Goal: Check status: Check status

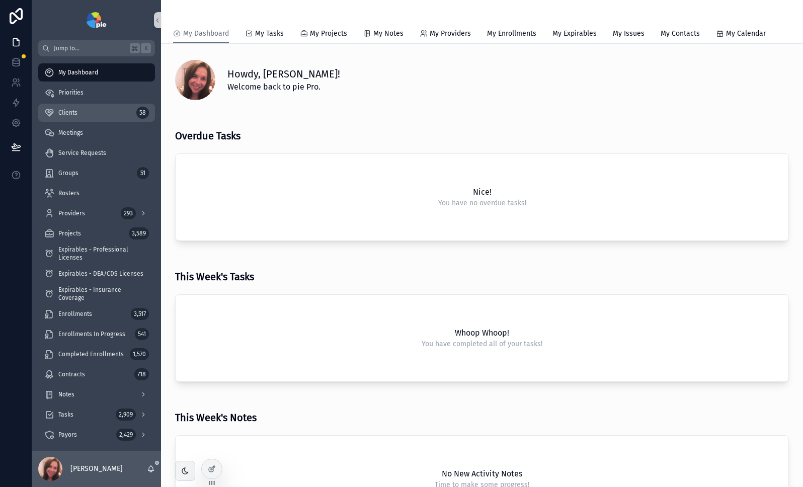
click at [79, 110] on div "Clients 58" at bounding box center [96, 113] width 105 height 16
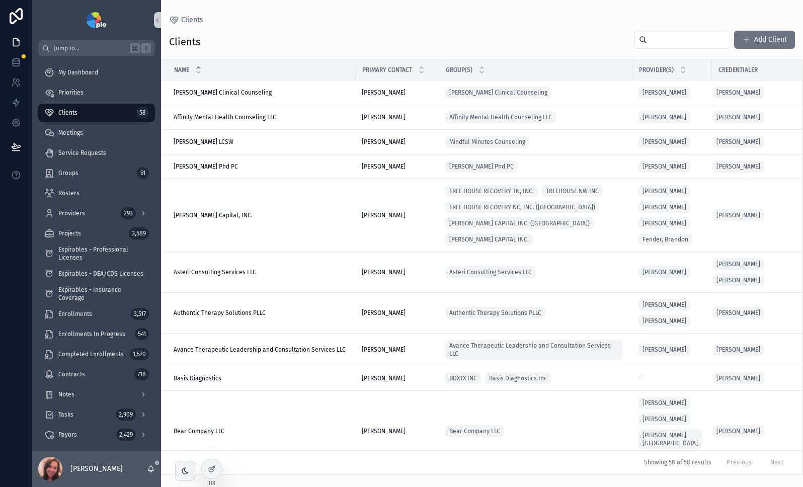
click at [673, 41] on input "scrollable content" at bounding box center [688, 40] width 83 height 14
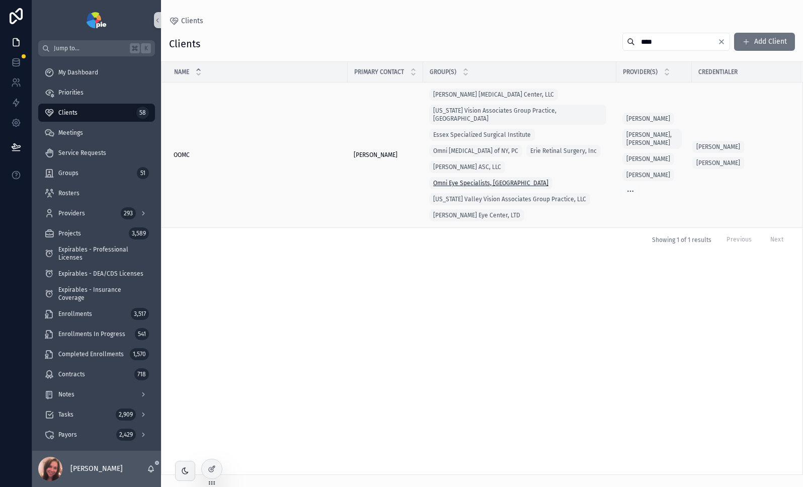
type input "****"
click at [528, 179] on span "Omni Eye Specialists, [GEOGRAPHIC_DATA]" at bounding box center [490, 183] width 115 height 8
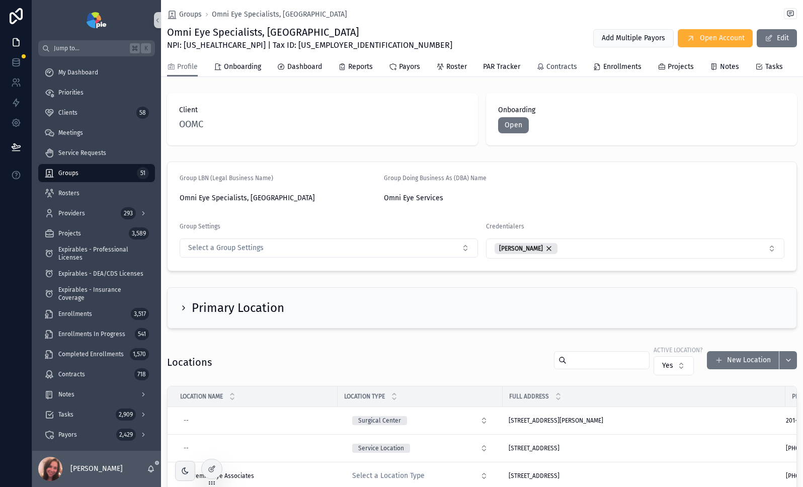
click at [563, 69] on span "Contracts" at bounding box center [562, 67] width 31 height 10
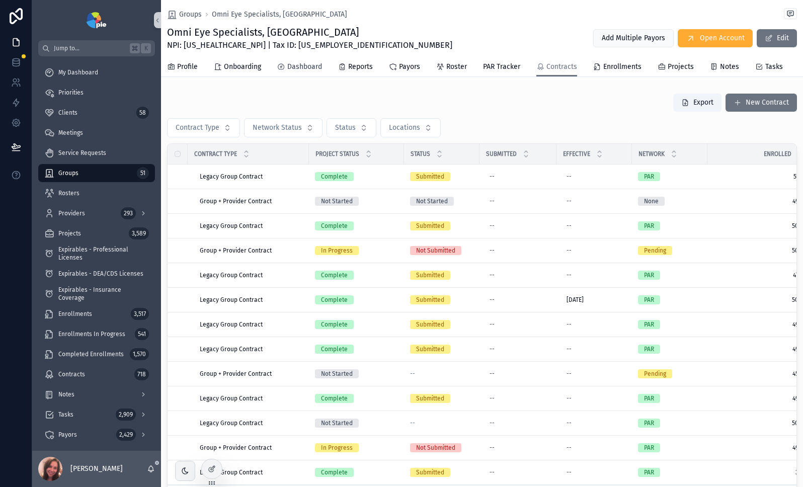
click at [292, 69] on span "Dashboard" at bounding box center [304, 67] width 35 height 10
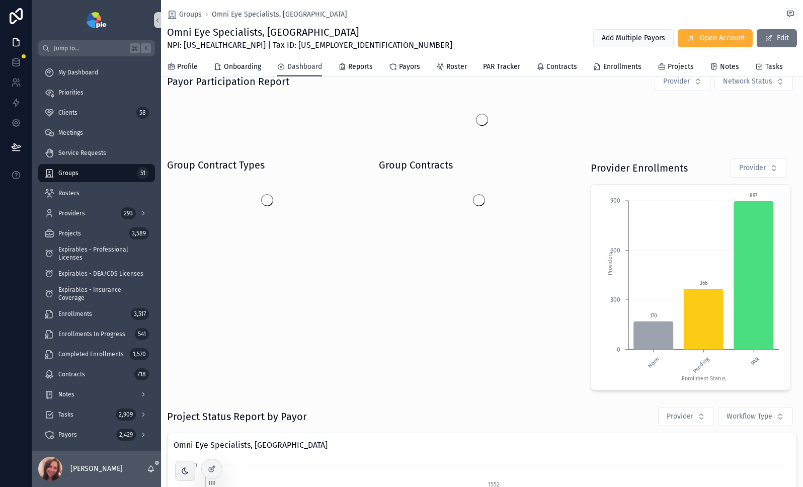
scroll to position [94, 0]
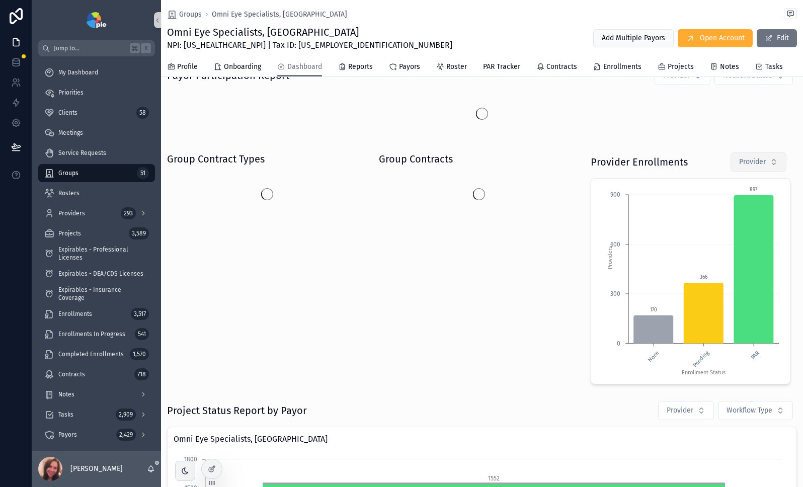
click at [741, 172] on button "Provider" at bounding box center [759, 162] width 56 height 19
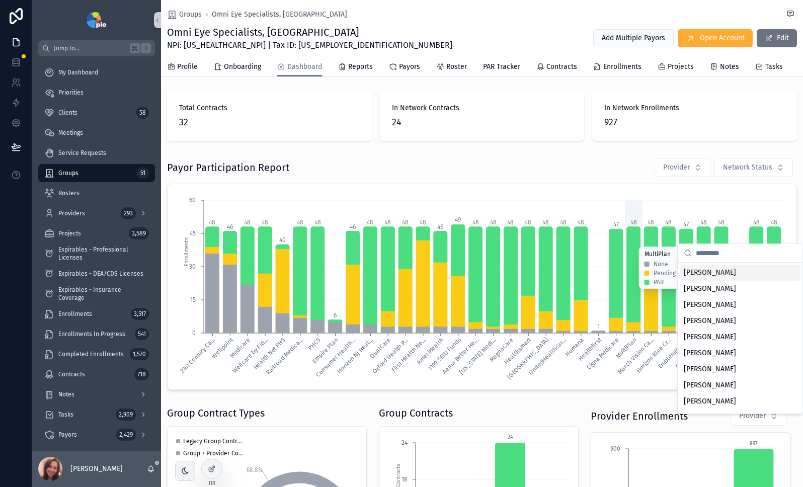
scroll to position [0, 0]
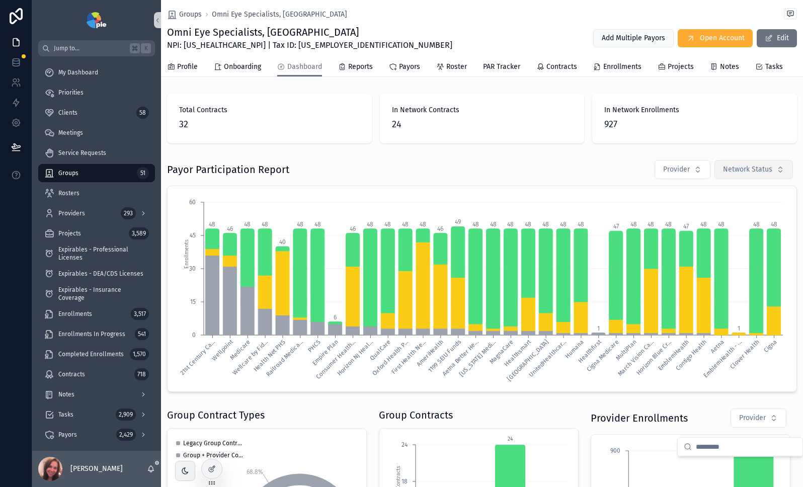
click at [773, 179] on button "Network Status" at bounding box center [754, 169] width 79 height 19
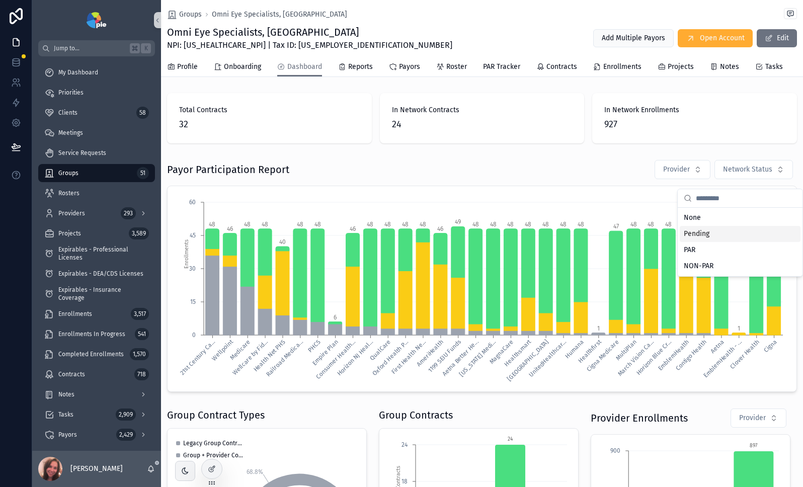
click at [709, 232] on div "Pending" at bounding box center [740, 234] width 121 height 16
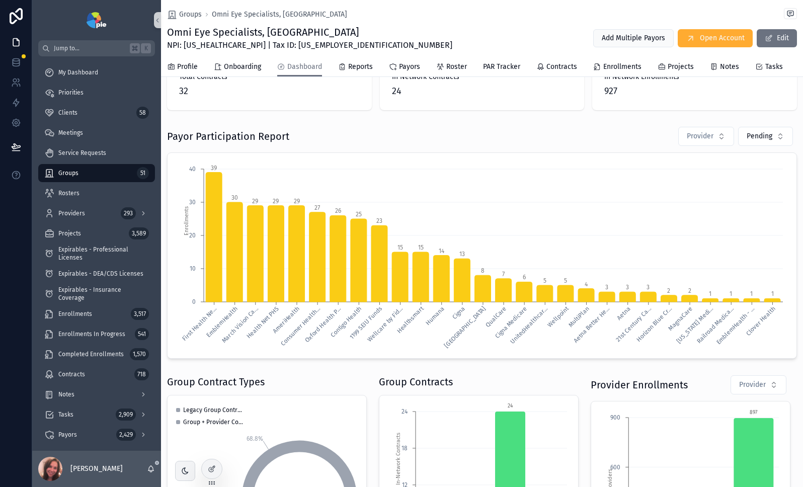
scroll to position [23, 0]
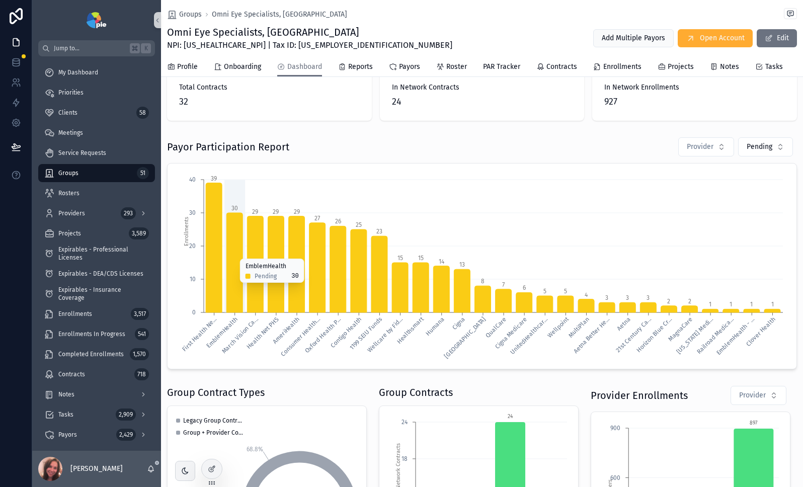
click at [237, 295] on icon "chart" at bounding box center [235, 263] width 16 height 100
click at [223, 339] on tspan "EmblemHealth" at bounding box center [222, 333] width 34 height 34
click at [560, 66] on span "Contracts" at bounding box center [562, 67] width 31 height 10
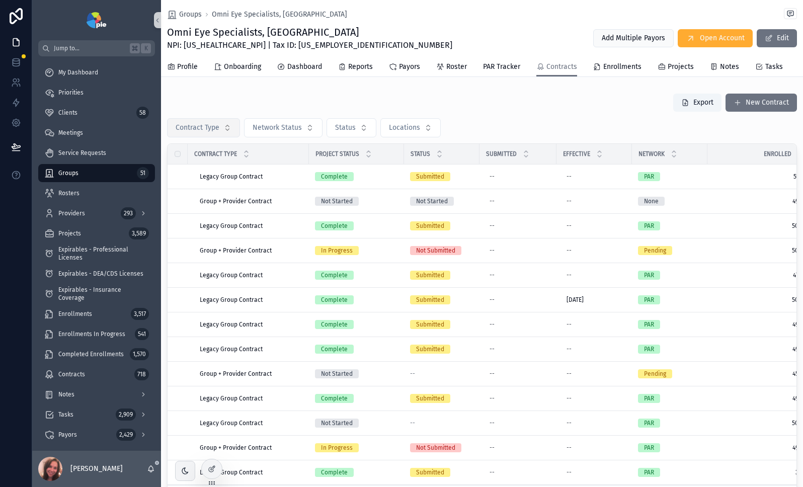
click at [219, 133] on span "Contract Type" at bounding box center [198, 128] width 44 height 10
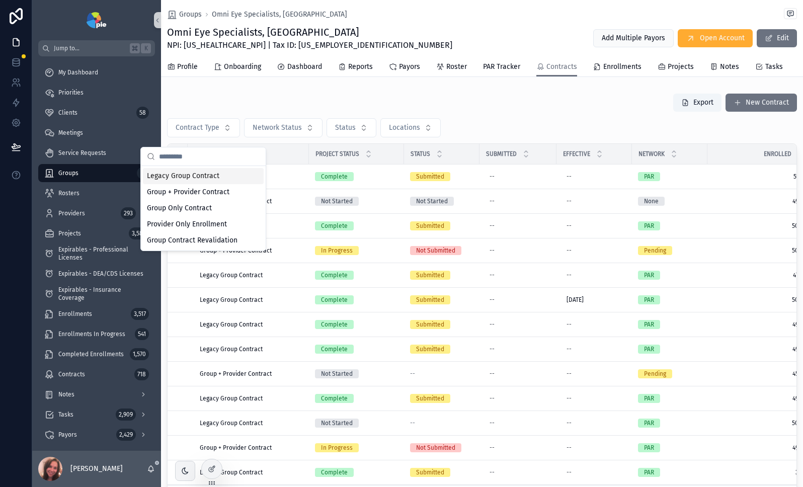
click at [253, 107] on div "Export New Contract" at bounding box center [482, 102] width 630 height 19
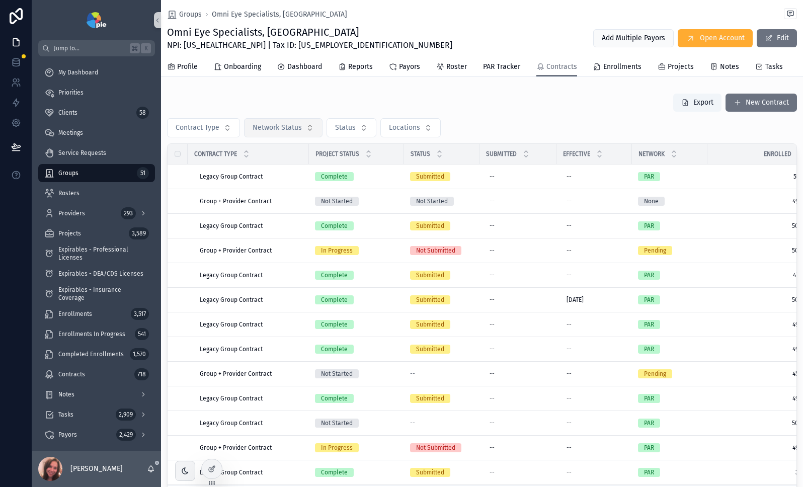
click at [289, 131] on span "Network Status" at bounding box center [277, 128] width 49 height 10
click at [299, 192] on div "Pending" at bounding box center [282, 192] width 121 height 16
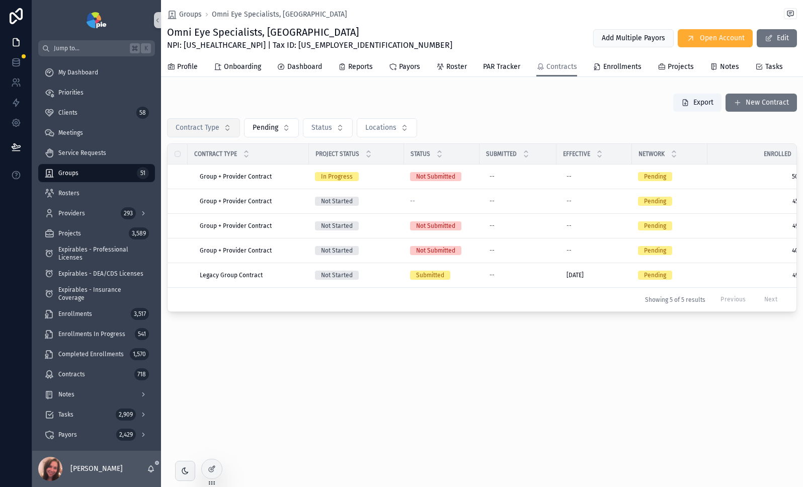
click at [229, 136] on button "Contract Type" at bounding box center [203, 127] width 73 height 19
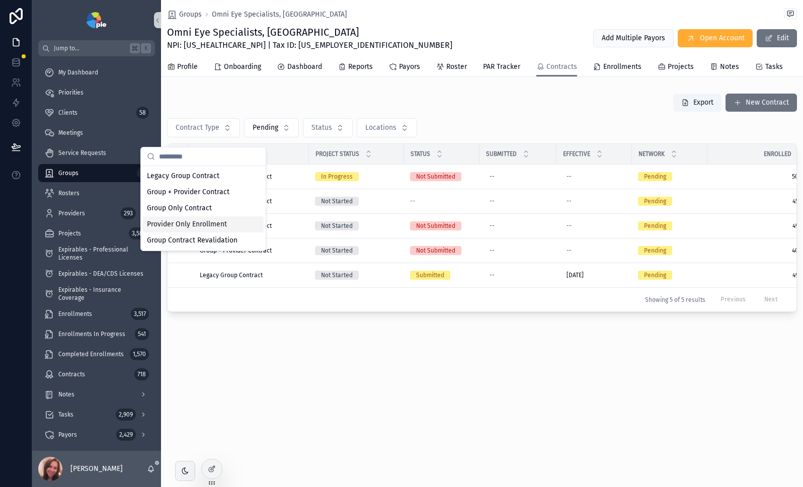
click at [224, 222] on div "Provider Only Enrollment" at bounding box center [203, 224] width 121 height 16
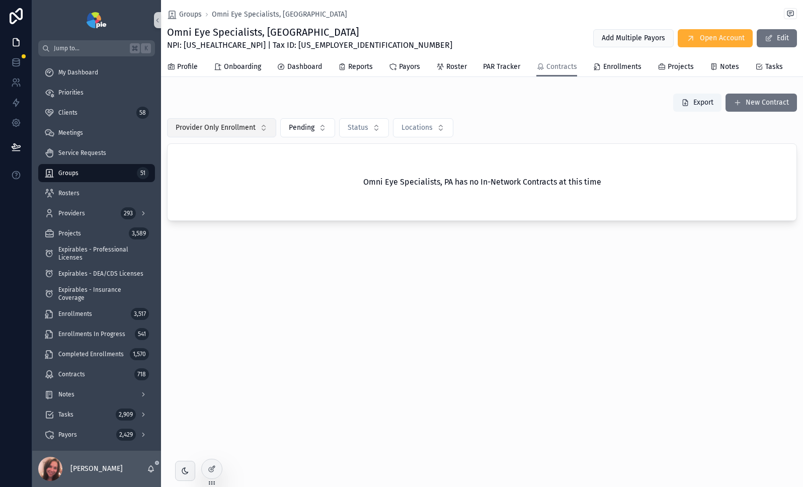
click at [258, 137] on button "Provider Only Enrollment" at bounding box center [221, 127] width 109 height 19
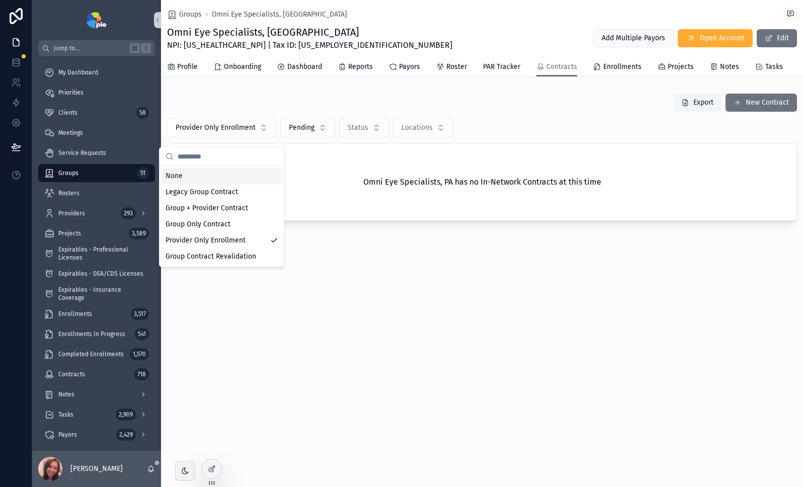
click at [201, 173] on div "None" at bounding box center [222, 176] width 121 height 16
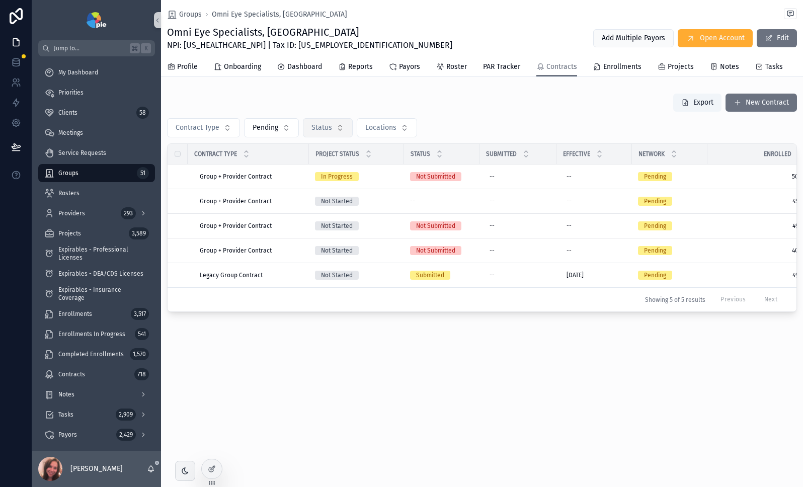
click at [343, 136] on button "Status" at bounding box center [328, 127] width 50 height 19
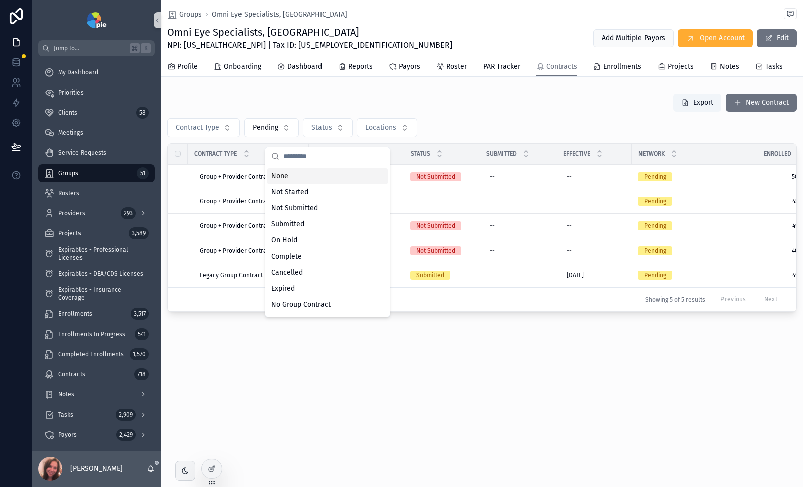
click at [279, 177] on div "None" at bounding box center [327, 176] width 121 height 16
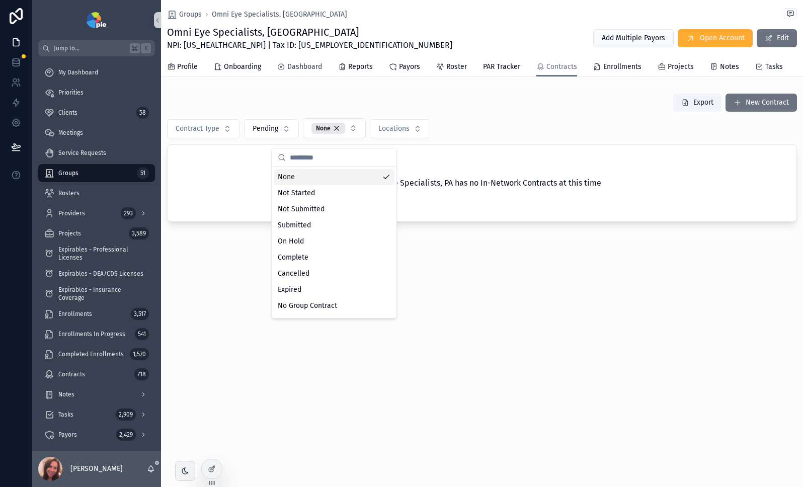
click at [303, 67] on span "Dashboard" at bounding box center [304, 67] width 35 height 10
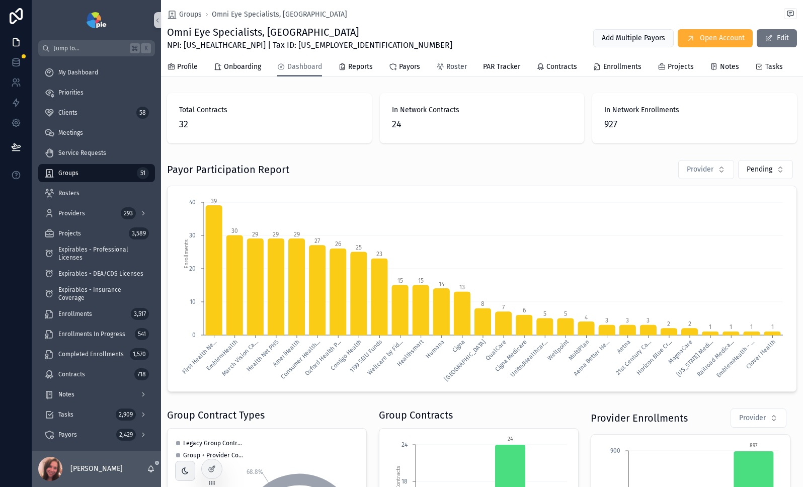
click at [451, 65] on span "Roster" at bounding box center [457, 67] width 21 height 10
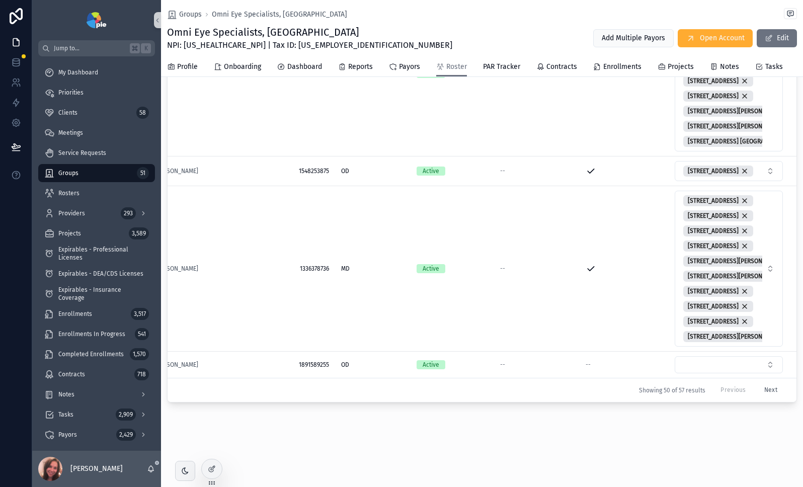
scroll to position [3944, 0]
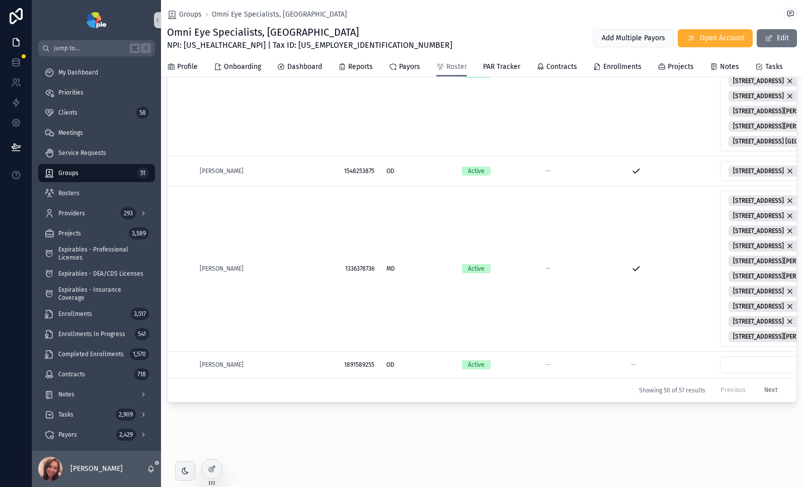
click at [759, 383] on button "Next" at bounding box center [771, 391] width 27 height 16
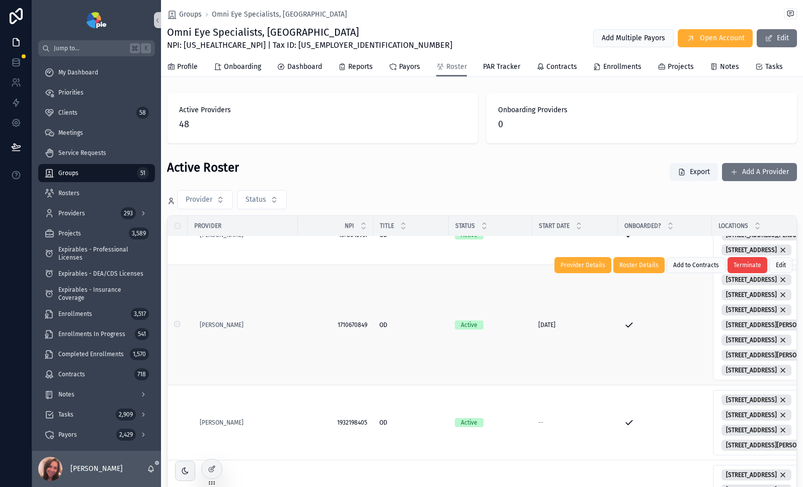
scroll to position [98, 0]
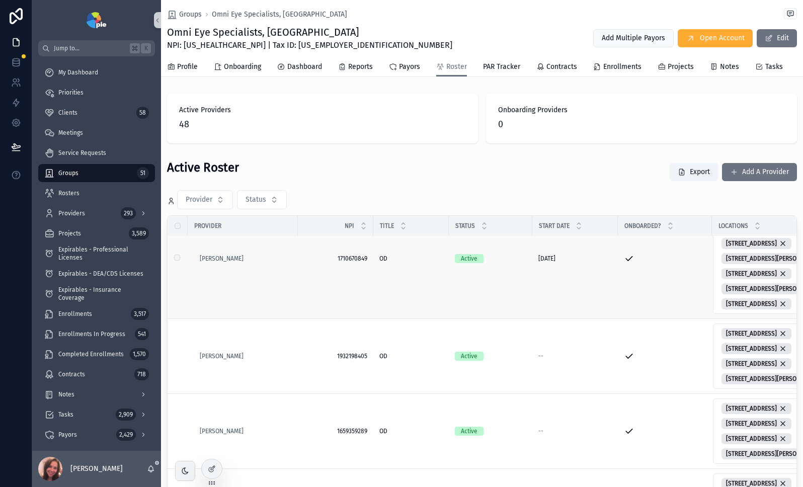
click at [278, 263] on div "[PERSON_NAME]" at bounding box center [246, 259] width 92 height 8
click at [252, 263] on div "[PERSON_NAME]" at bounding box center [246, 259] width 92 height 8
click at [246, 263] on div "[PERSON_NAME]" at bounding box center [246, 259] width 92 height 8
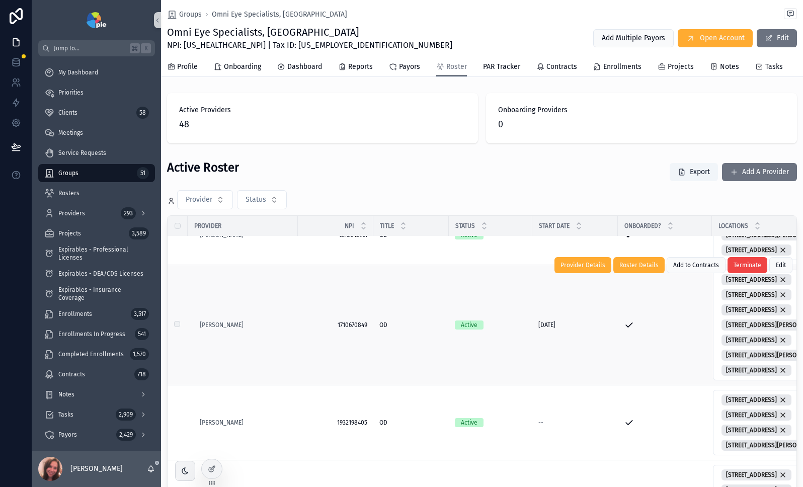
scroll to position [12, 0]
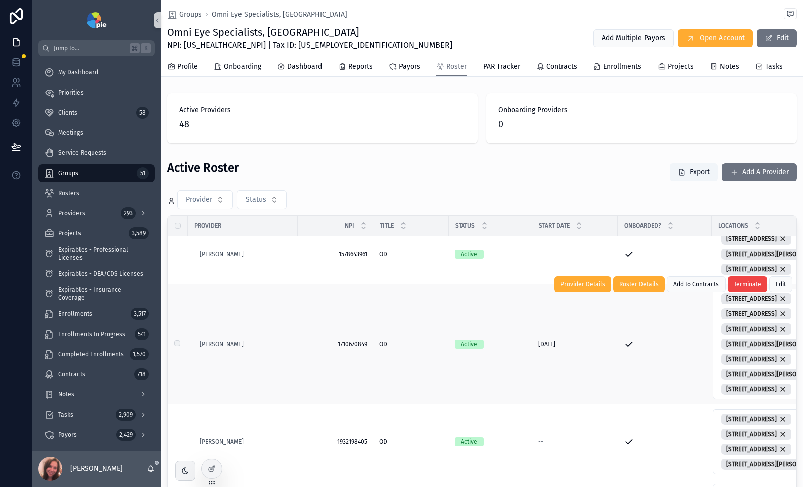
click at [404, 348] on div "OD OD" at bounding box center [411, 344] width 63 height 8
click at [222, 348] on span "[PERSON_NAME]" at bounding box center [222, 344] width 44 height 8
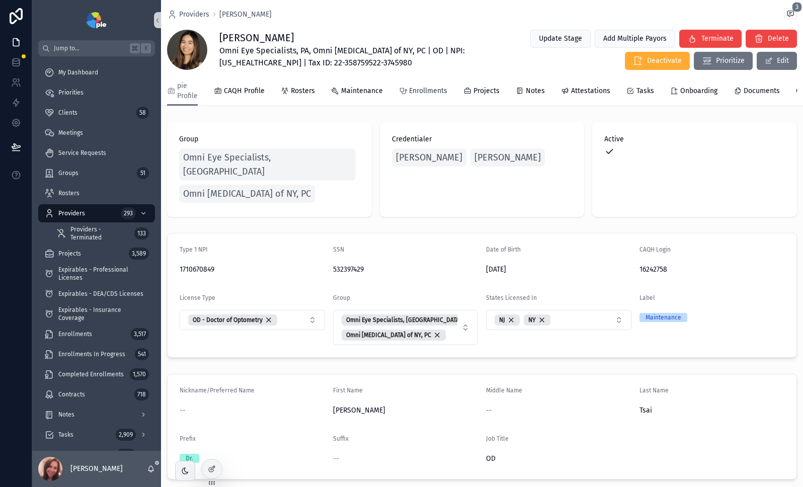
click at [428, 92] on span "Enrollments" at bounding box center [428, 91] width 38 height 10
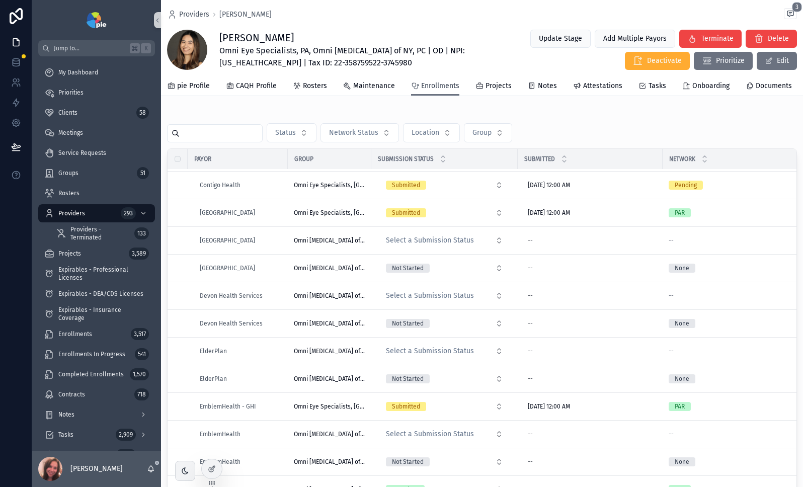
scroll to position [503, 0]
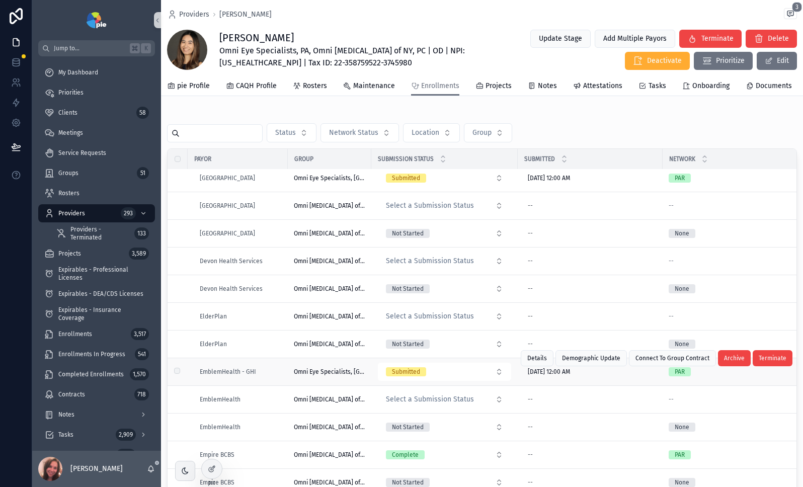
click at [332, 376] on span "Omni Eye Specialists, [GEOGRAPHIC_DATA]" at bounding box center [329, 372] width 71 height 8
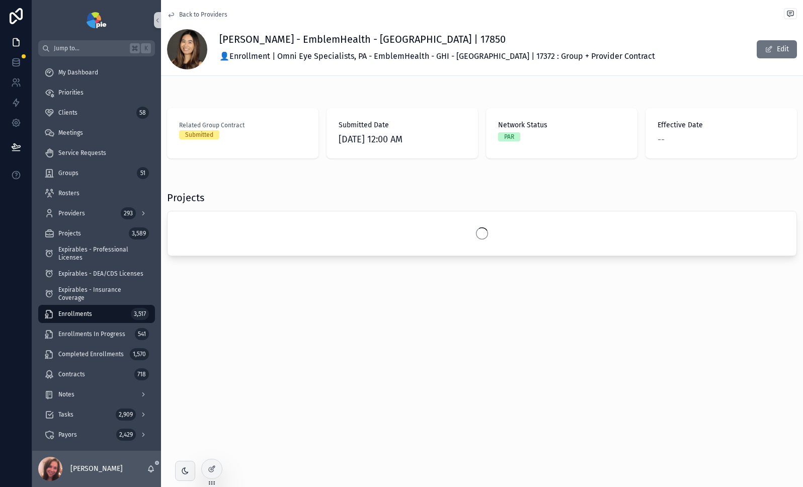
click at [681, 139] on div "--" at bounding box center [721, 139] width 127 height 14
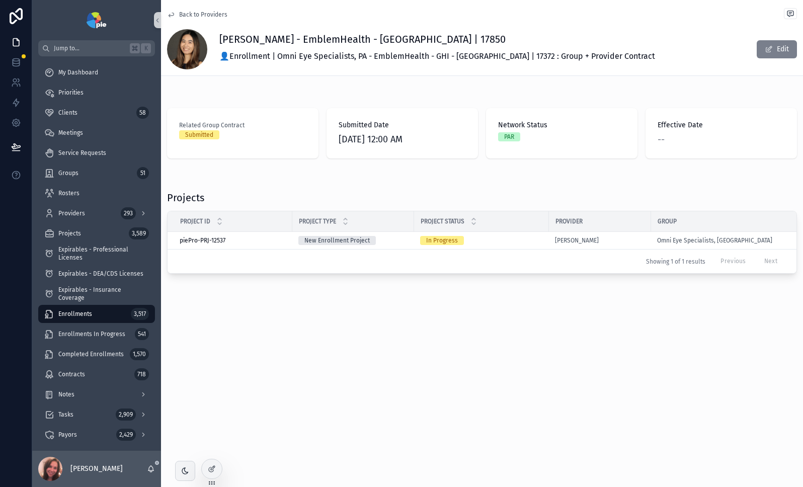
click at [770, 50] on span "scrollable content" at bounding box center [769, 49] width 8 height 8
click at [668, 140] on div "--" at bounding box center [721, 139] width 127 height 14
click at [663, 140] on span "--" at bounding box center [661, 139] width 7 height 14
click at [182, 15] on span "Back to Providers" at bounding box center [203, 15] width 48 height 8
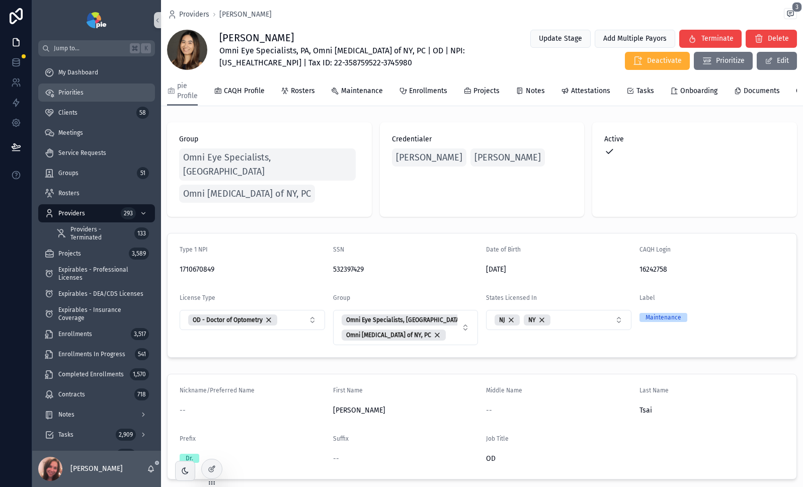
click at [64, 93] on span "Priorities" at bounding box center [70, 93] width 25 height 8
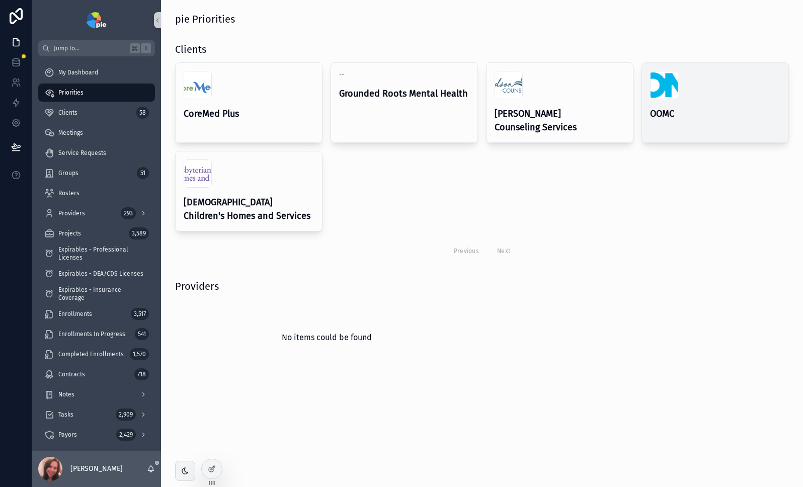
click at [725, 106] on div "OOMC" at bounding box center [715, 96] width 146 height 66
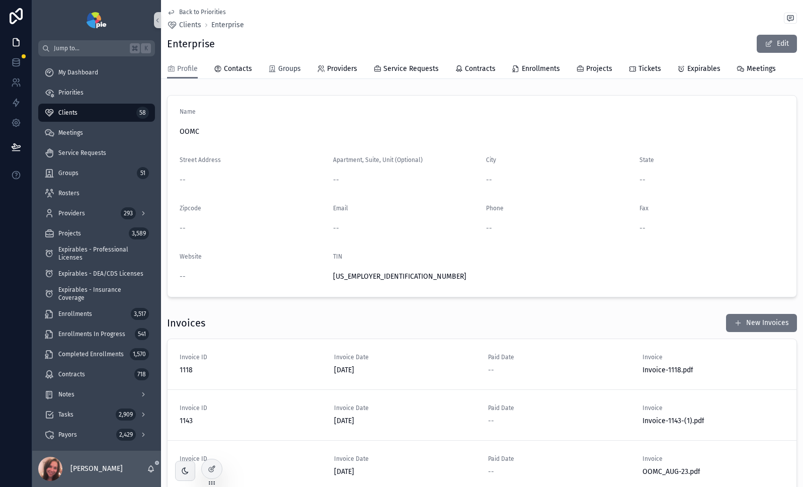
click at [278, 70] on span "Groups" at bounding box center [289, 69] width 23 height 10
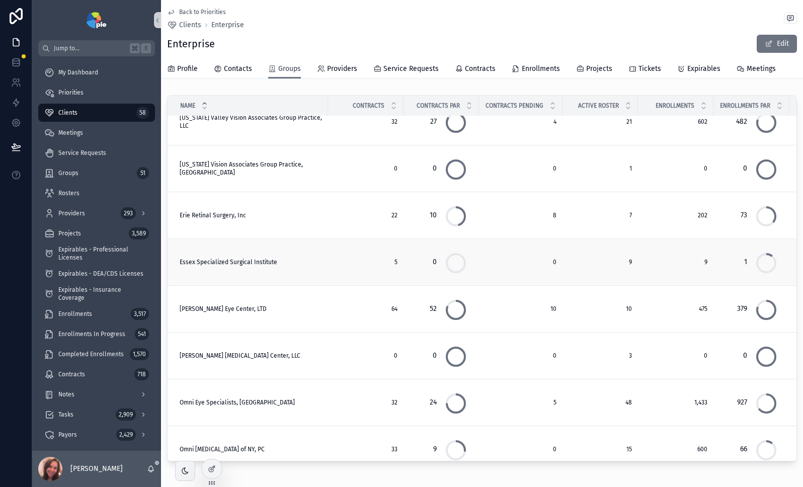
scroll to position [84, 0]
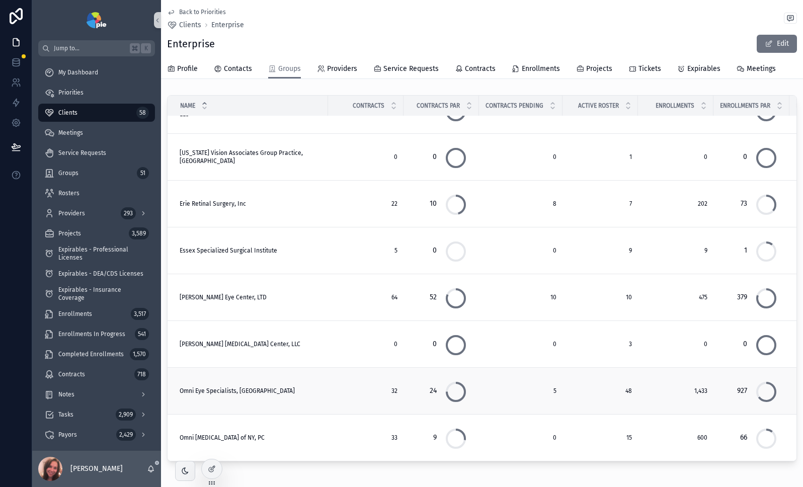
click at [270, 387] on div "Omni Eye Specialists, PA Omni Eye Specialists, [GEOGRAPHIC_DATA]" at bounding box center [251, 391] width 142 height 8
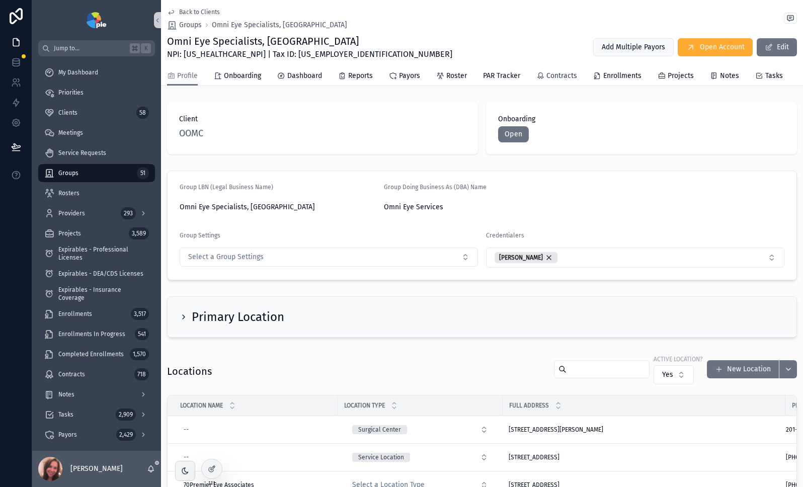
click at [557, 76] on span "Contracts" at bounding box center [562, 76] width 31 height 10
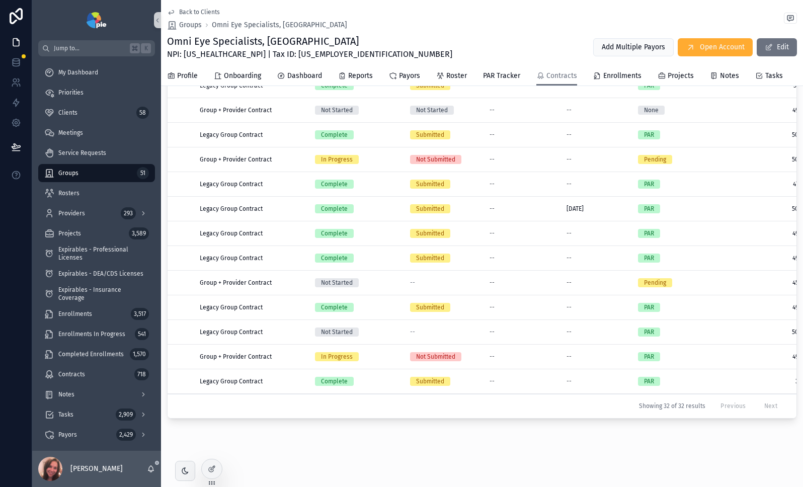
click at [193, 12] on span "Back to Clients" at bounding box center [199, 12] width 41 height 8
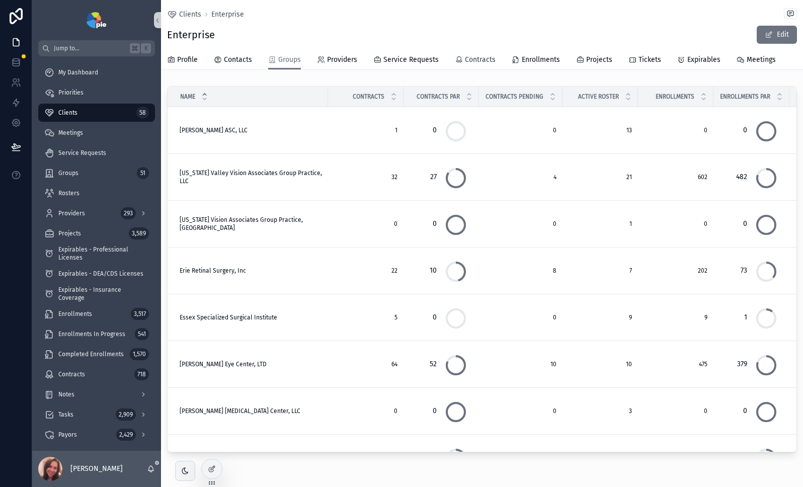
click at [483, 61] on span "Contracts" at bounding box center [480, 60] width 31 height 10
click at [542, 59] on span "Enrollments" at bounding box center [541, 60] width 38 height 10
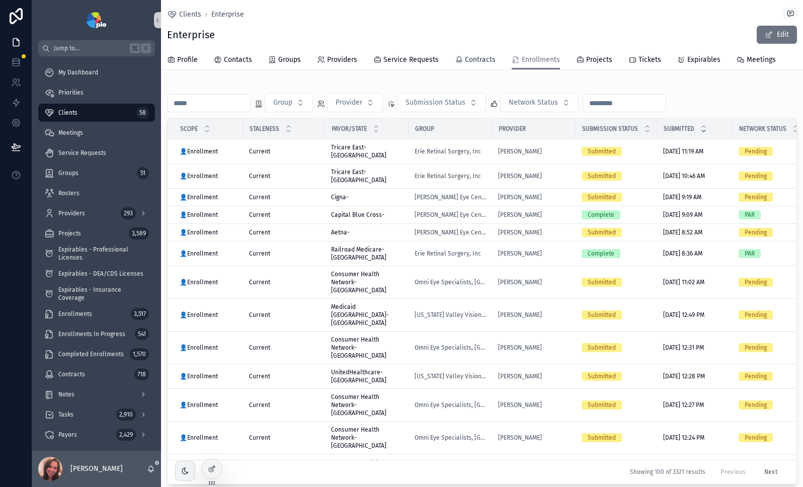
click at [474, 60] on span "Contracts" at bounding box center [480, 60] width 31 height 10
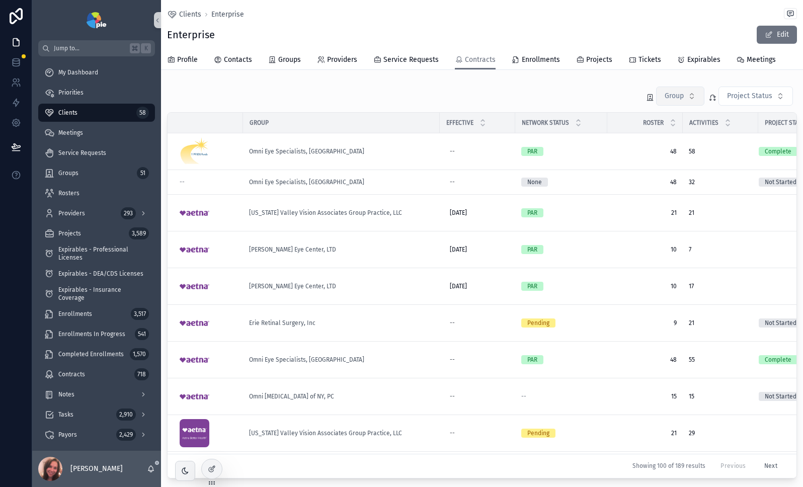
click at [683, 93] on button "Group" at bounding box center [680, 96] width 48 height 19
type input "****"
click at [659, 137] on span "Omni Eye Specialists, [GEOGRAPHIC_DATA]" at bounding box center [668, 137] width 101 height 10
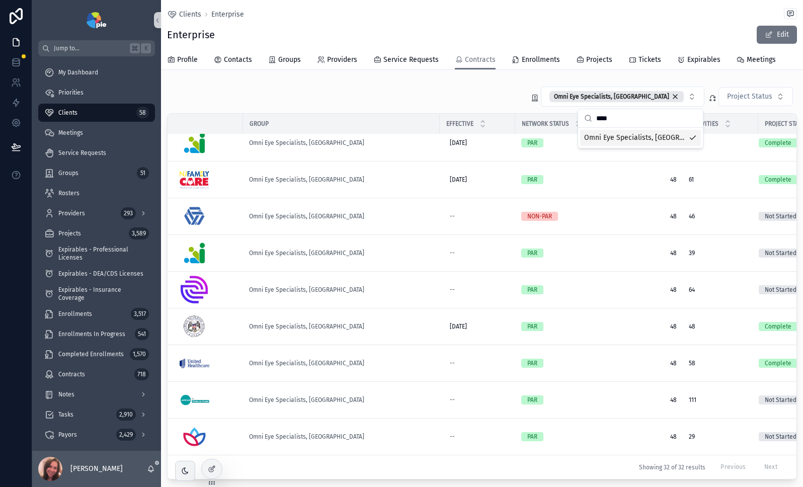
click at [463, 90] on div "Omni Eye Specialists, [GEOGRAPHIC_DATA] Project Status" at bounding box center [482, 96] width 630 height 21
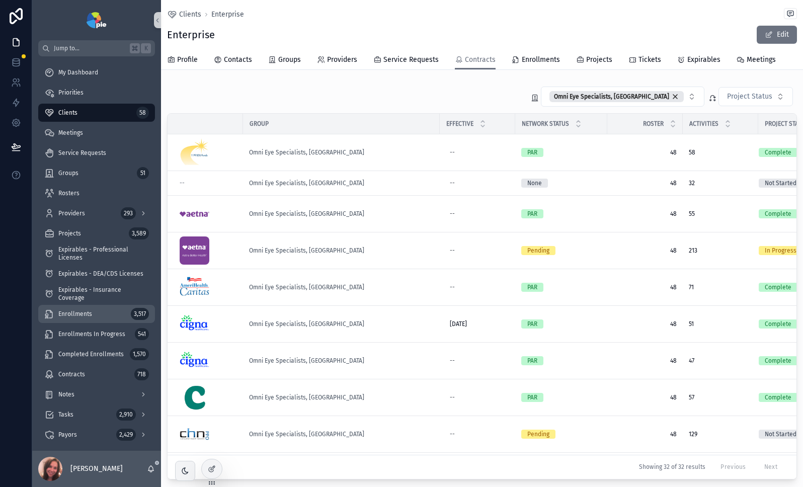
click at [82, 315] on span "Enrollments" at bounding box center [75, 314] width 34 height 8
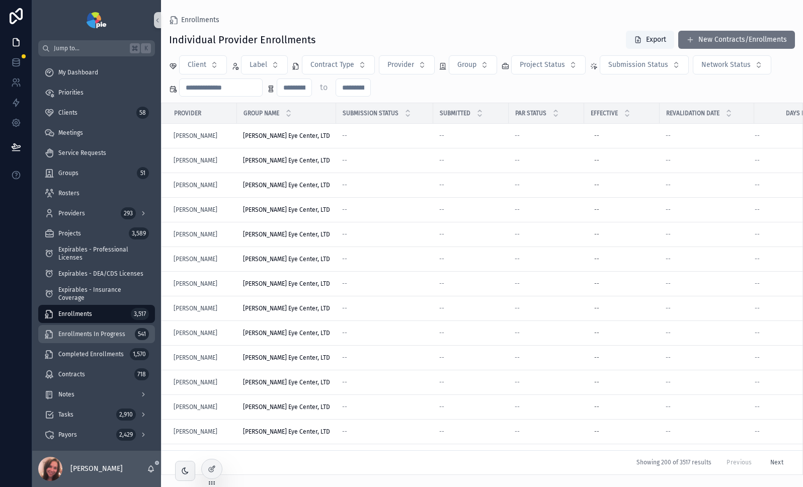
click at [79, 335] on span "Enrollments In Progress" at bounding box center [91, 334] width 67 height 8
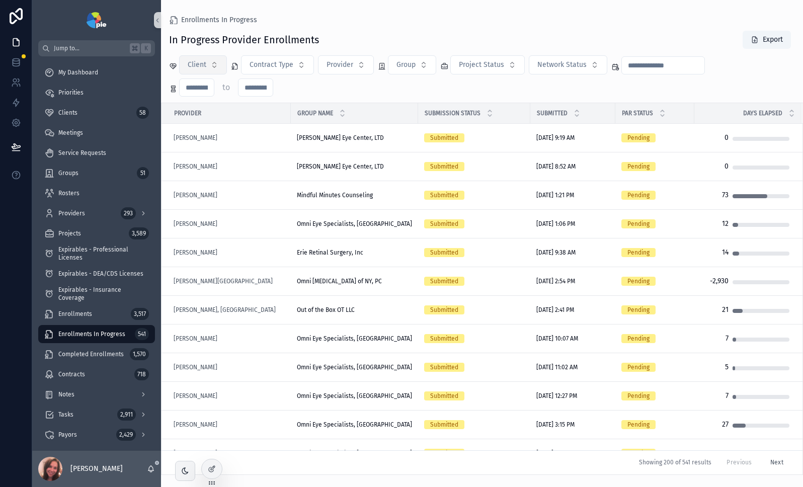
click at [216, 66] on button "Client" at bounding box center [203, 64] width 48 height 19
type input "****"
click at [302, 92] on div "Client Contract Type Provider Group Project Status Network Status to" at bounding box center [482, 75] width 642 height 41
click at [204, 66] on span "Client" at bounding box center [197, 65] width 19 height 10
click at [155, 104] on span "OOMC" at bounding box center [156, 106] width 20 height 10
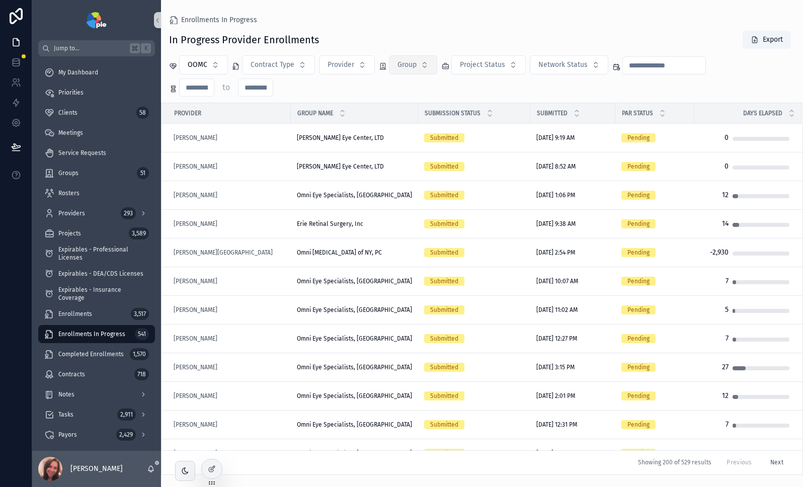
click at [410, 71] on button "Group" at bounding box center [413, 64] width 48 height 19
type input "****"
click at [414, 105] on span "Omni Eye Specialists, [GEOGRAPHIC_DATA]" at bounding box center [406, 106] width 101 height 10
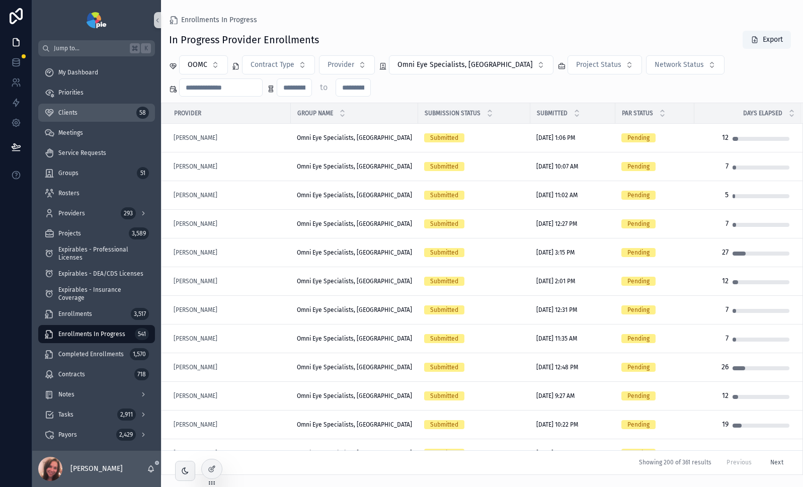
click at [69, 113] on span "Clients" at bounding box center [67, 113] width 19 height 8
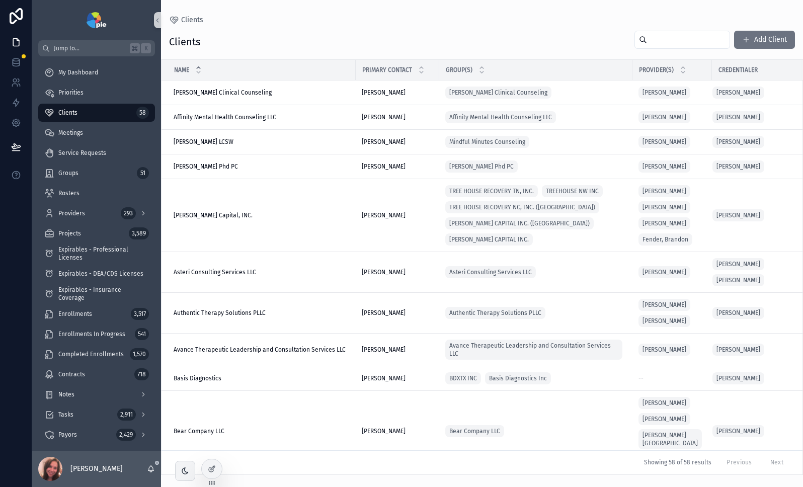
click at [678, 43] on input "scrollable content" at bounding box center [688, 40] width 83 height 14
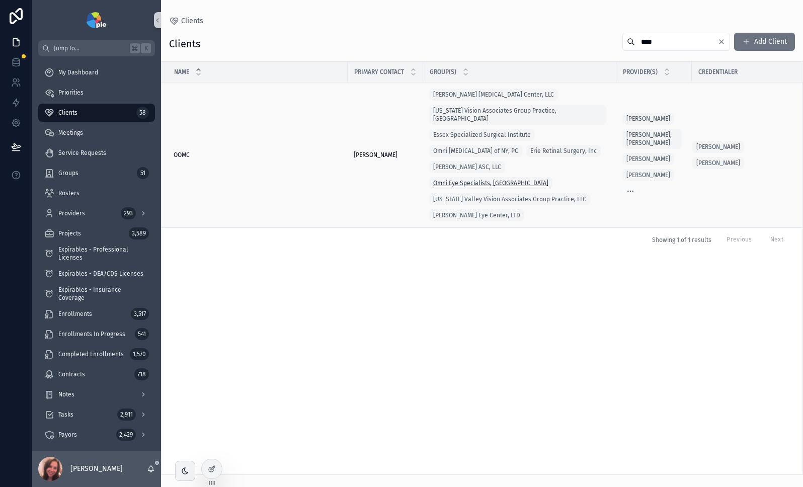
type input "****"
click at [535, 179] on span "Omni Eye Specialists, [GEOGRAPHIC_DATA]" at bounding box center [490, 183] width 115 height 8
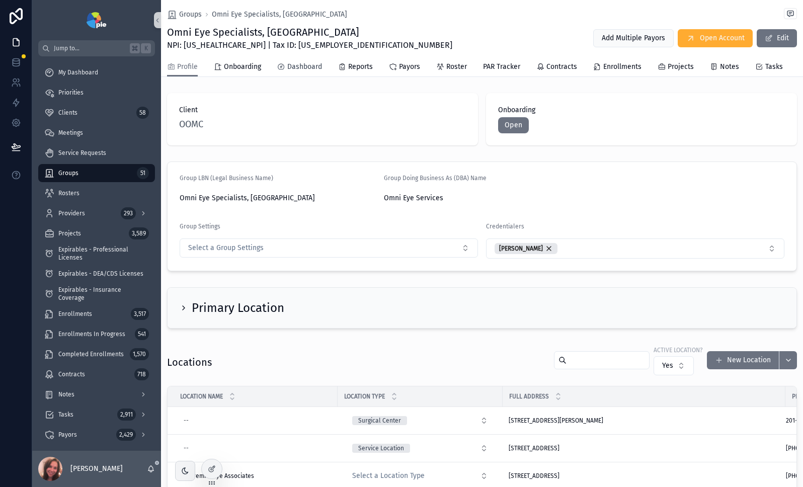
click at [304, 66] on span "Dashboard" at bounding box center [304, 67] width 35 height 10
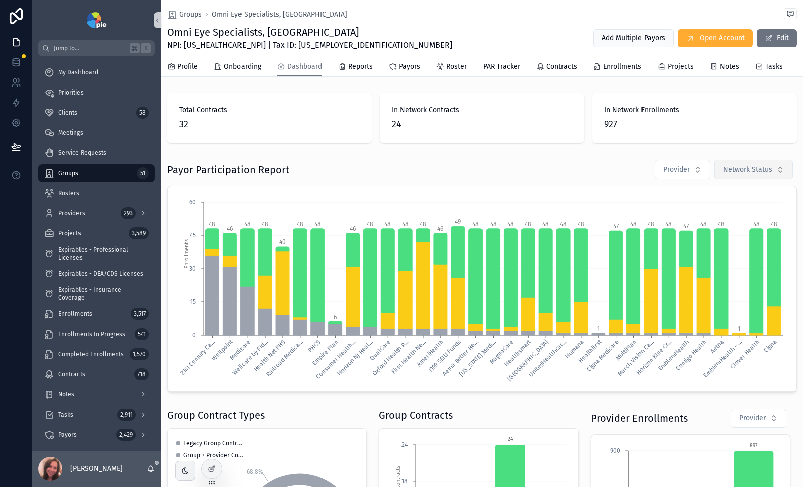
click at [761, 175] on span "Network Status" at bounding box center [747, 170] width 49 height 10
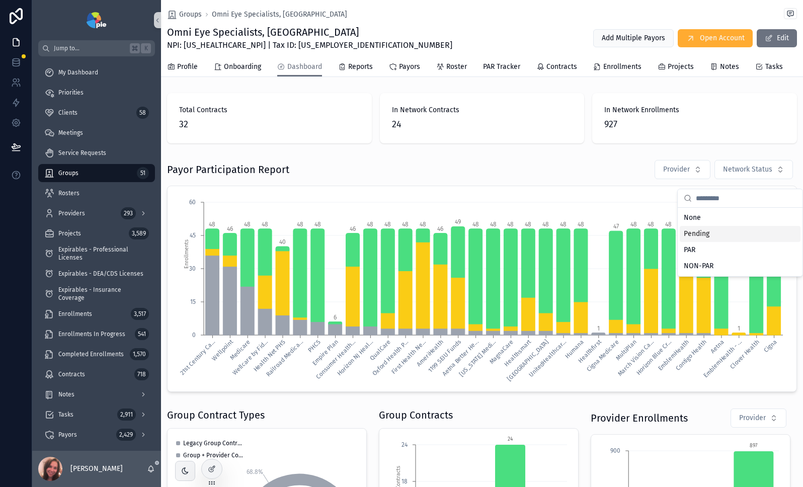
click at [706, 237] on div "Pending" at bounding box center [740, 234] width 121 height 16
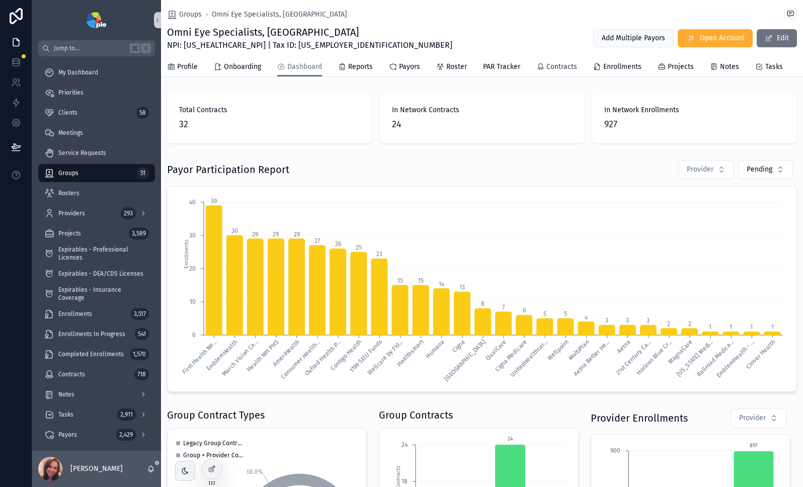
click at [557, 67] on span "Contracts" at bounding box center [562, 67] width 31 height 10
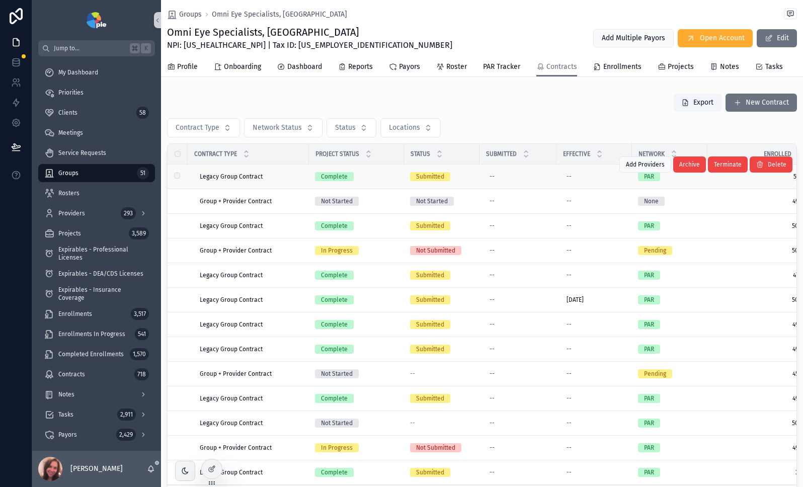
click at [391, 181] on div "Complete" at bounding box center [356, 176] width 83 height 9
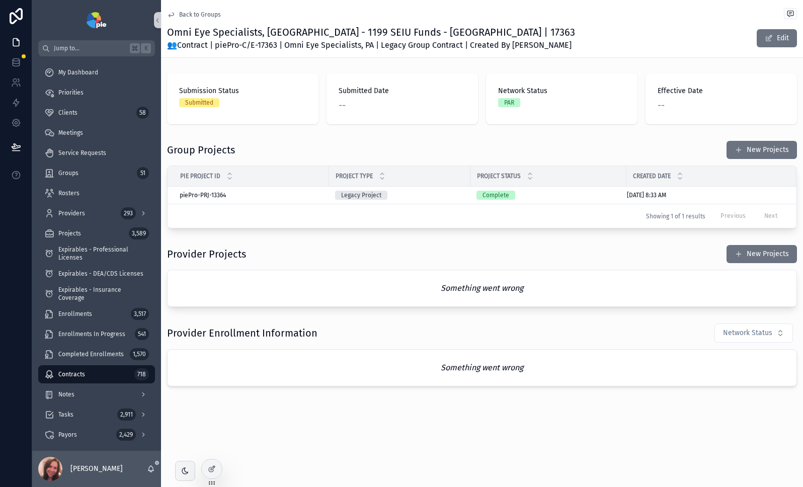
click at [192, 14] on span "Back to Groups" at bounding box center [200, 15] width 42 height 8
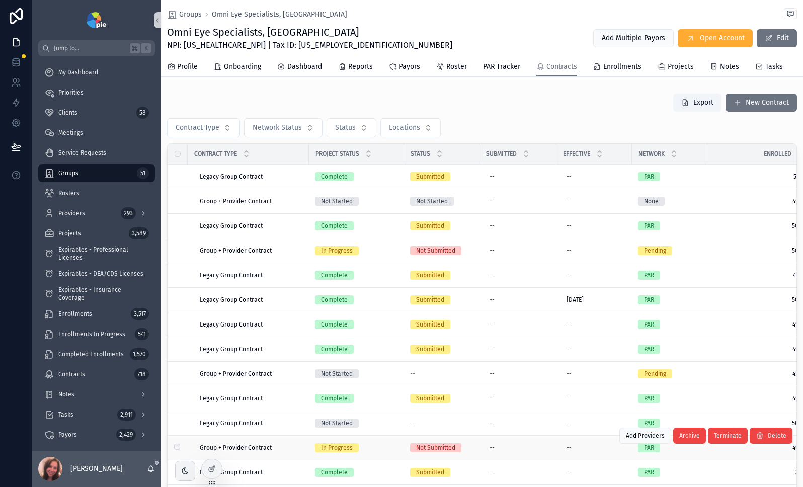
click at [361, 453] on div "In Progress" at bounding box center [356, 447] width 83 height 9
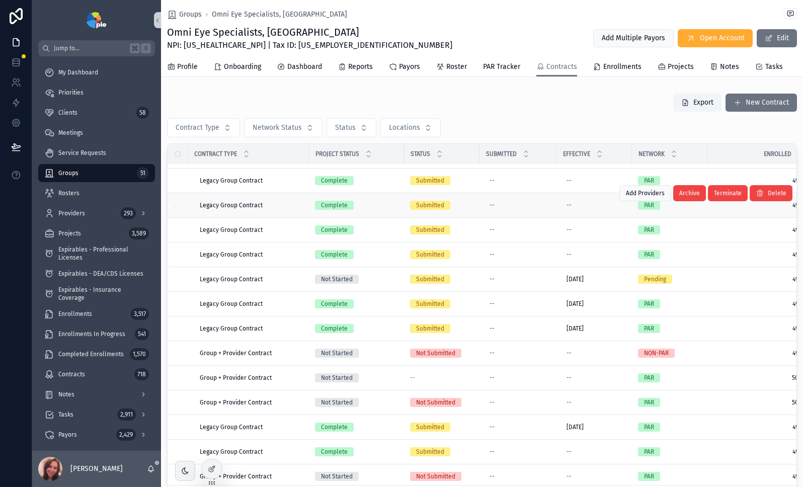
scroll to position [476, 0]
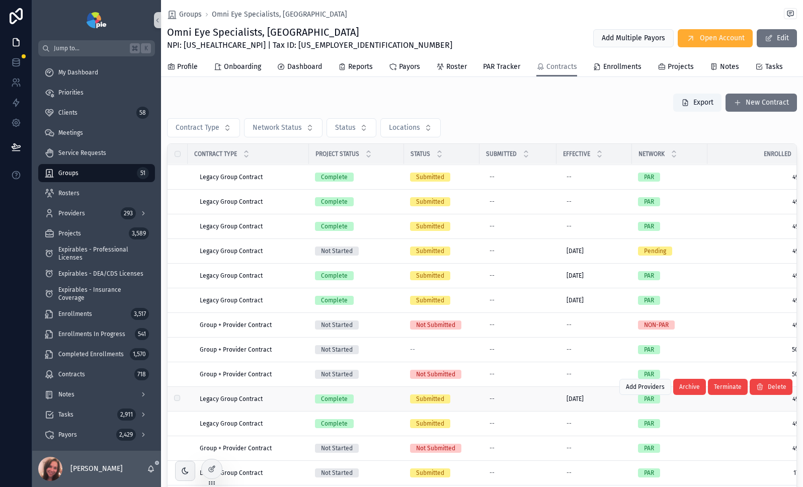
click at [389, 399] on div "Complete" at bounding box center [356, 399] width 83 height 9
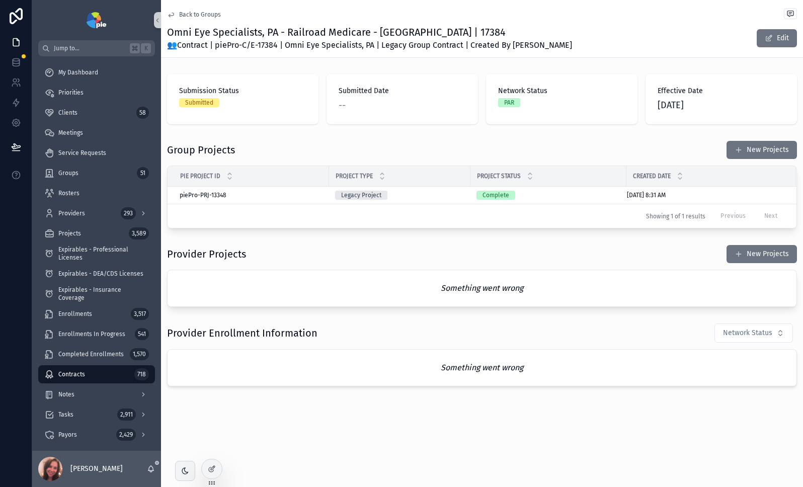
click at [201, 15] on span "Back to Groups" at bounding box center [200, 15] width 42 height 8
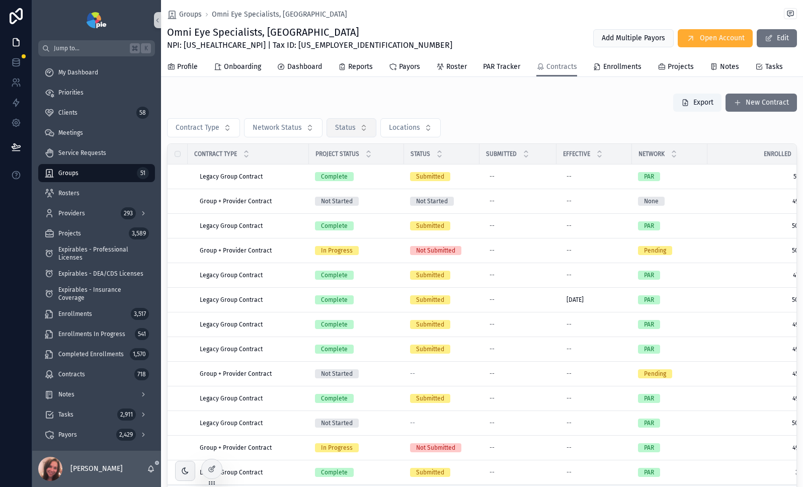
click at [360, 130] on button "Status" at bounding box center [352, 127] width 50 height 19
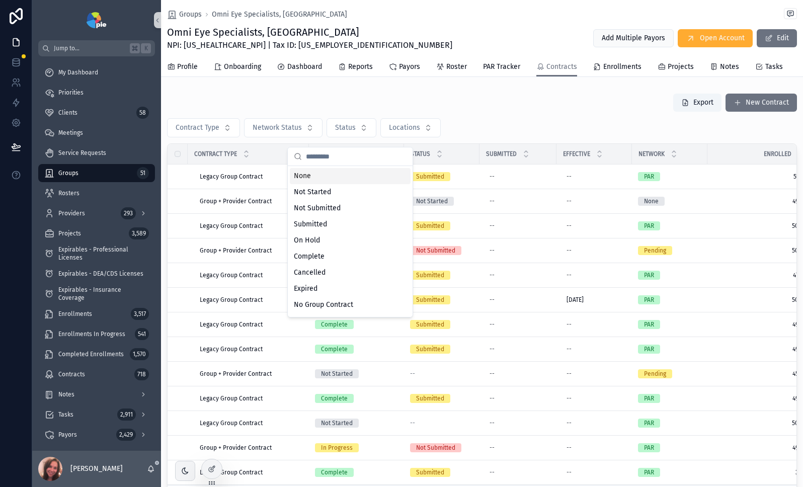
click at [458, 108] on div "Export New Contract" at bounding box center [482, 102] width 630 height 19
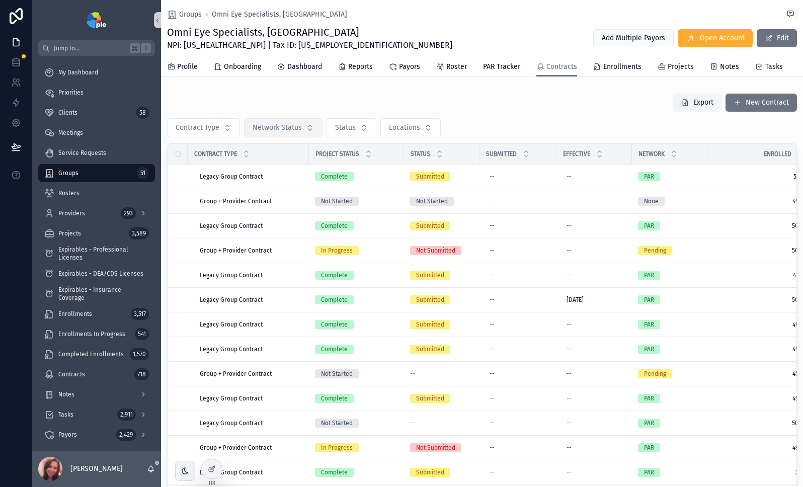
click at [302, 137] on button "Network Status" at bounding box center [283, 127] width 79 height 19
click at [270, 191] on div "Pending" at bounding box center [282, 192] width 121 height 16
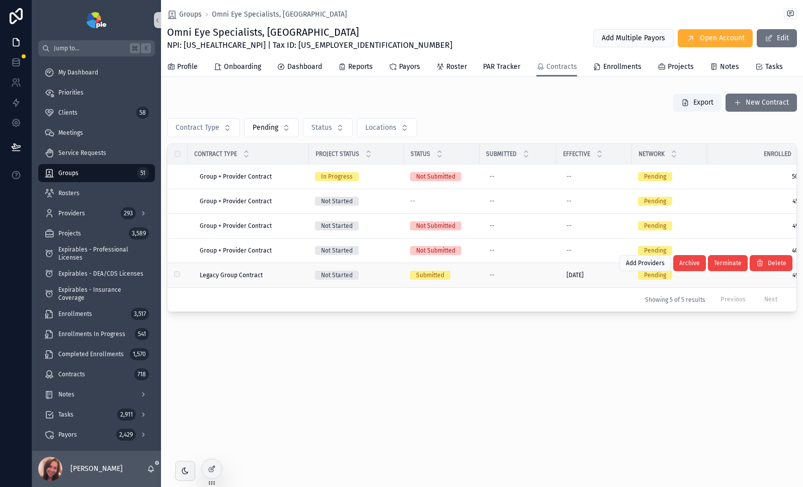
click at [393, 280] on div "Not Started" at bounding box center [356, 275] width 83 height 9
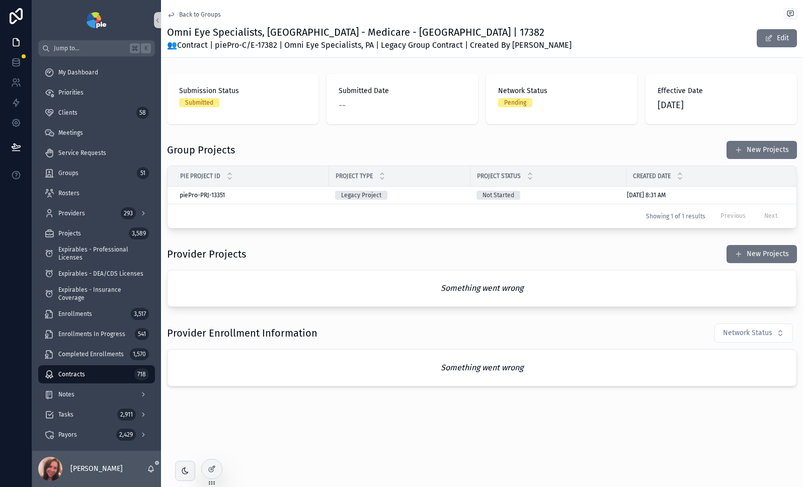
click at [190, 12] on span "Back to Groups" at bounding box center [200, 15] width 42 height 8
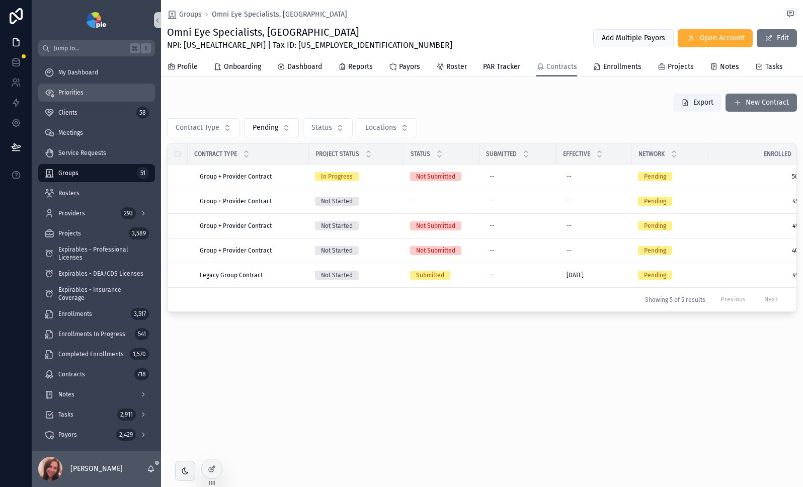
click at [73, 97] on div "Priorities" at bounding box center [96, 93] width 105 height 16
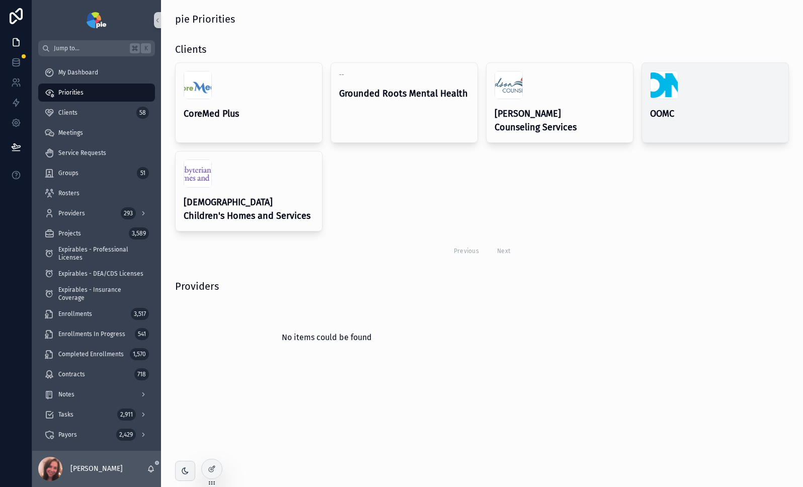
click at [724, 115] on h4 "OOMC" at bounding box center [715, 114] width 130 height 14
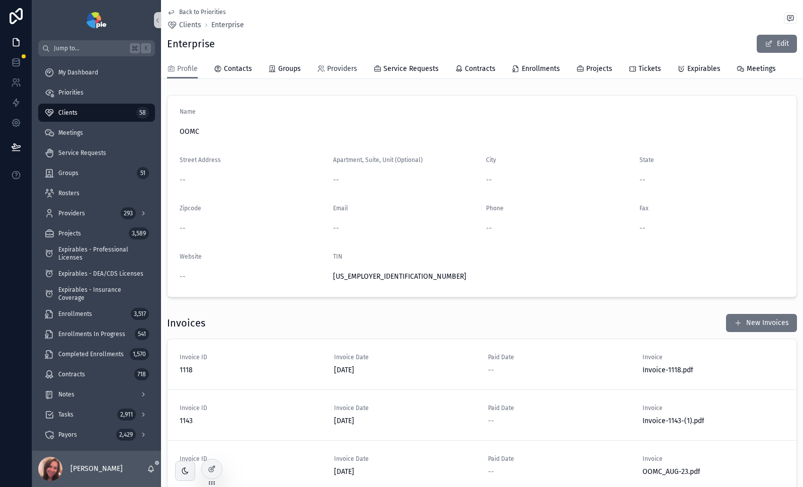
click at [338, 66] on span "Providers" at bounding box center [342, 69] width 30 height 10
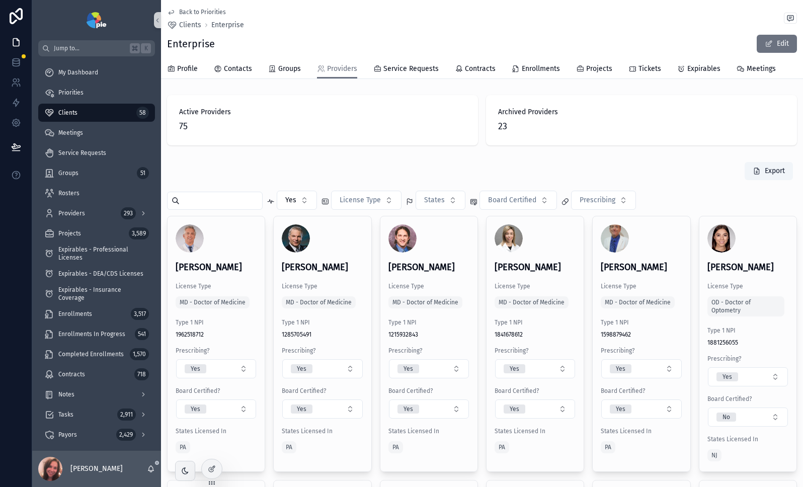
click at [215, 203] on input "scrollable content" at bounding box center [221, 201] width 83 height 14
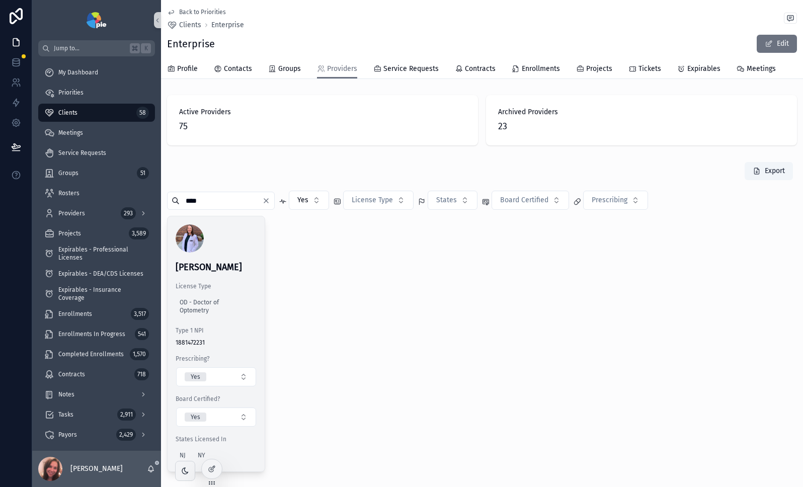
type input "****"
click at [244, 247] on div "scrollable content" at bounding box center [216, 239] width 81 height 28
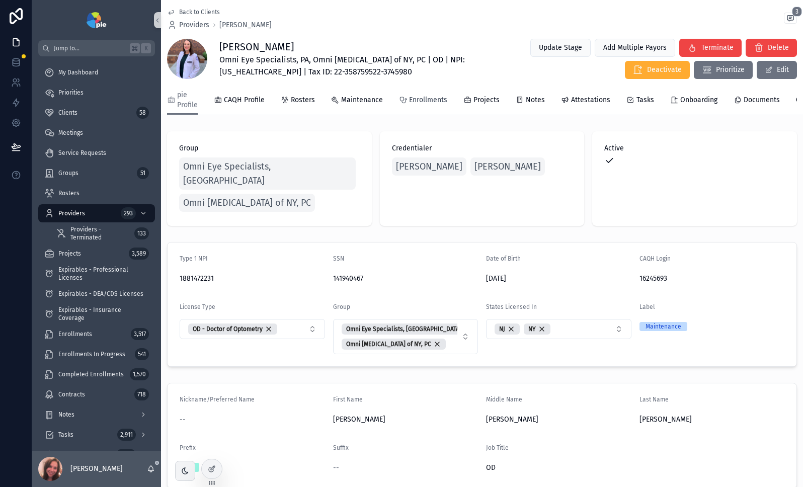
click at [419, 100] on span "Enrollments" at bounding box center [428, 100] width 38 height 10
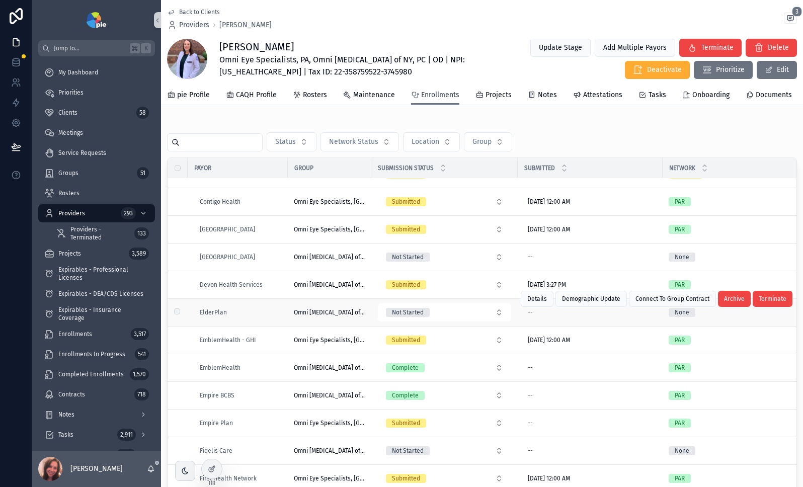
scroll to position [352, 0]
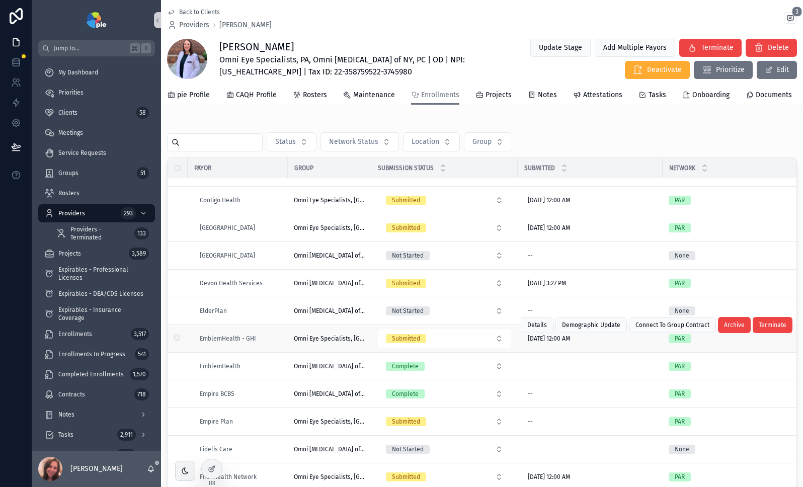
click at [367, 348] on td "Omni Eye Specialists, [GEOGRAPHIC_DATA]" at bounding box center [330, 339] width 84 height 28
click at [345, 350] on td "Omni Eye Specialists, [GEOGRAPHIC_DATA]" at bounding box center [330, 339] width 84 height 28
click at [341, 343] on span "Omni Eye Specialists, [GEOGRAPHIC_DATA]" at bounding box center [329, 339] width 71 height 8
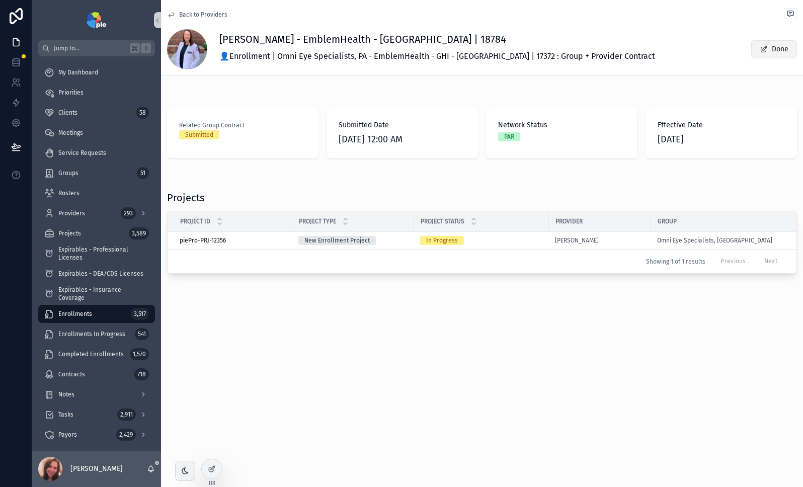
click at [770, 54] on button "Done" at bounding box center [775, 49] width 46 height 18
click at [186, 11] on span "Back to Providers" at bounding box center [203, 15] width 48 height 8
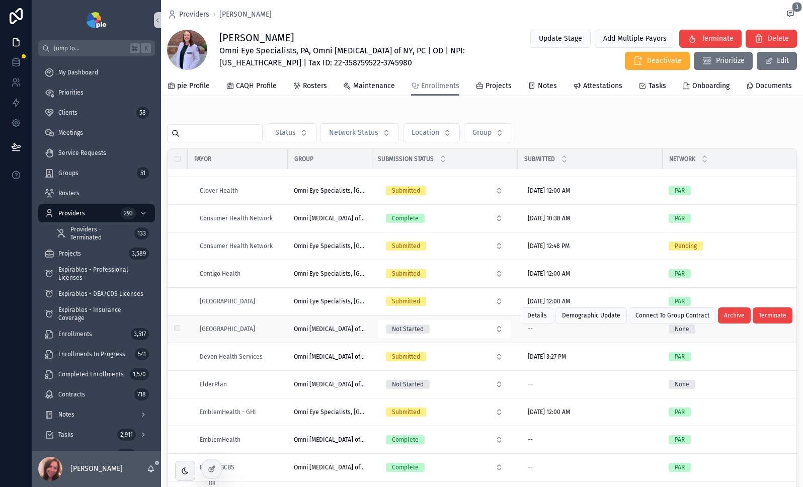
scroll to position [284, 0]
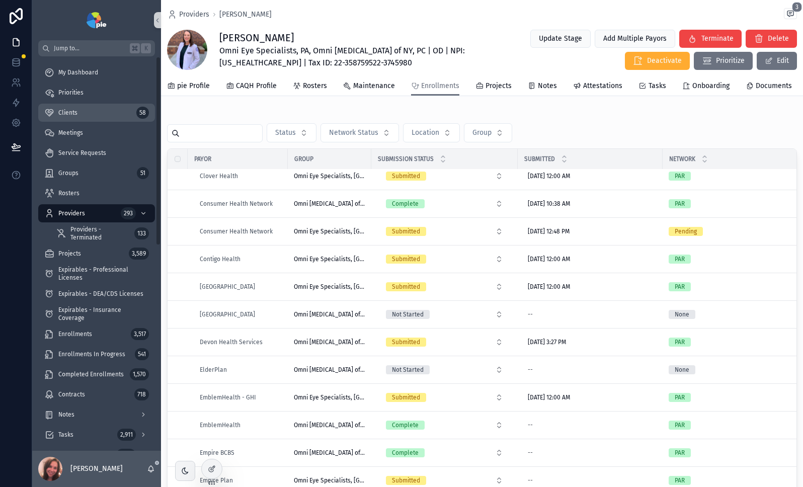
click at [68, 112] on span "Clients" at bounding box center [67, 113] width 19 height 8
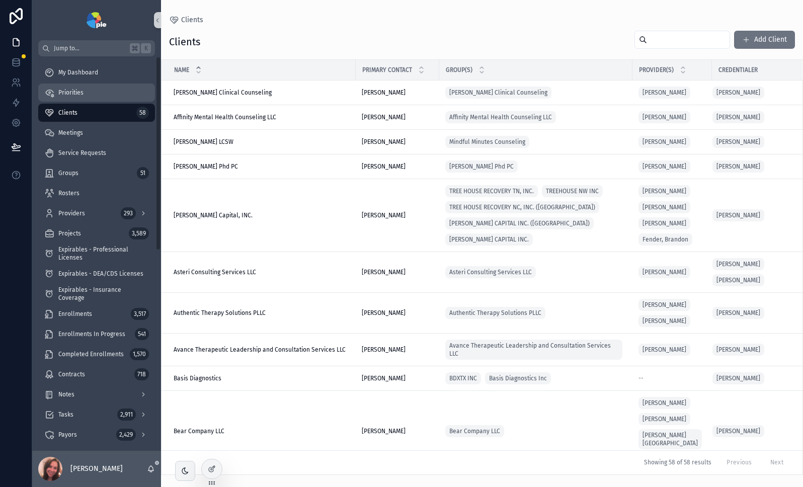
click at [70, 91] on span "Priorities" at bounding box center [70, 93] width 25 height 8
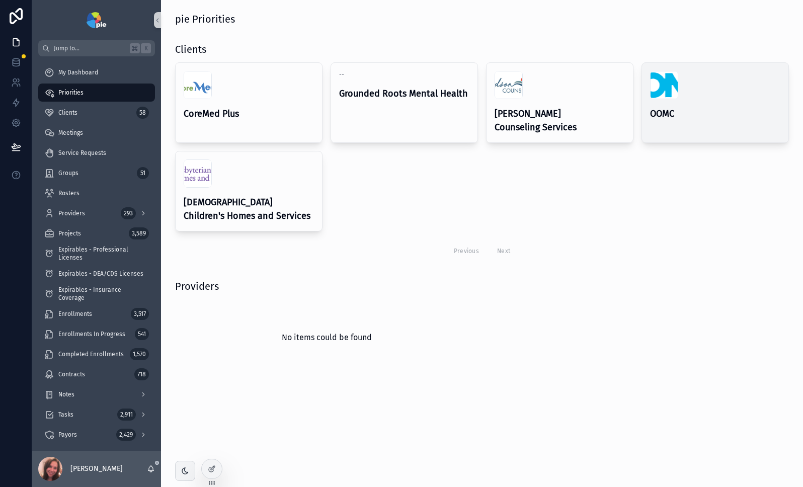
click at [725, 107] on h4 "OOMC" at bounding box center [715, 114] width 130 height 14
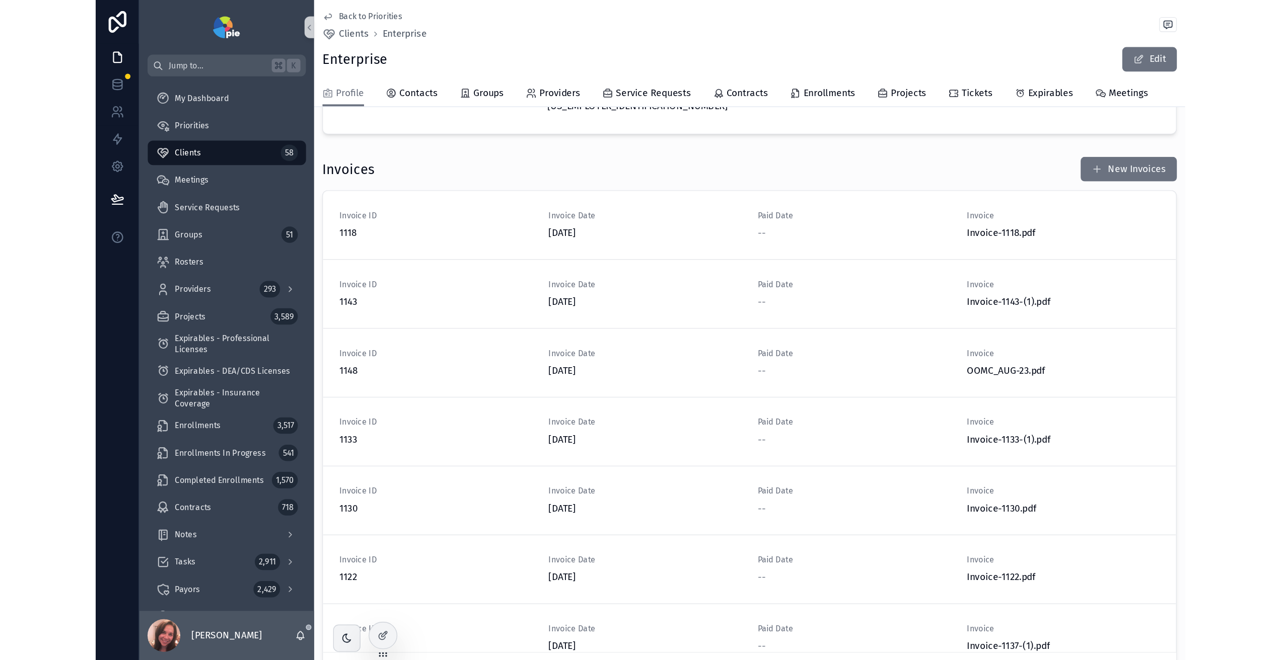
scroll to position [198, 0]
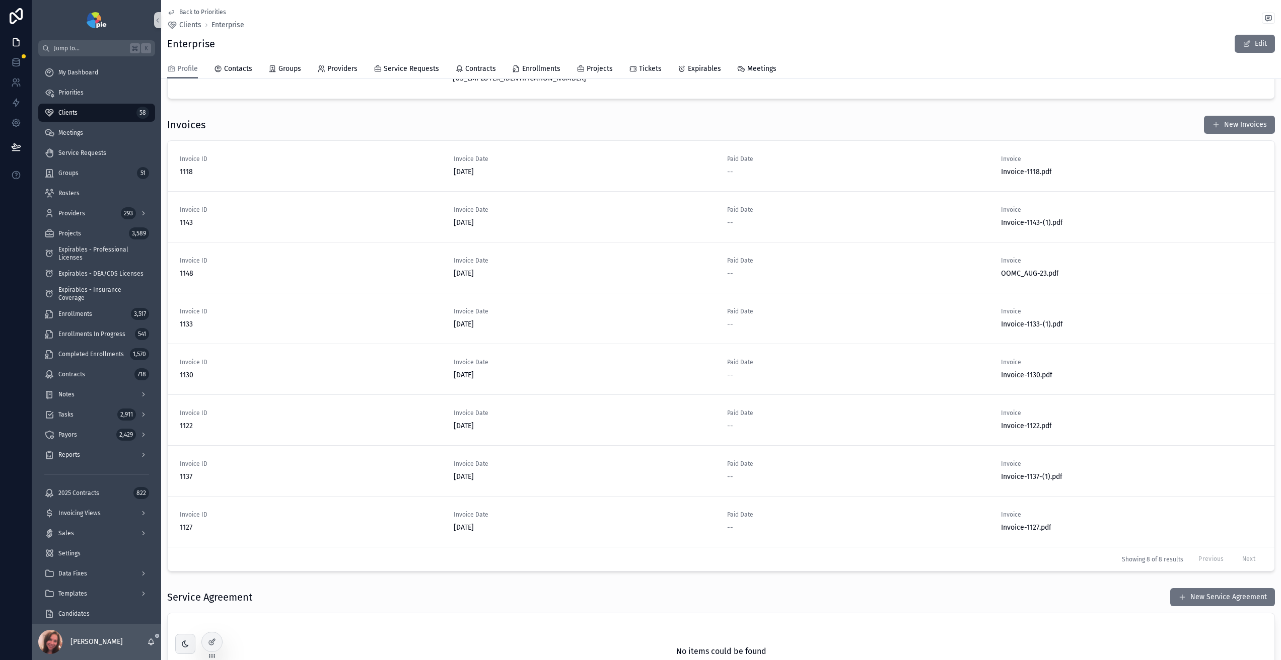
click at [193, 11] on span "Back to Priorities" at bounding box center [202, 12] width 47 height 8
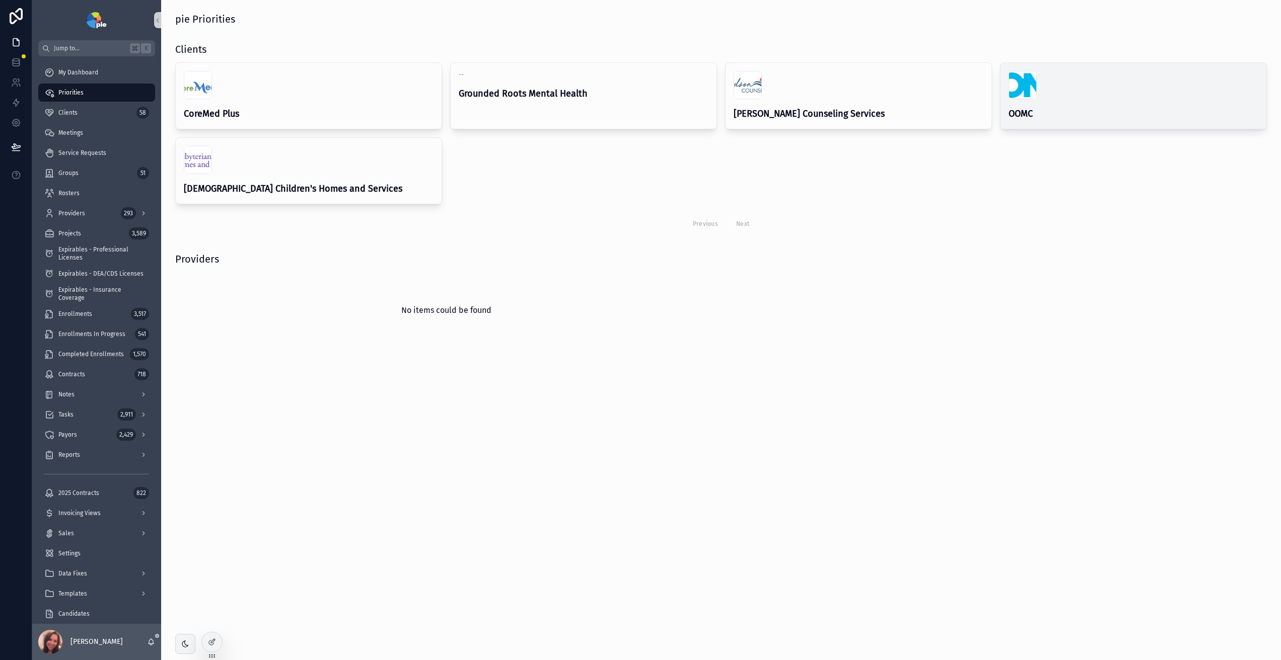
click at [803, 115] on h4 "OOMC" at bounding box center [1133, 114] width 250 height 14
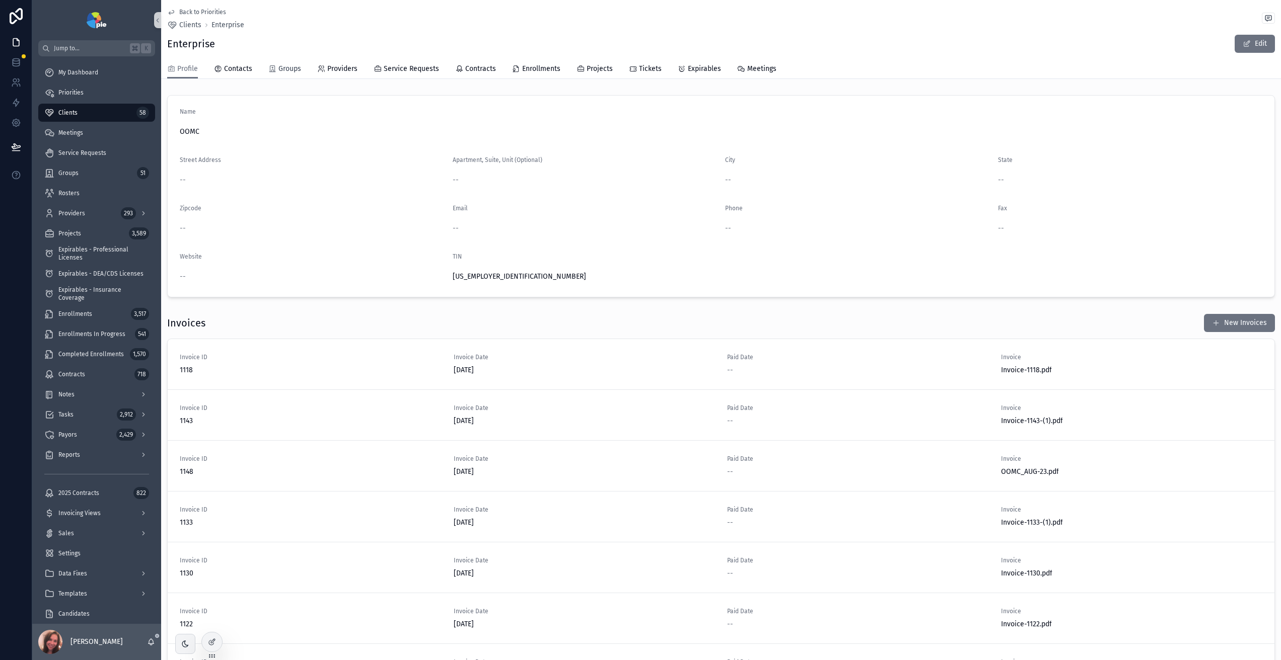
click at [280, 73] on span "Groups" at bounding box center [289, 69] width 23 height 10
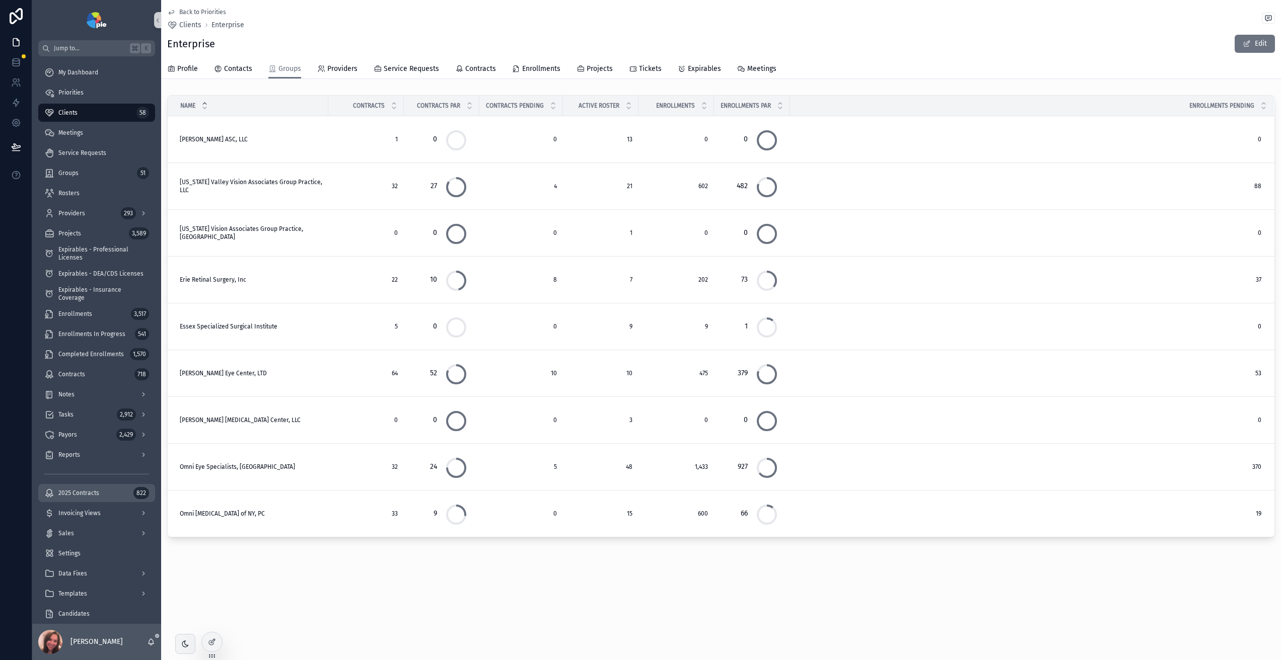
click at [84, 487] on span "2025 Contracts" at bounding box center [78, 493] width 41 height 8
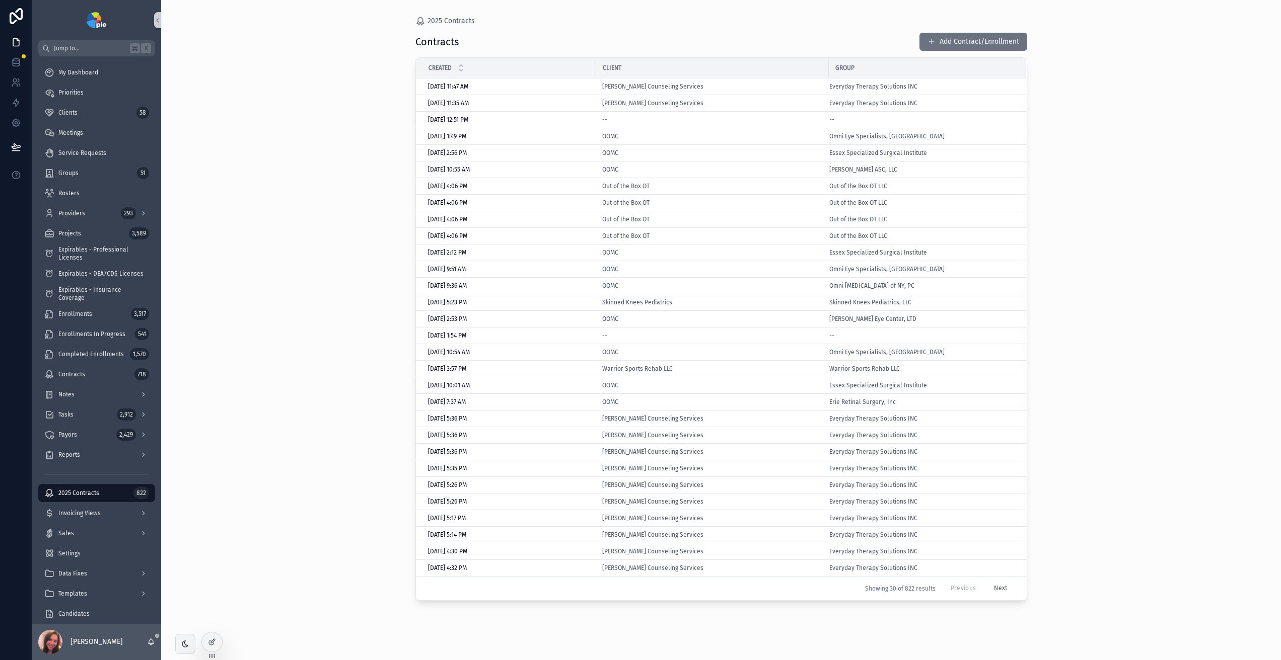
click at [803, 487] on button "Next" at bounding box center [1000, 589] width 27 height 16
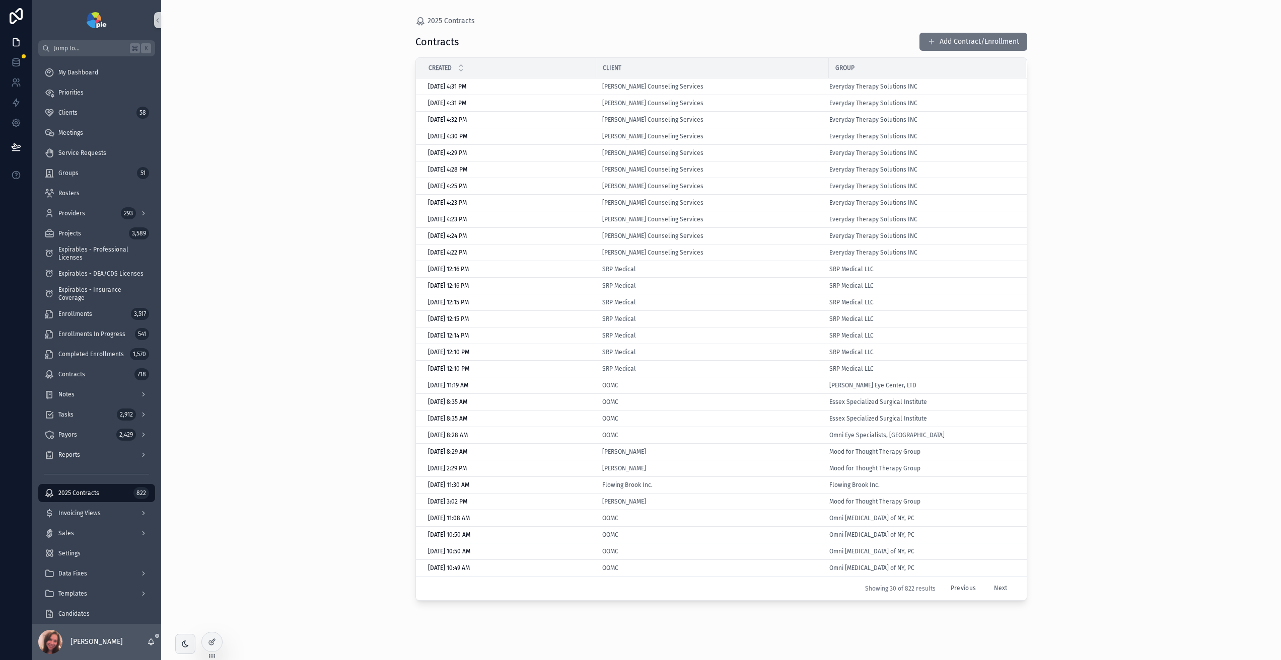
click at [803, 487] on button "Next" at bounding box center [1000, 589] width 27 height 16
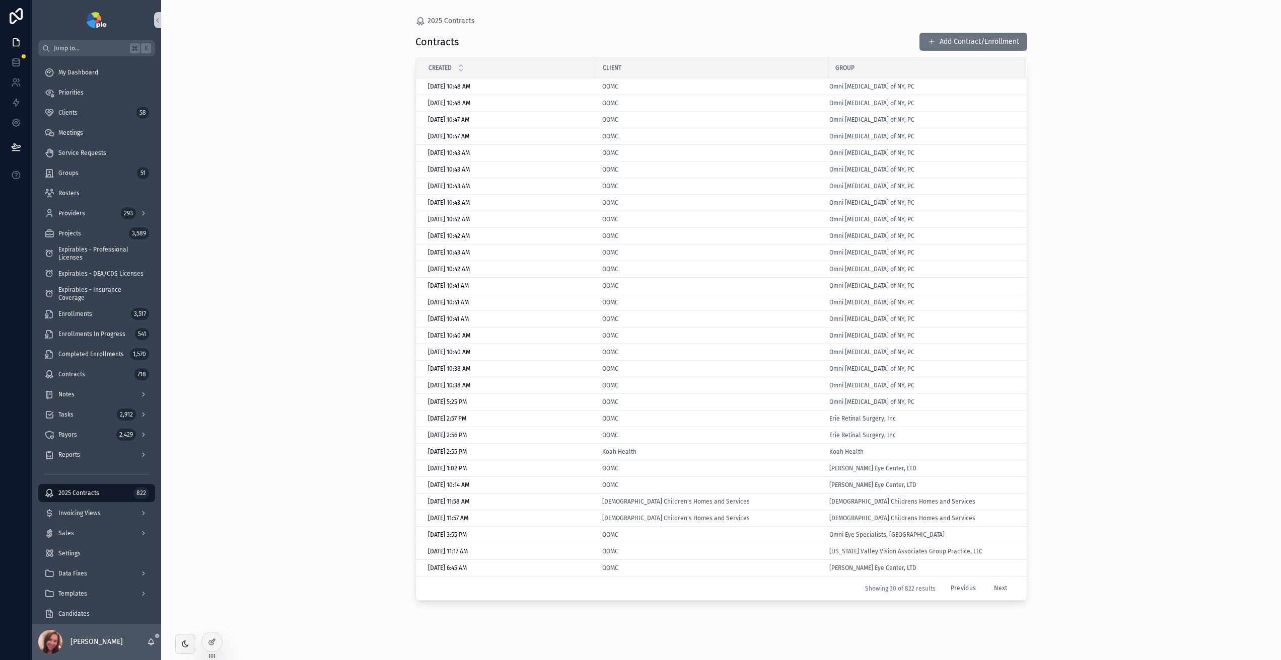
click at [803, 487] on button "Next" at bounding box center [1000, 589] width 27 height 16
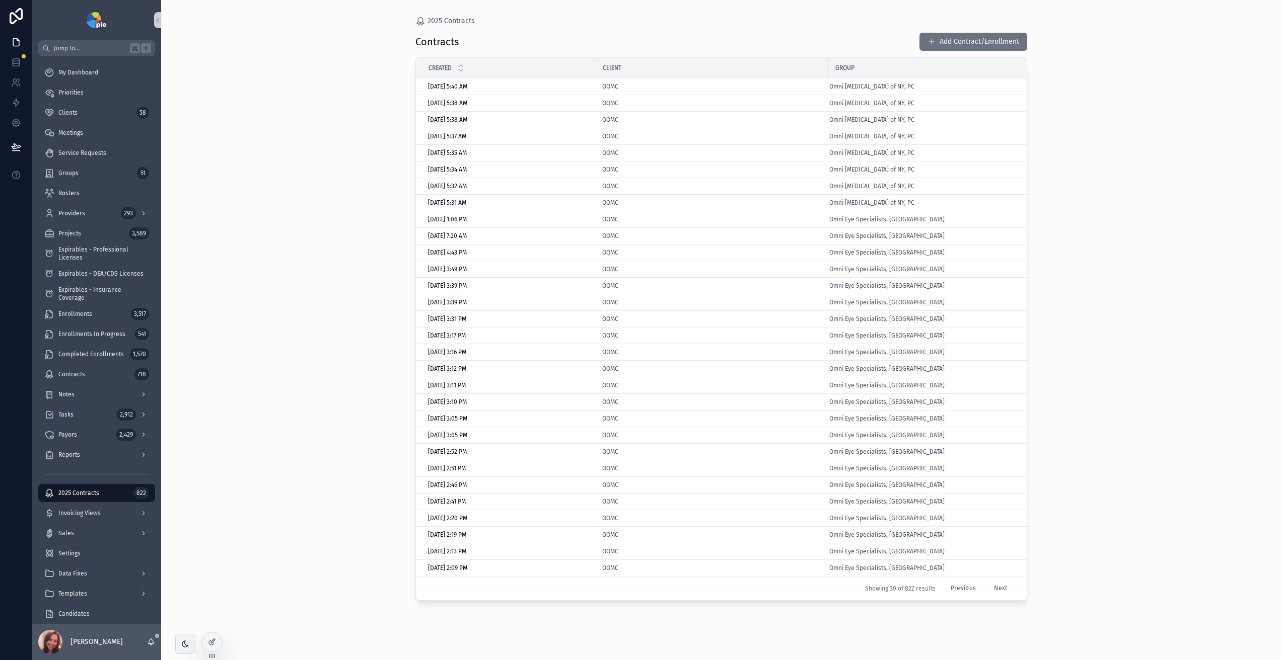
click at [803, 487] on button "Next" at bounding box center [1000, 589] width 27 height 16
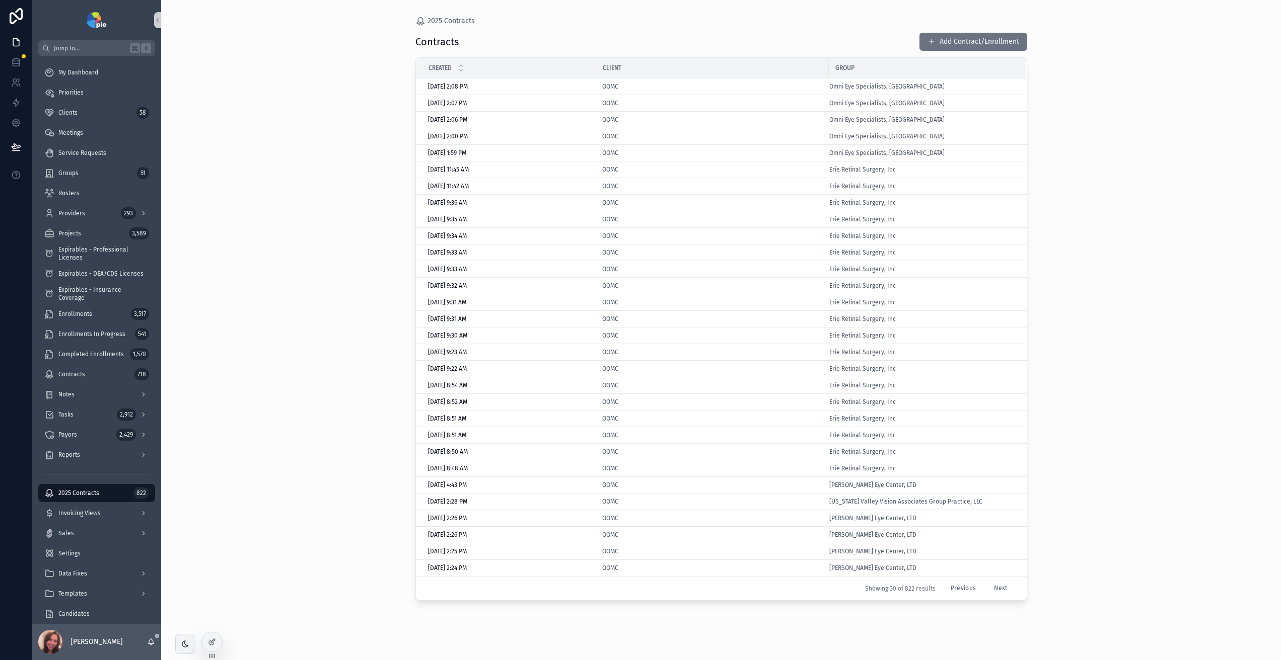
click at [803, 487] on button "Previous" at bounding box center [962, 589] width 39 height 16
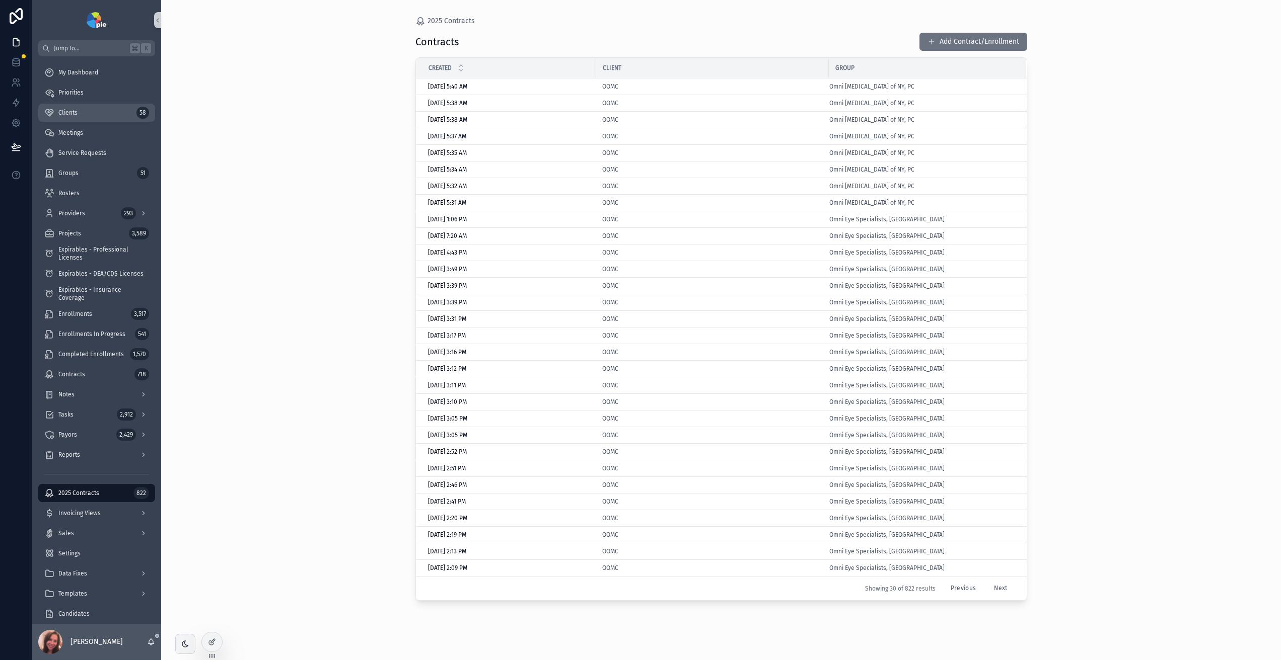
click at [92, 112] on div "Clients 58" at bounding box center [96, 113] width 105 height 16
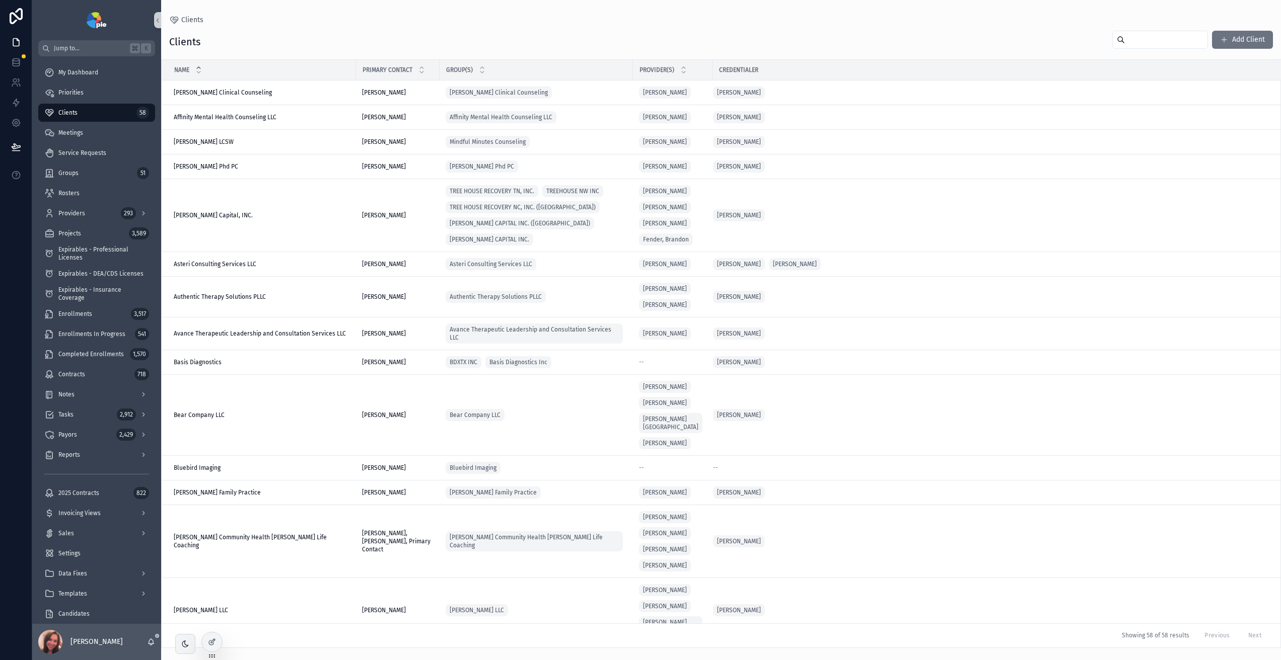
click at [803, 39] on input "scrollable content" at bounding box center [1166, 40] width 83 height 14
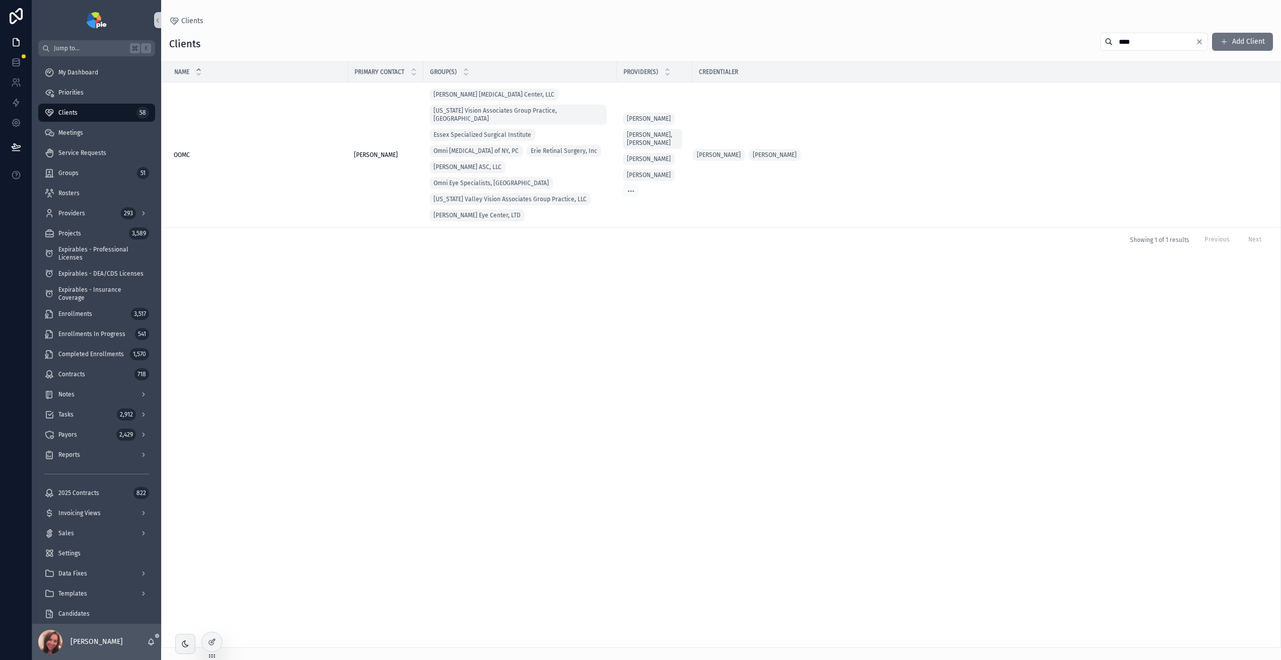
type input "****"
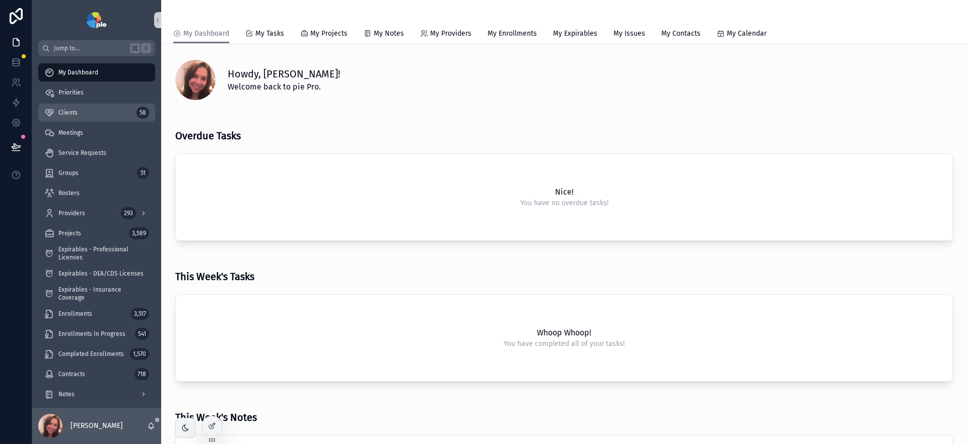
click at [73, 113] on span "Clients" at bounding box center [67, 113] width 19 height 8
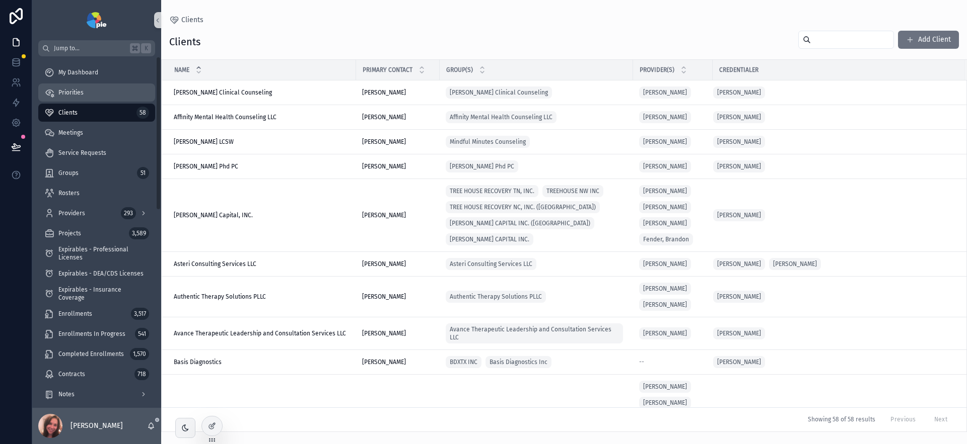
click at [102, 95] on div "Priorities" at bounding box center [96, 93] width 105 height 16
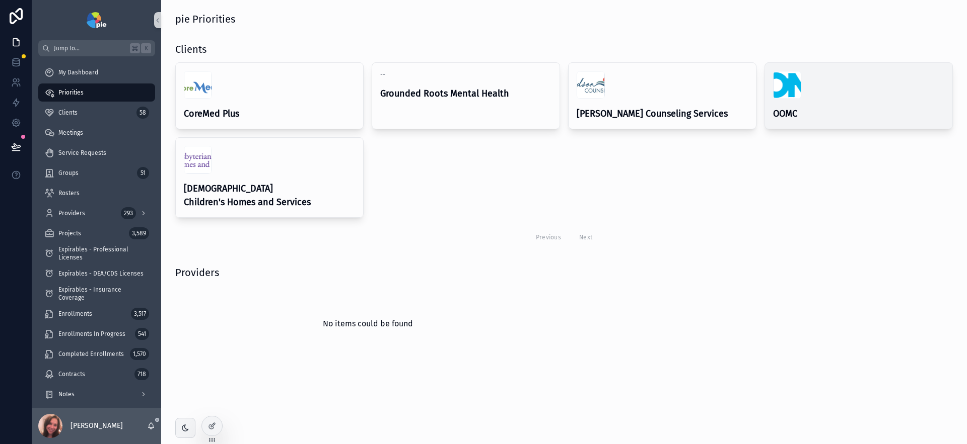
click at [804, 115] on h4 "OOMC" at bounding box center [858, 114] width 171 height 14
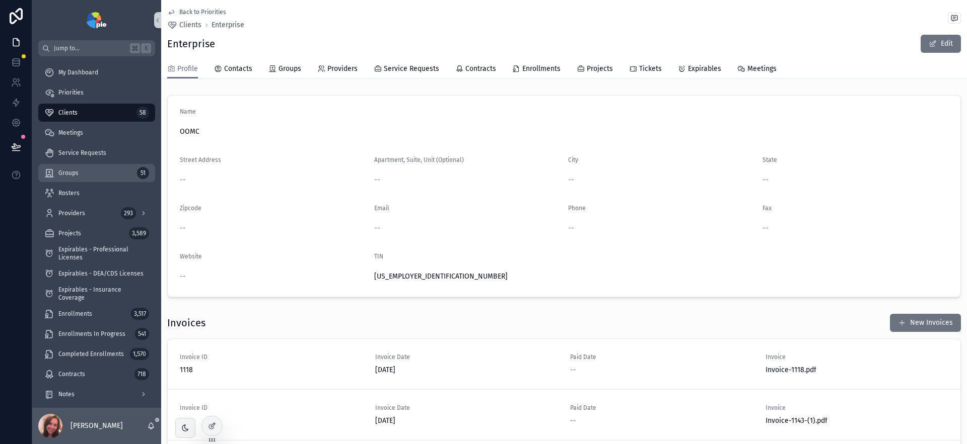
click at [75, 174] on span "Groups" at bounding box center [68, 173] width 20 height 8
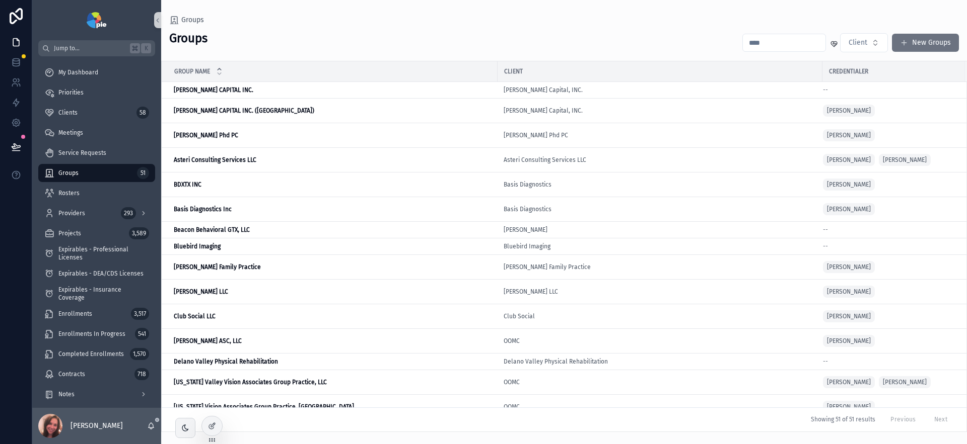
click at [787, 37] on input "scrollable content" at bounding box center [784, 43] width 83 height 14
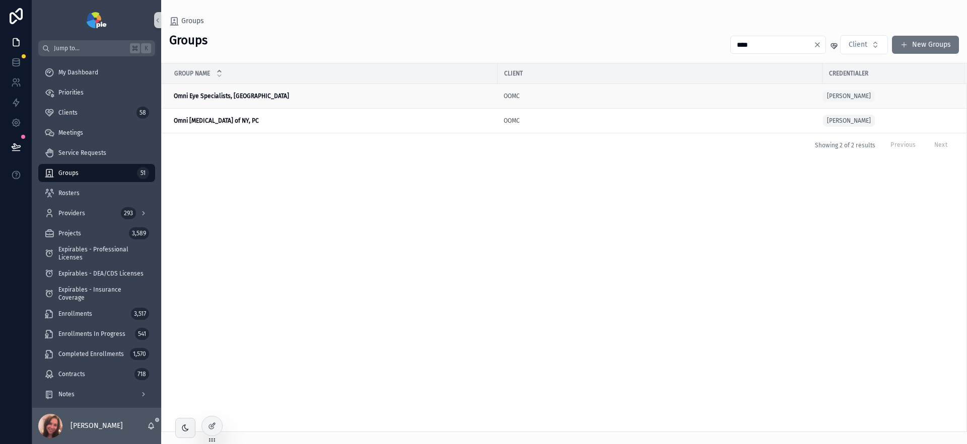
type input "****"
click at [224, 95] on strong "Omni Eye Specialists, [GEOGRAPHIC_DATA]" at bounding box center [231, 96] width 115 height 7
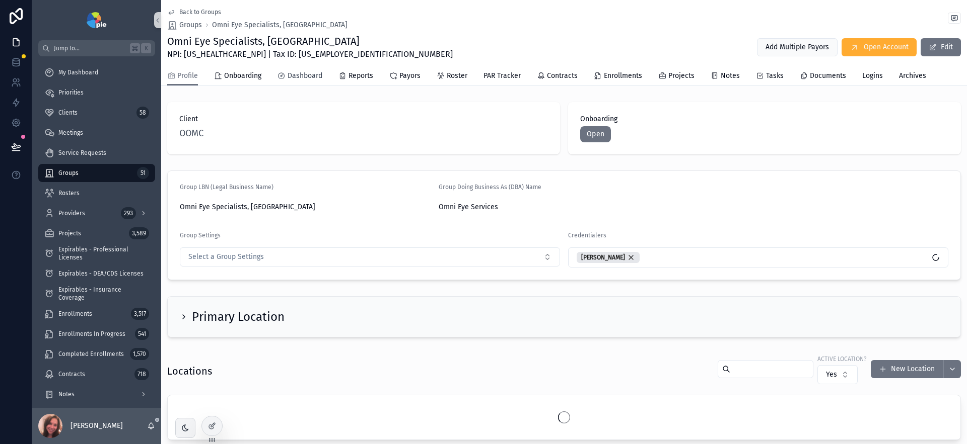
click at [295, 75] on span "Dashboard" at bounding box center [304, 76] width 35 height 10
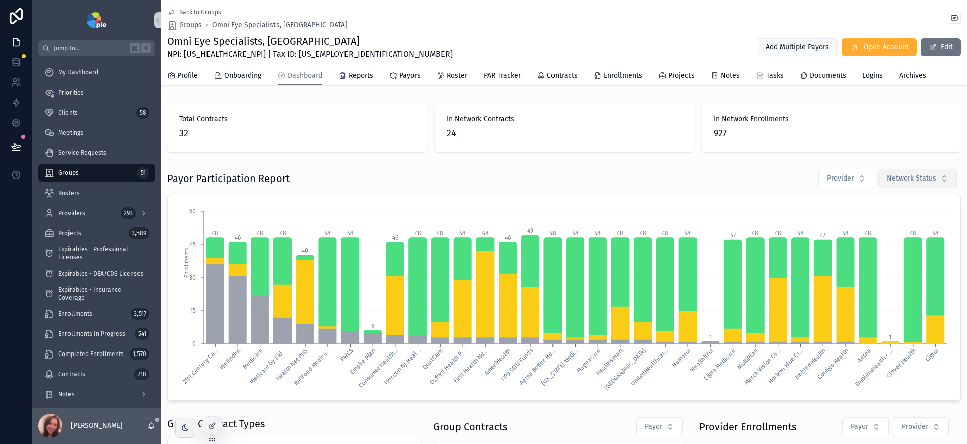
click at [904, 178] on span "Network Status" at bounding box center [910, 179] width 49 height 10
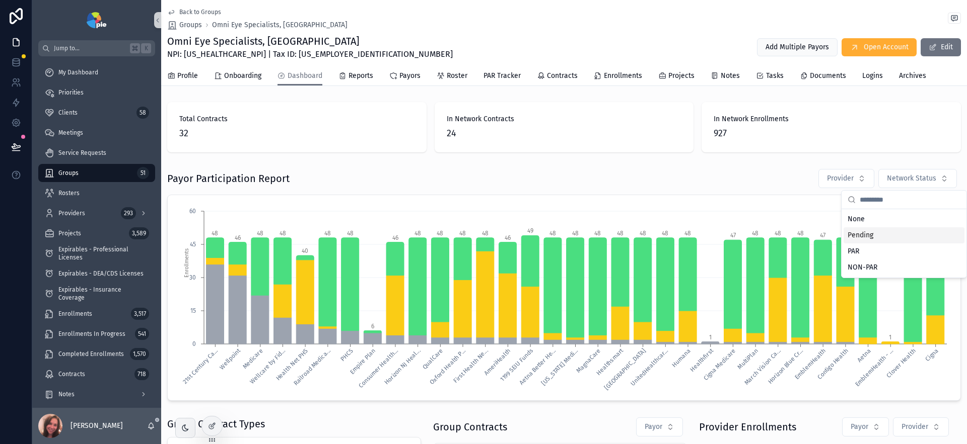
click at [870, 238] on div "Pending" at bounding box center [903, 236] width 121 height 16
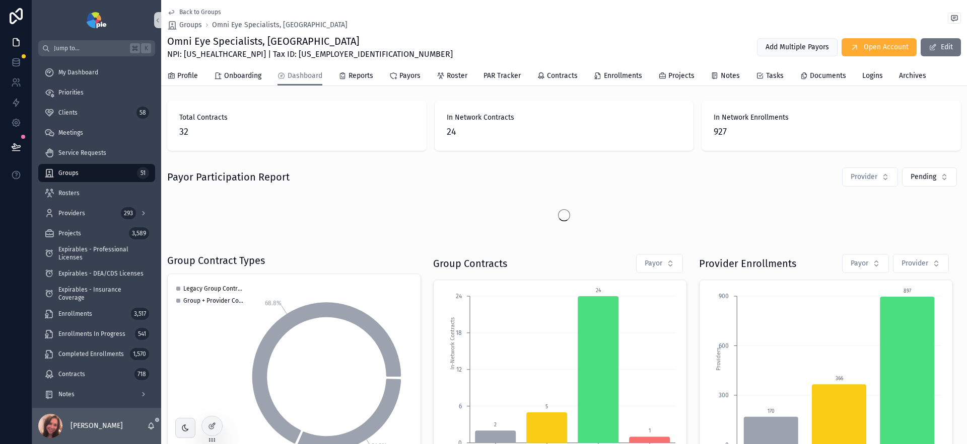
scroll to position [2, 0]
click at [562, 77] on span "Contracts" at bounding box center [562, 76] width 31 height 10
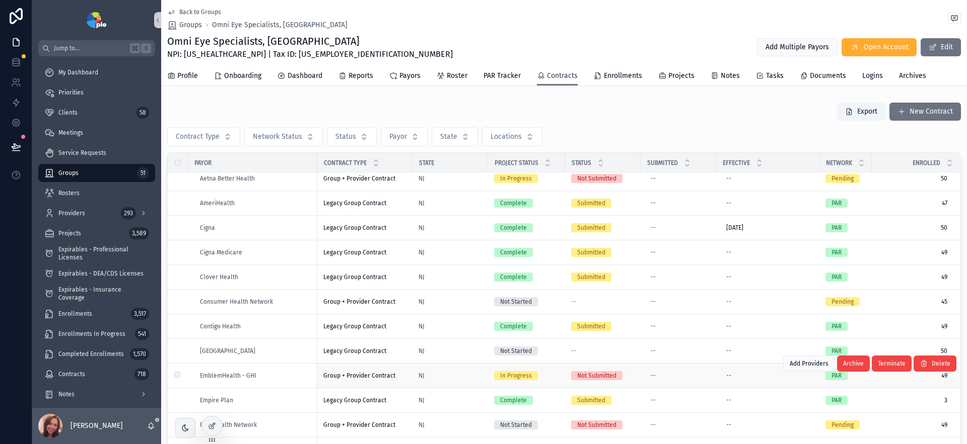
scroll to position [146, 0]
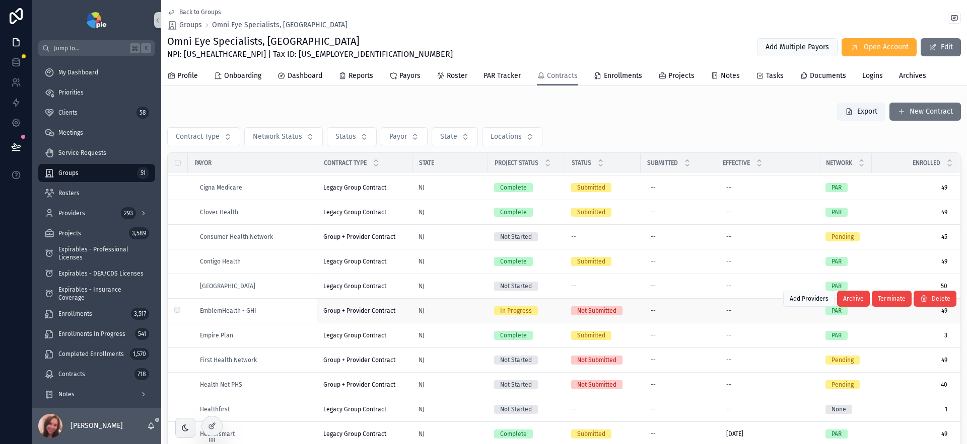
click at [407, 310] on td "Group + Provider Contract Group + Provider Contract" at bounding box center [364, 311] width 95 height 25
click at [404, 311] on div "Group + Provider Contract Group + Provider Contract" at bounding box center [364, 311] width 83 height 8
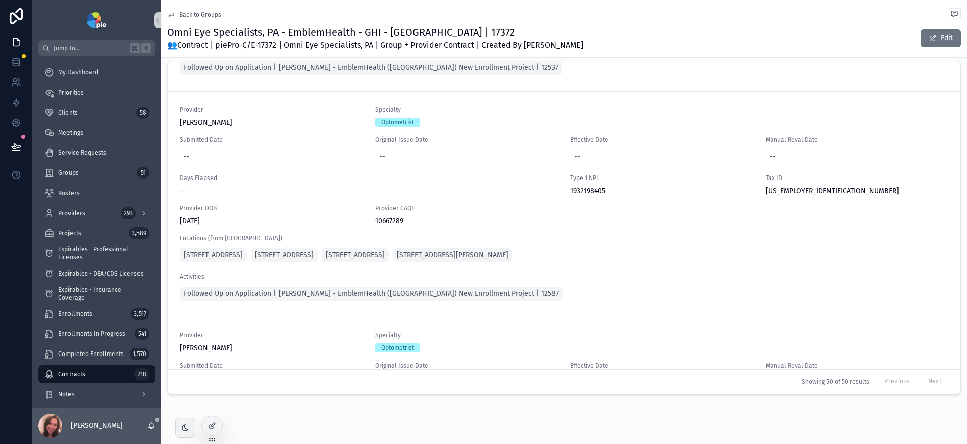
scroll to position [10949, 0]
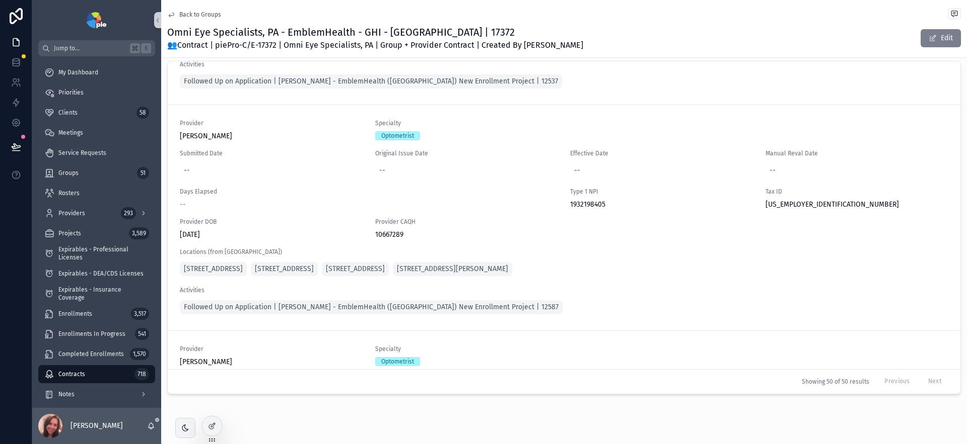
click at [928, 34] on span "scrollable content" at bounding box center [932, 38] width 8 height 8
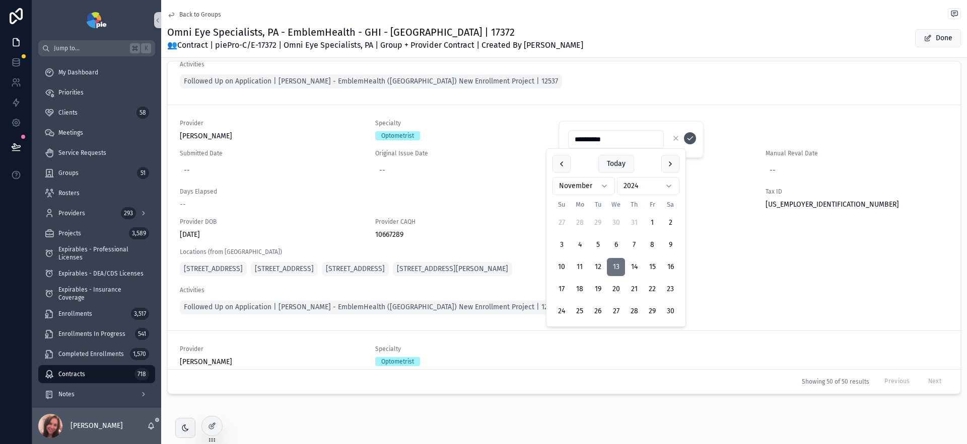
type input "**********"
click at [693, 137] on icon "scrollable content" at bounding box center [690, 138] width 8 height 8
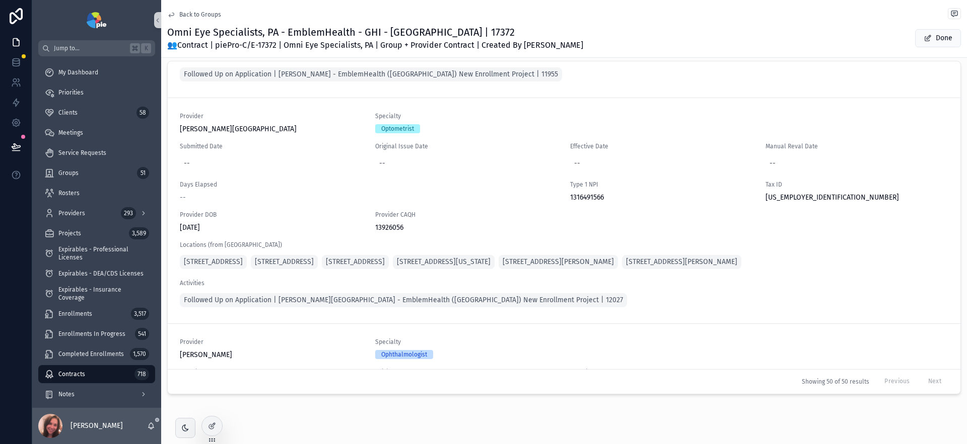
scroll to position [6049, 0]
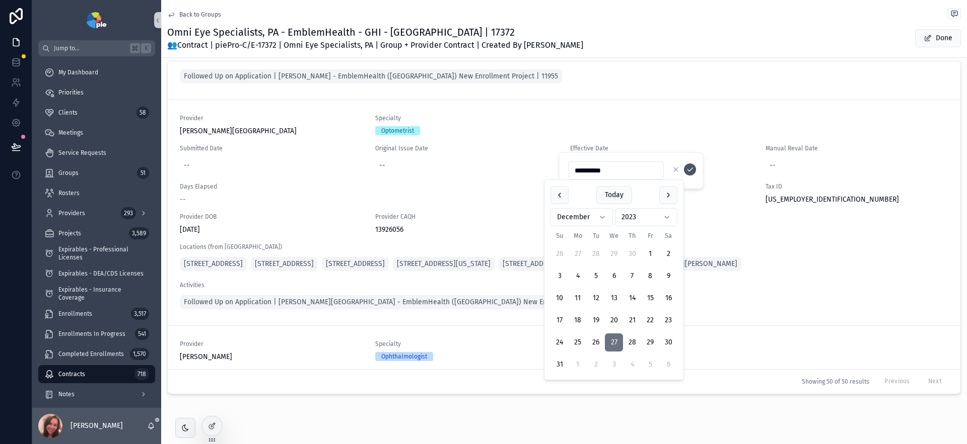
type input "**********"
click at [693, 172] on icon "scrollable content" at bounding box center [690, 170] width 8 height 8
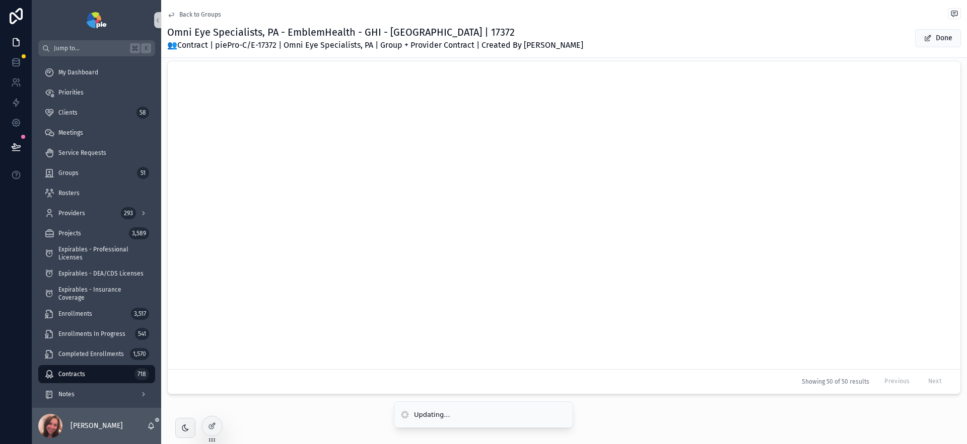
scroll to position [2151, 0]
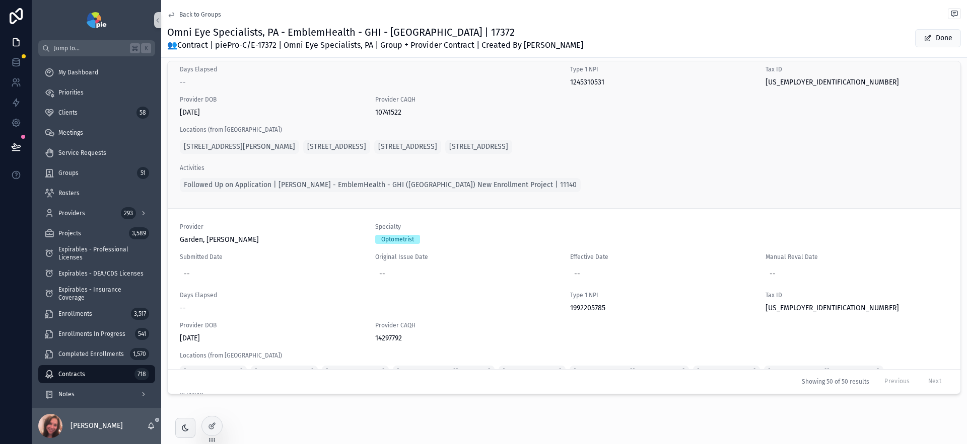
click at [184, 53] on div "--" at bounding box center [187, 48] width 6 height 10
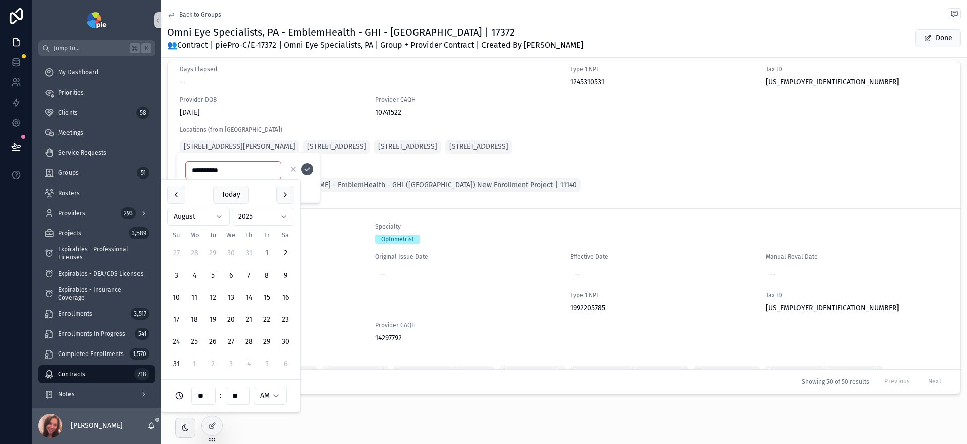
type input "**********"
click at [306, 169] on icon "scrollable content" at bounding box center [307, 170] width 8 height 8
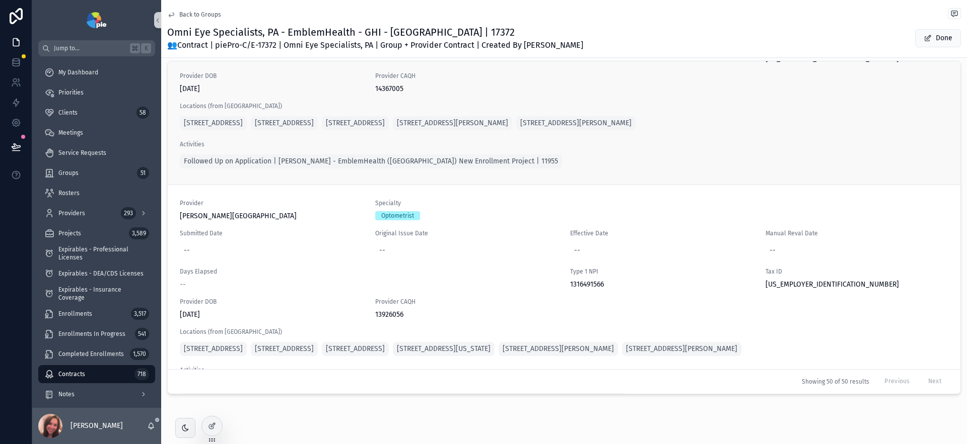
scroll to position [5983, 0]
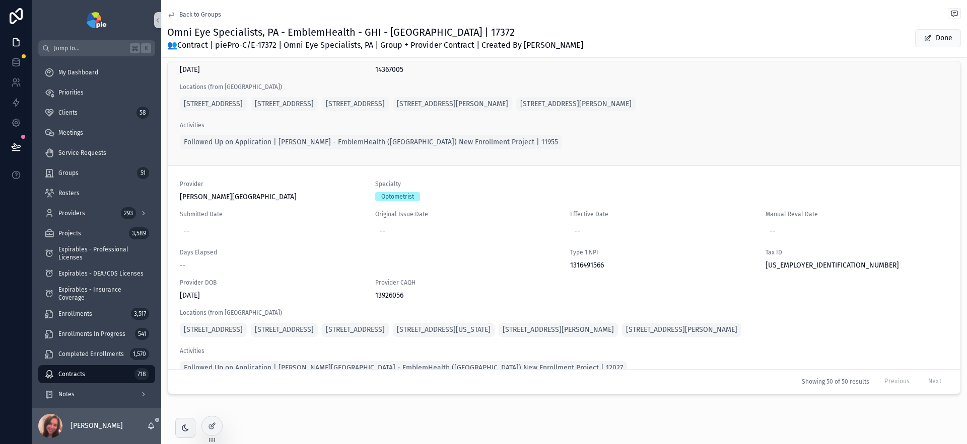
click at [201, 15] on div "--" at bounding box center [271, 5] width 183 height 18
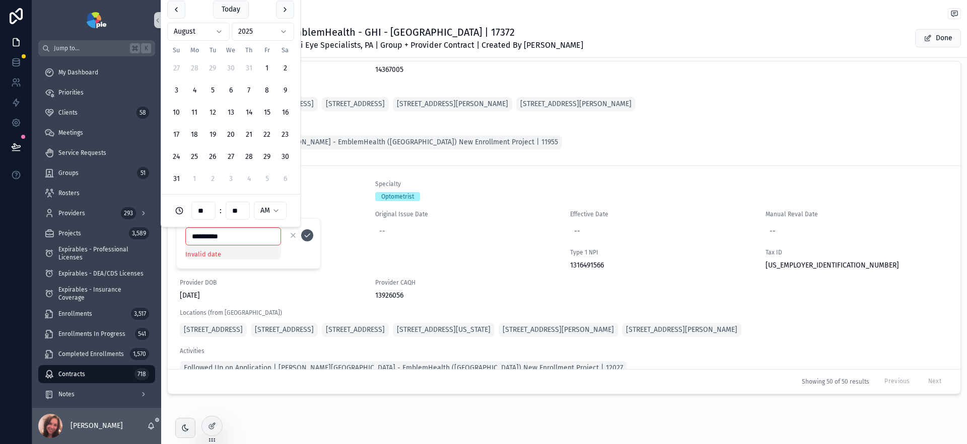
type input "**********"
click at [308, 238] on icon "scrollable content" at bounding box center [307, 236] width 8 height 8
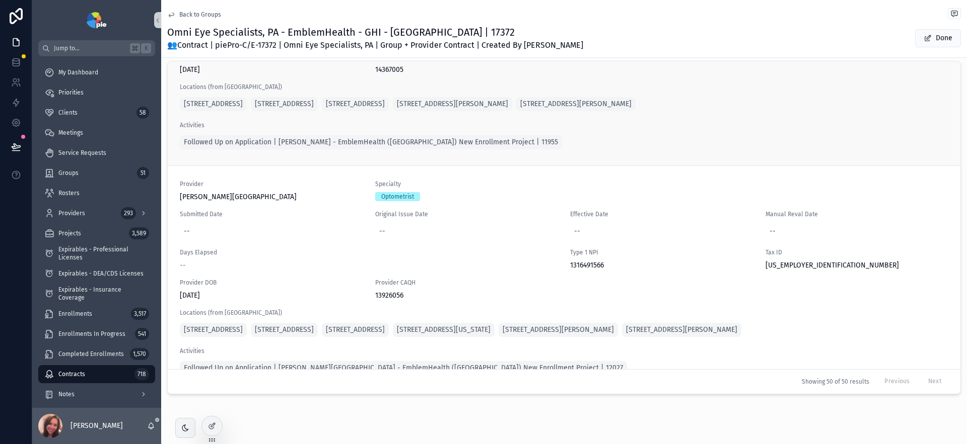
click at [204, 15] on div "--" at bounding box center [271, 5] width 183 height 18
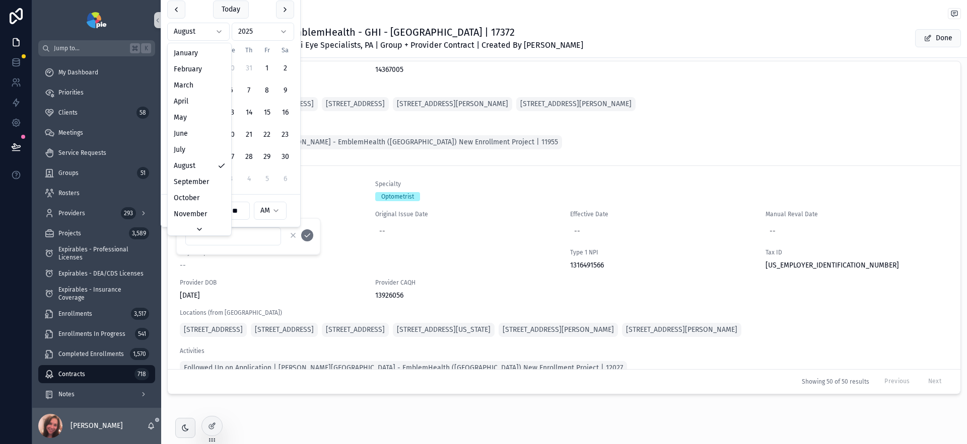
click at [218, 31] on html "Jump to... K My Dashboard Priorities Clients 58 Meetings Service Requests Group…" at bounding box center [483, 222] width 967 height 444
click at [283, 28] on html "Jump to... K My Dashboard Priorities Clients 58 Meetings Service Requests Group…" at bounding box center [483, 222] width 967 height 444
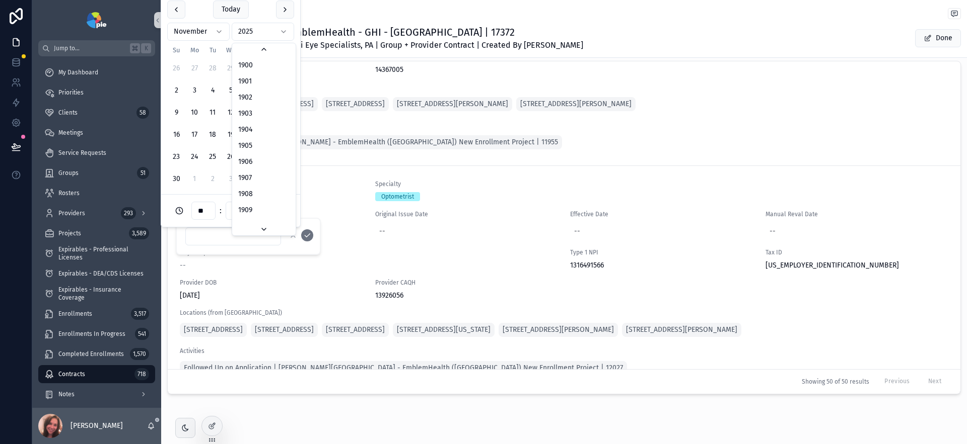
scroll to position [1864, 0]
click at [253, 91] on button "2" at bounding box center [251, 91] width 18 height 18
type input "**********"
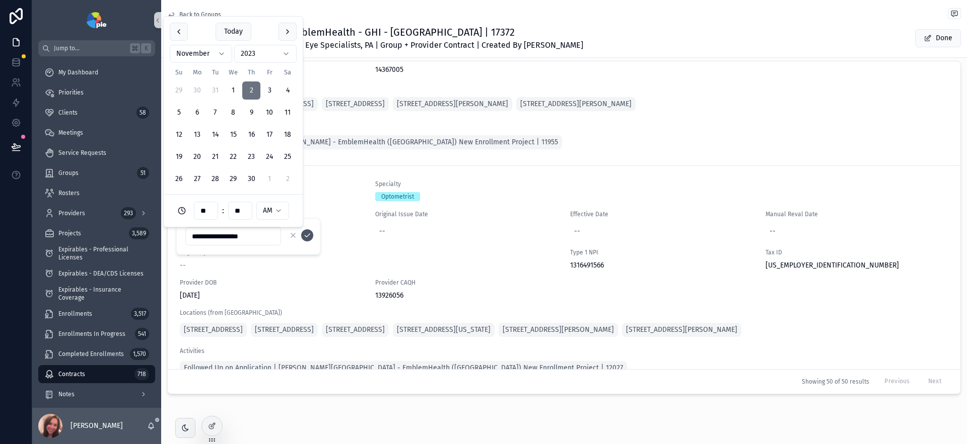
click at [305, 235] on icon "scrollable content" at bounding box center [307, 236] width 8 height 8
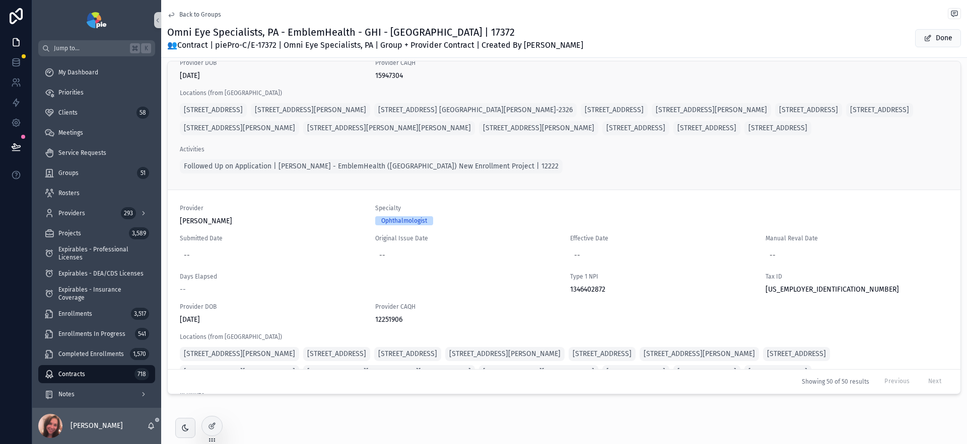
scroll to position [7724, 0]
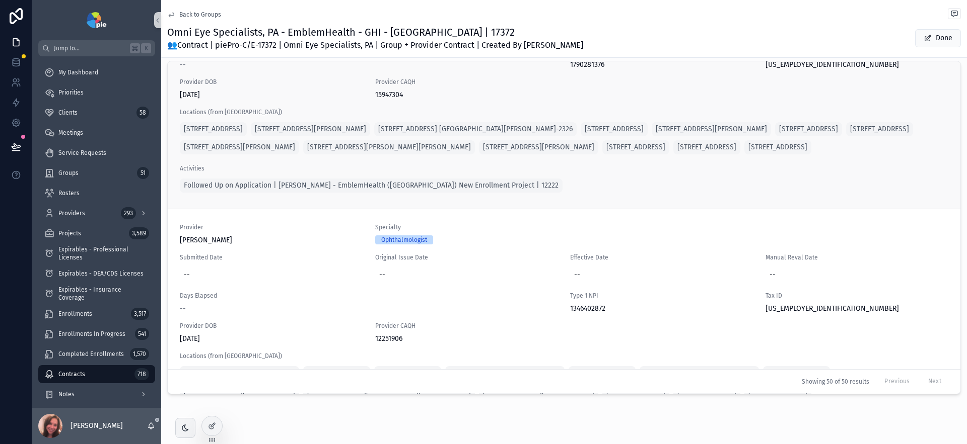
click at [189, 40] on div "--" at bounding box center [271, 31] width 183 height 18
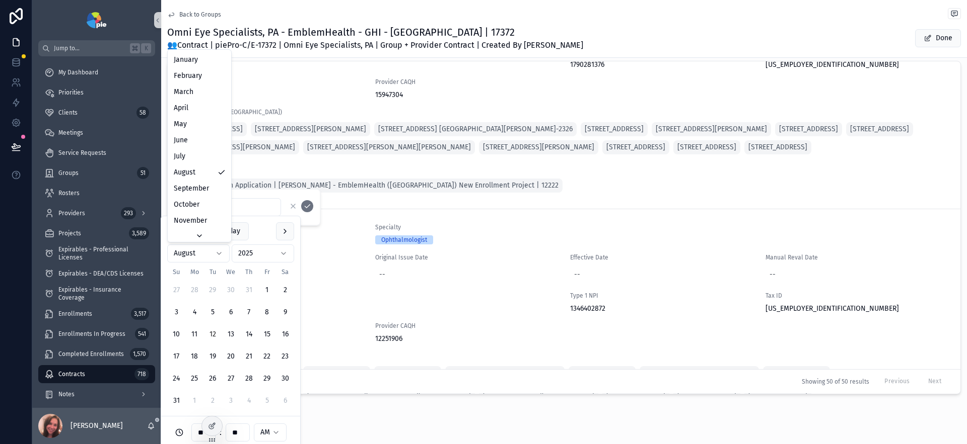
click at [213, 256] on html "Jump to... K My Dashboard Priorities Clients 58 Meetings Service Requests Group…" at bounding box center [483, 222] width 967 height 444
click at [255, 254] on html "Jump to... K My Dashboard Priorities Clients 58 Meetings Service Requests Group…" at bounding box center [483, 222] width 967 height 444
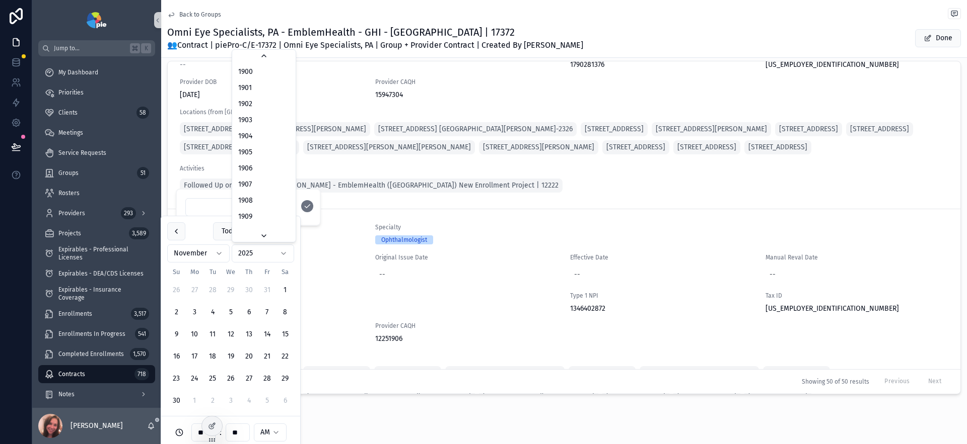
scroll to position [1864, 0]
click at [216, 312] on button "7" at bounding box center [215, 313] width 18 height 18
type input "**********"
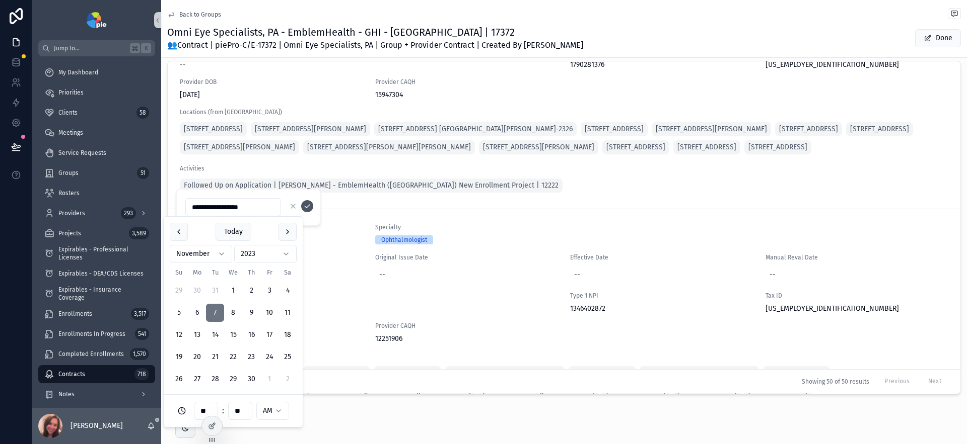
click at [308, 209] on icon "scrollable content" at bounding box center [307, 206] width 8 height 8
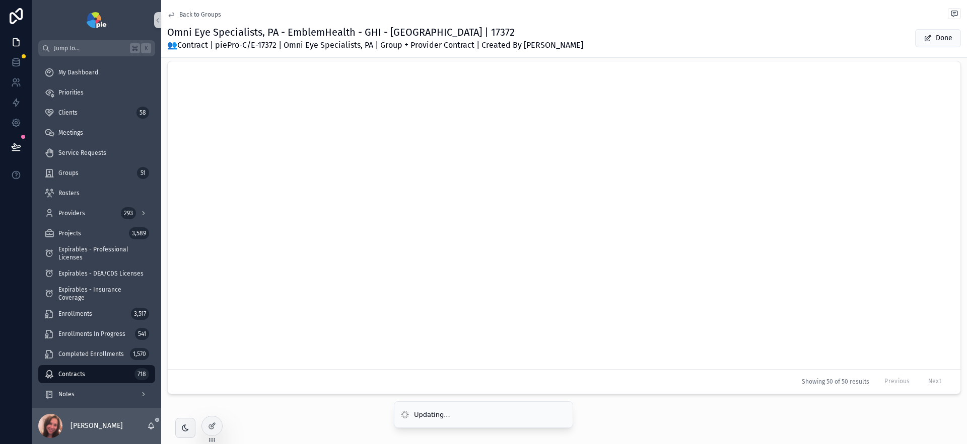
scroll to position [3878, 0]
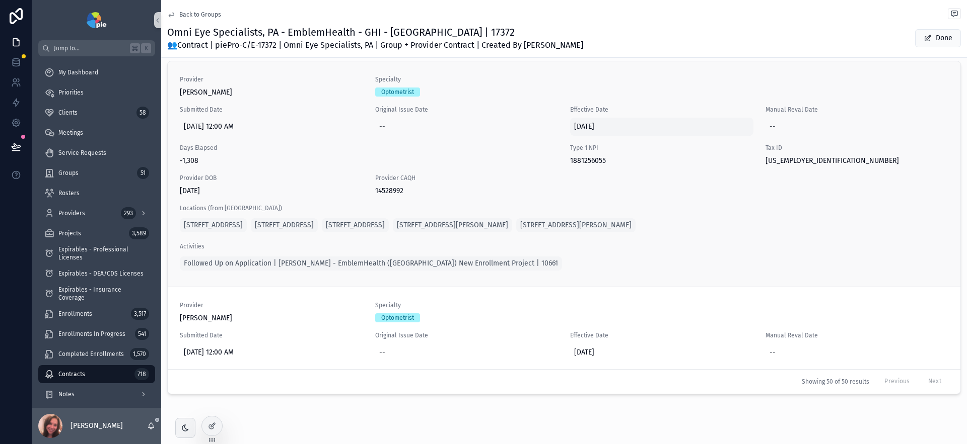
click at [587, 127] on span "3/24/2021" at bounding box center [661, 127] width 175 height 10
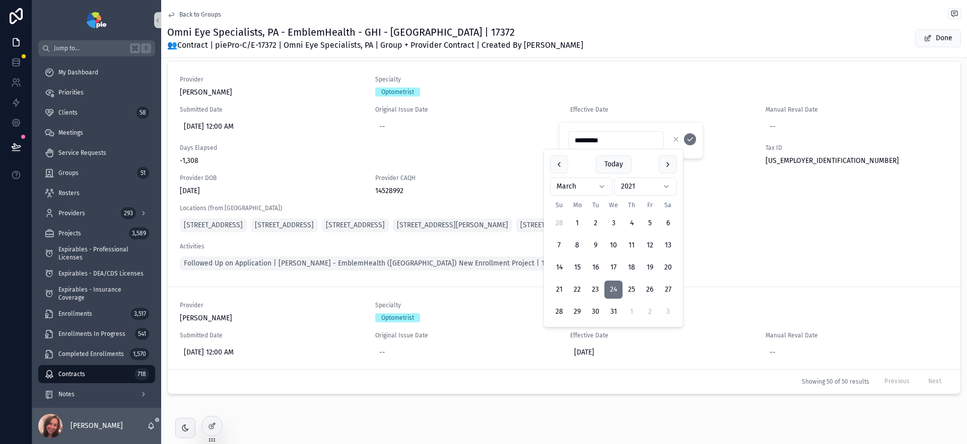
click at [599, 186] on html "Jump to... K My Dashboard Priorities Clients 58 Meetings Service Requests Group…" at bounding box center [483, 222] width 967 height 444
click at [647, 186] on html "Jump to... K My Dashboard Priorities Clients 58 Meetings Service Requests Group…" at bounding box center [483, 222] width 967 height 444
click at [616, 313] on button "27" at bounding box center [616, 313] width 18 height 18
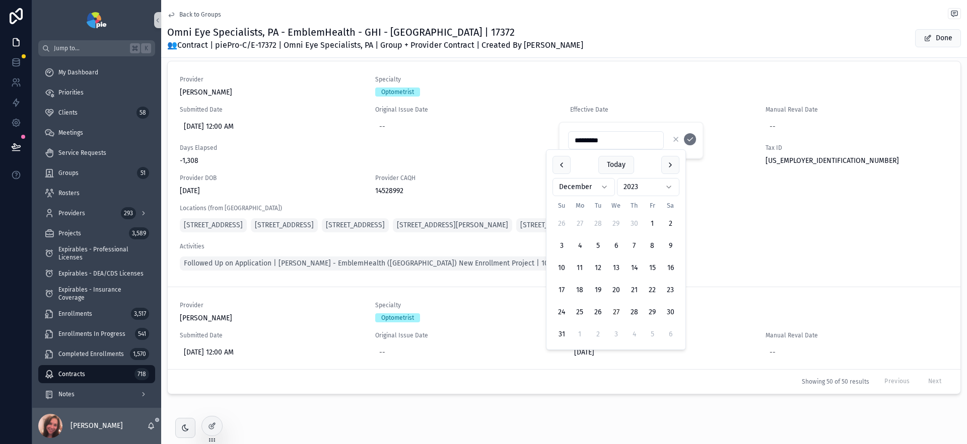
type input "**********"
click at [691, 141] on icon "scrollable content" at bounding box center [690, 139] width 8 height 8
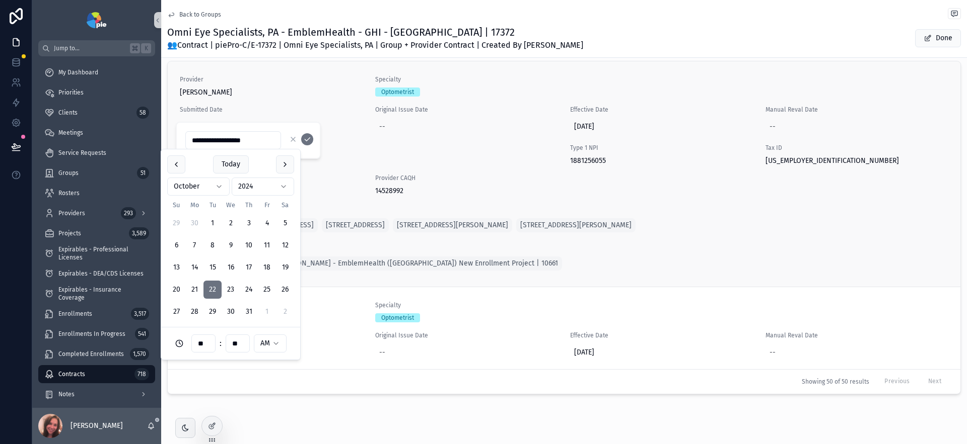
click at [448, 138] on div "Provider Bruno, Olivia Specialty Optometrist Submitted Date 10/22/2024 12:00 AM…" at bounding box center [564, 174] width 768 height 197
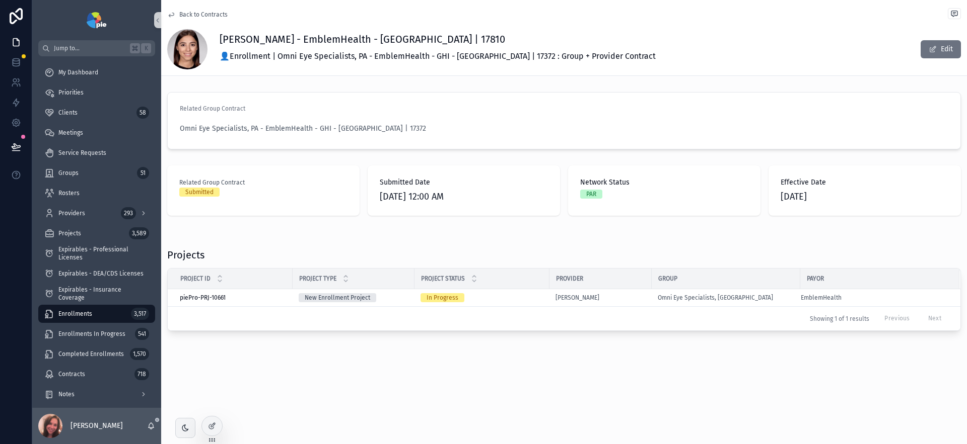
click at [203, 14] on span "Back to Contracts" at bounding box center [203, 15] width 48 height 8
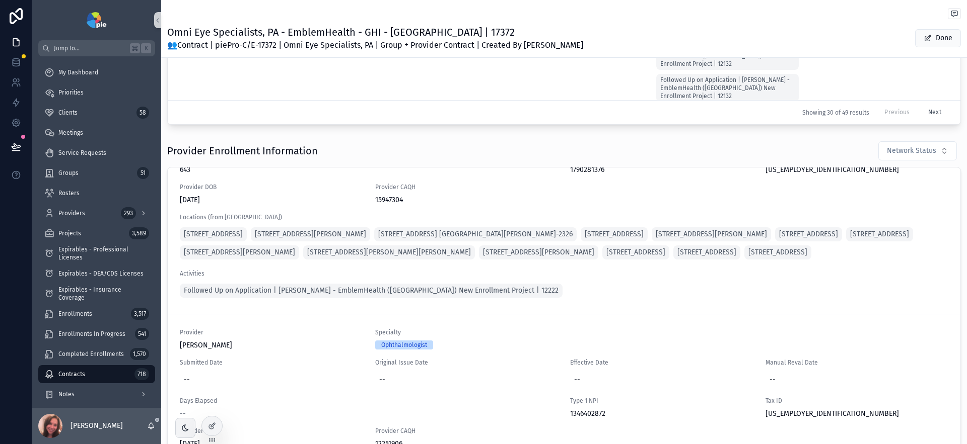
scroll to position [7762, 0]
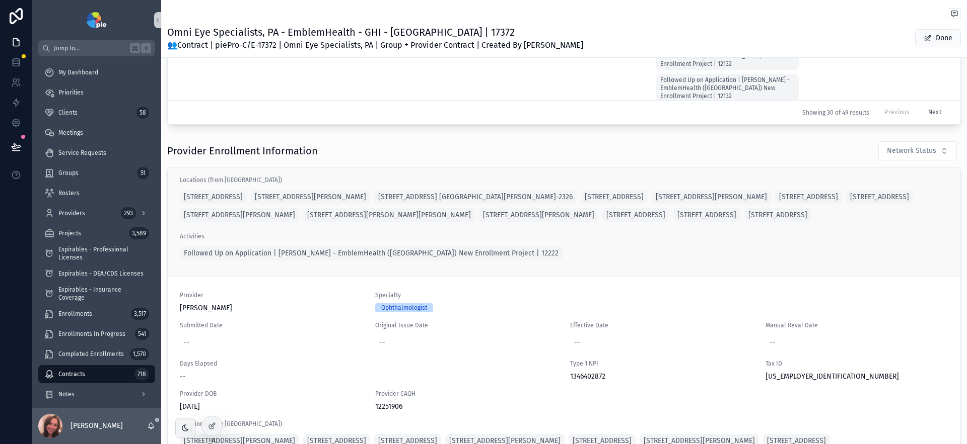
click at [575, 108] on div "--" at bounding box center [661, 99] width 183 height 18
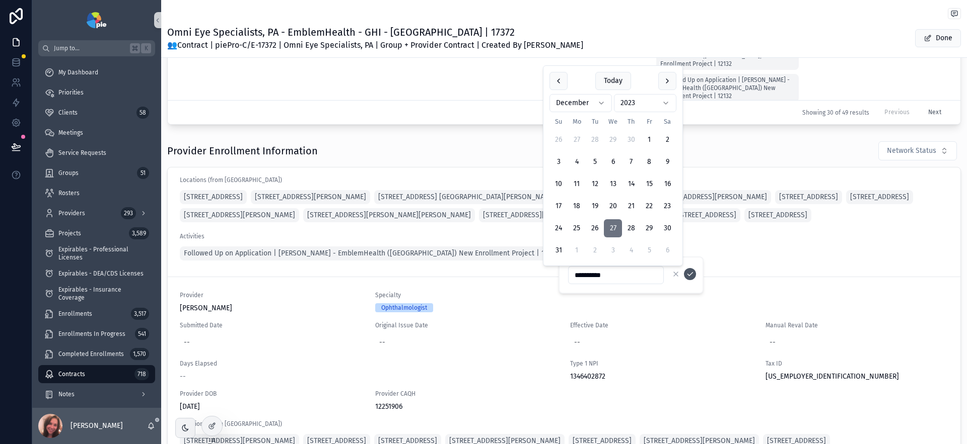
type input "**********"
click at [692, 275] on icon "scrollable content" at bounding box center [690, 274] width 8 height 8
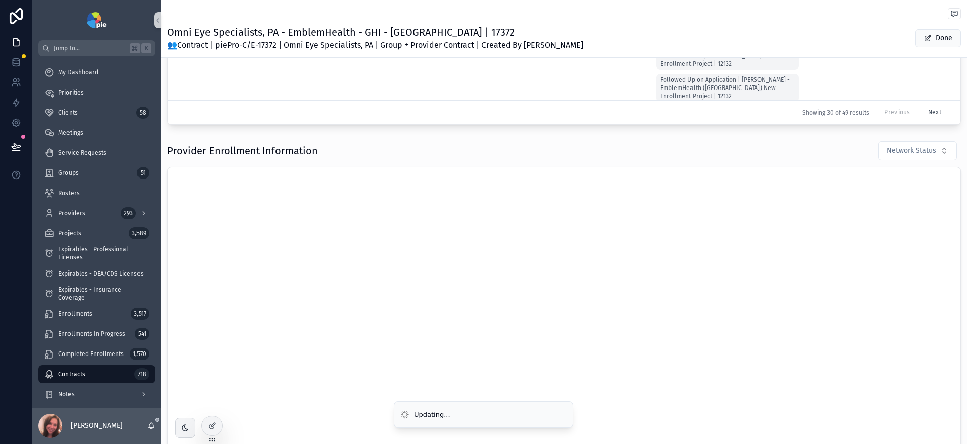
scroll to position [3916, 0]
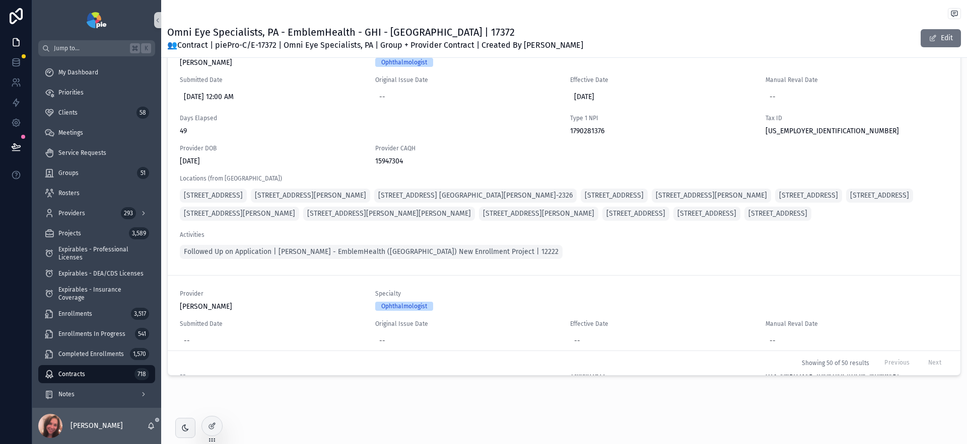
scroll to position [7657, 0]
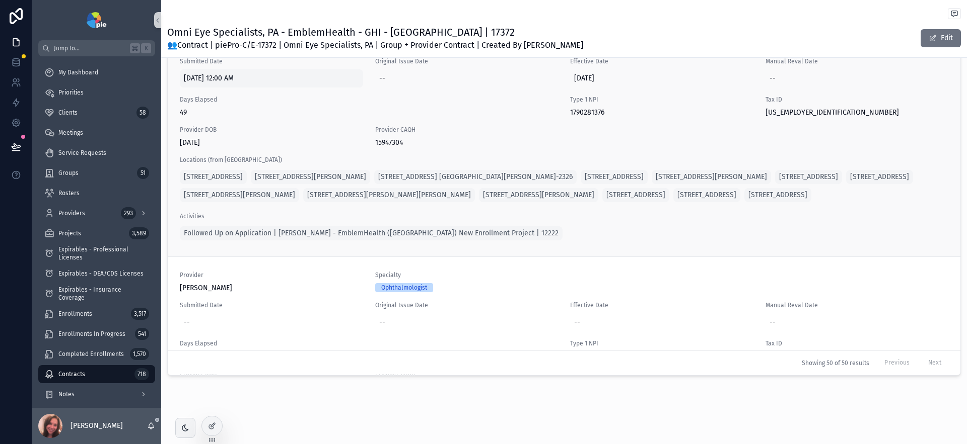
click at [228, 84] on span "11/7/2023 12:00 AM" at bounding box center [271, 78] width 175 height 10
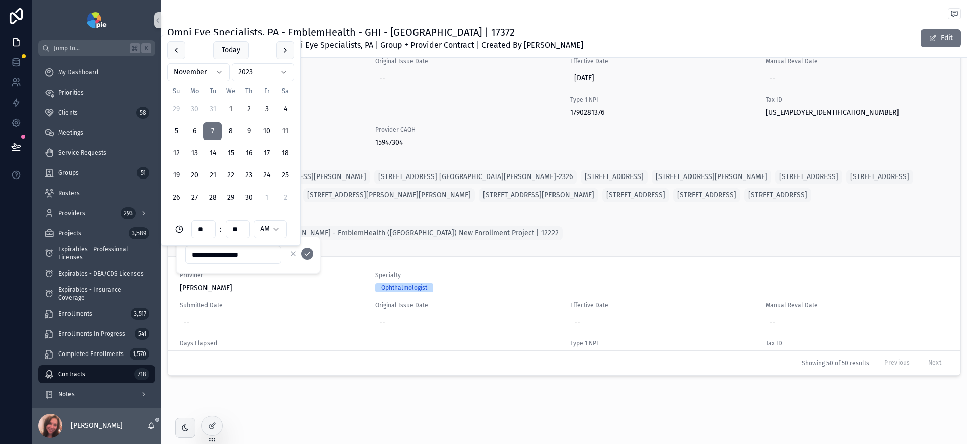
click at [335, 49] on div "Provider Raparla, Neha" at bounding box center [271, 38] width 183 height 22
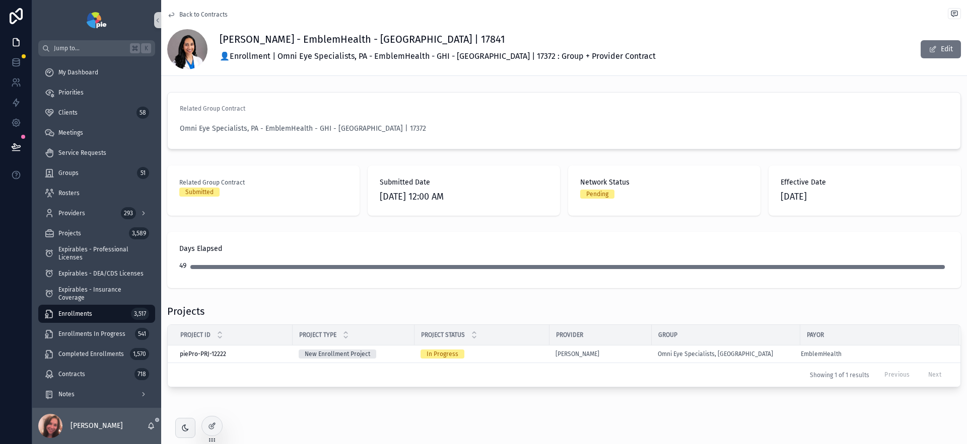
click at [206, 15] on span "Back to Contracts" at bounding box center [203, 15] width 48 height 8
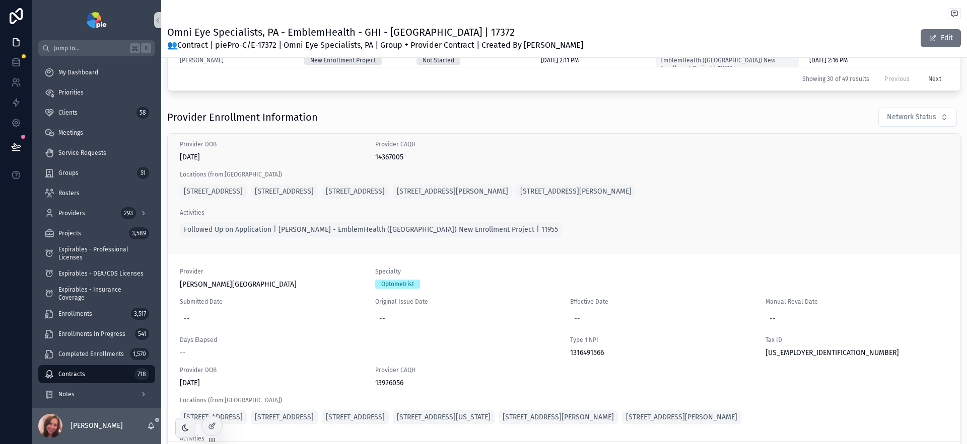
scroll to position [6084, 0]
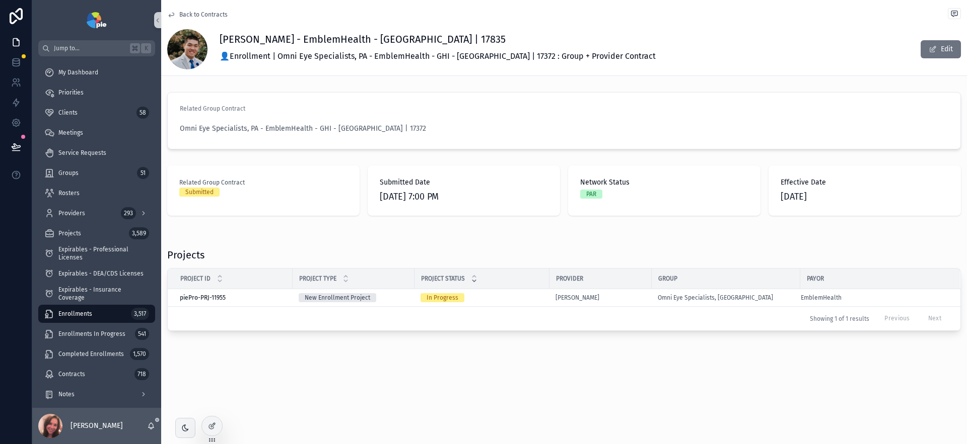
click at [472, 279] on icon "scrollable content" at bounding box center [474, 281] width 7 height 7
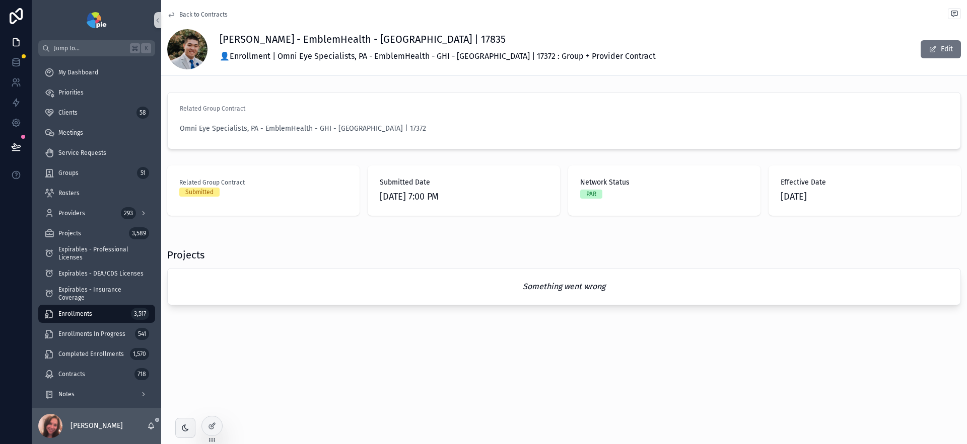
click at [191, 15] on span "Back to Contracts" at bounding box center [203, 15] width 48 height 8
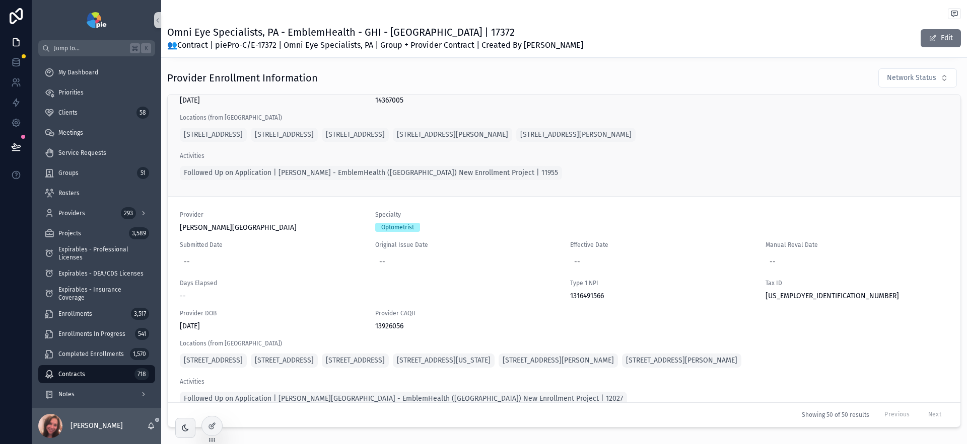
scroll to position [5990, 0]
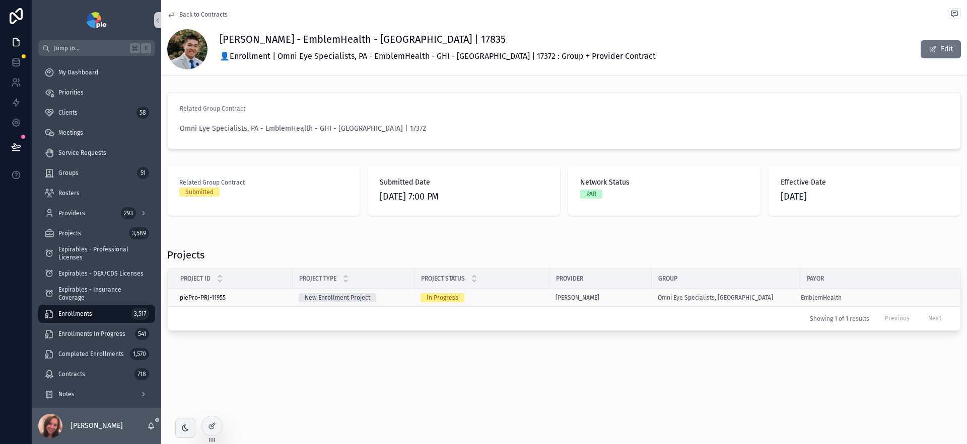
click at [439, 300] on div "In Progress" at bounding box center [442, 297] width 32 height 9
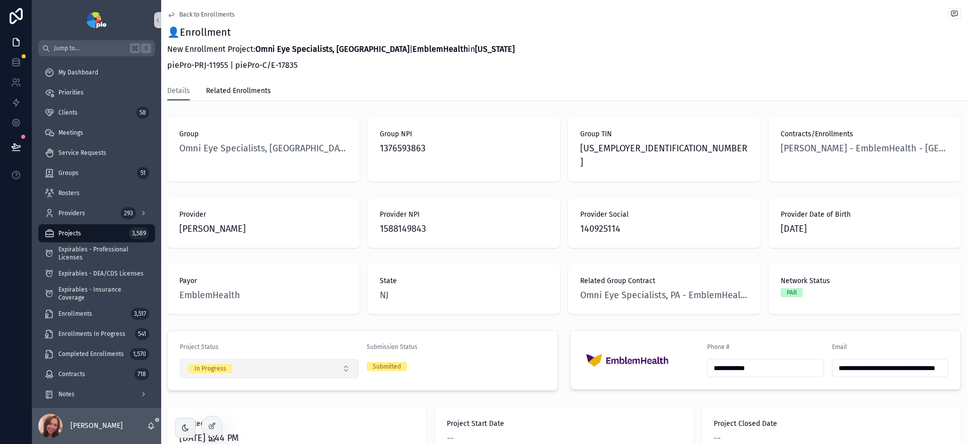
click at [345, 359] on button "In Progress" at bounding box center [269, 368] width 179 height 19
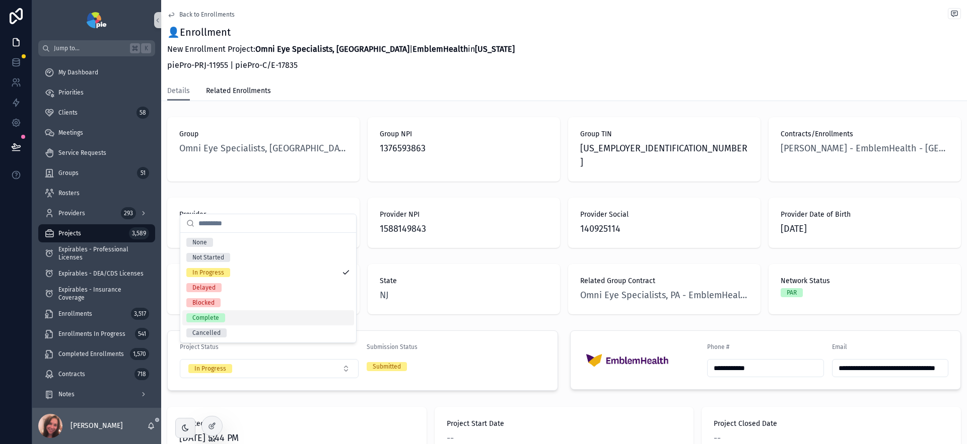
click at [249, 319] on div "Complete" at bounding box center [268, 318] width 172 height 15
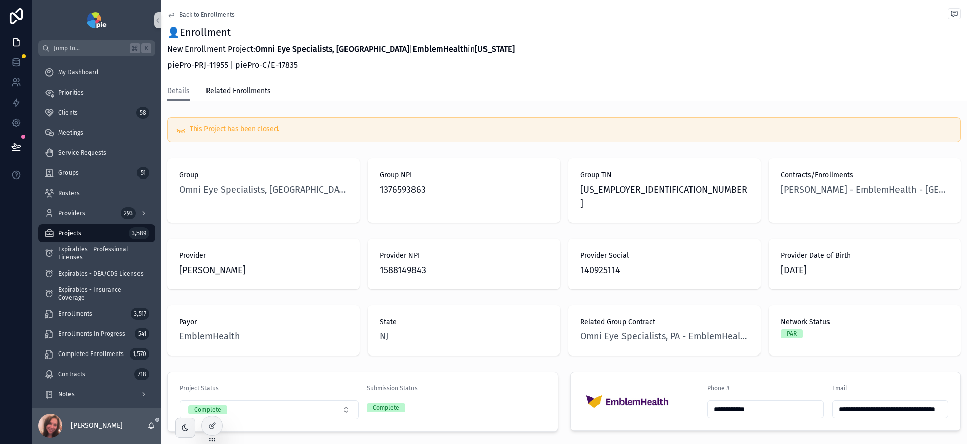
click at [196, 13] on span "Back to Enrollments" at bounding box center [206, 15] width 55 height 8
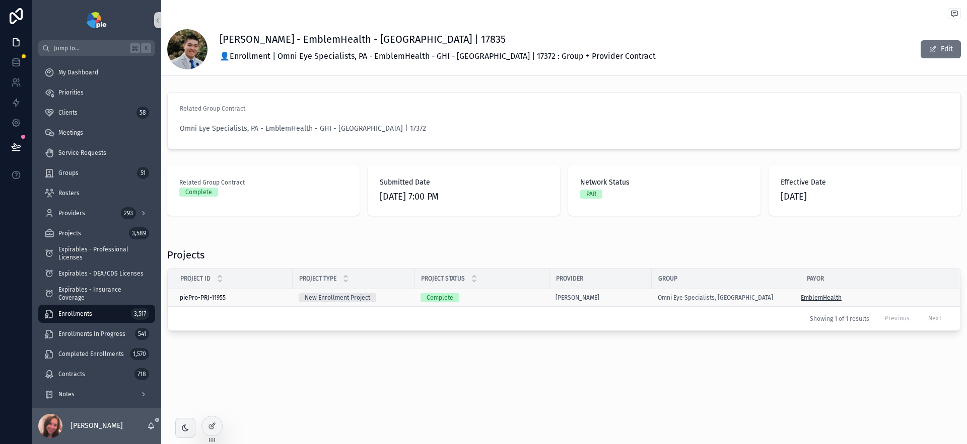
click at [817, 298] on span "EmblemHealth" at bounding box center [820, 298] width 41 height 8
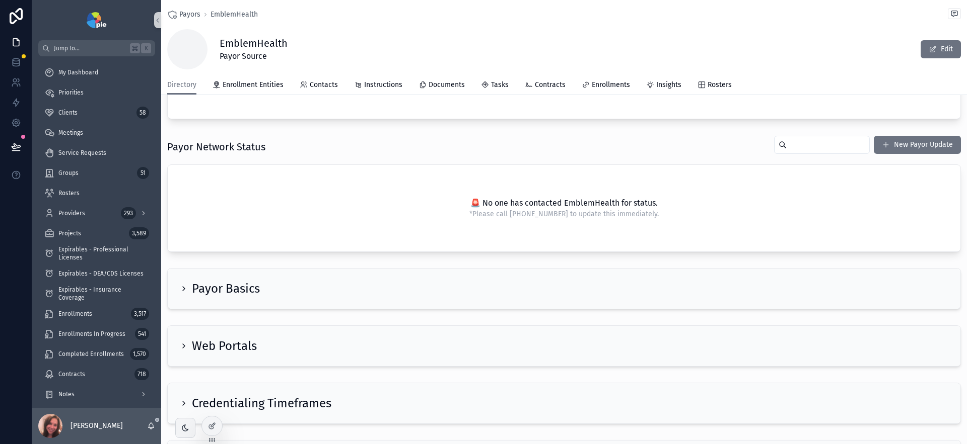
scroll to position [551, 0]
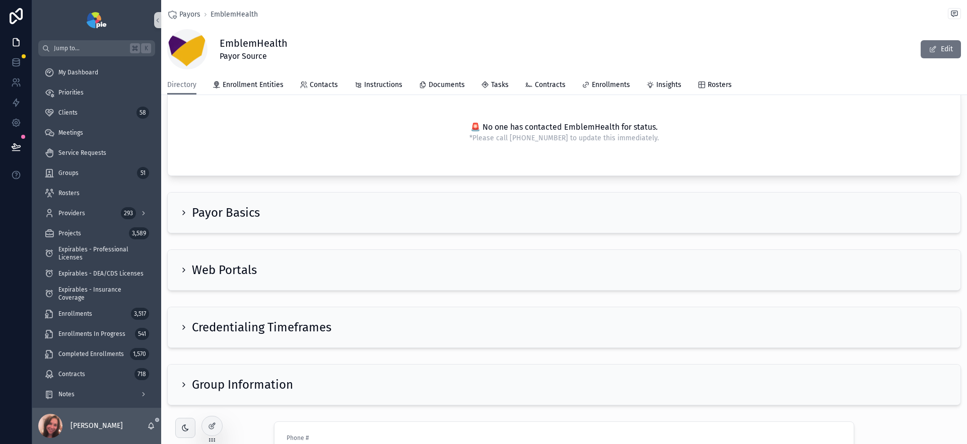
click at [181, 215] on icon "scrollable content" at bounding box center [184, 213] width 8 height 8
click at [186, 211] on icon "scrollable content" at bounding box center [184, 213] width 8 height 8
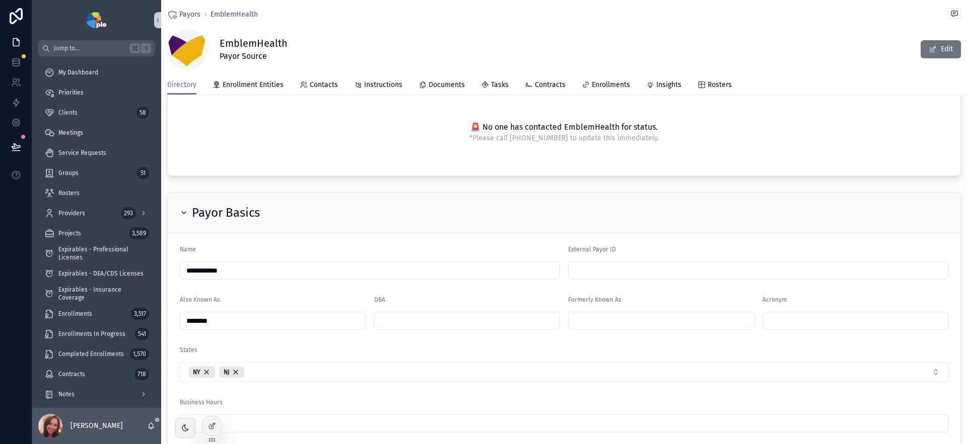
click at [187, 212] on icon "scrollable content" at bounding box center [184, 213] width 8 height 8
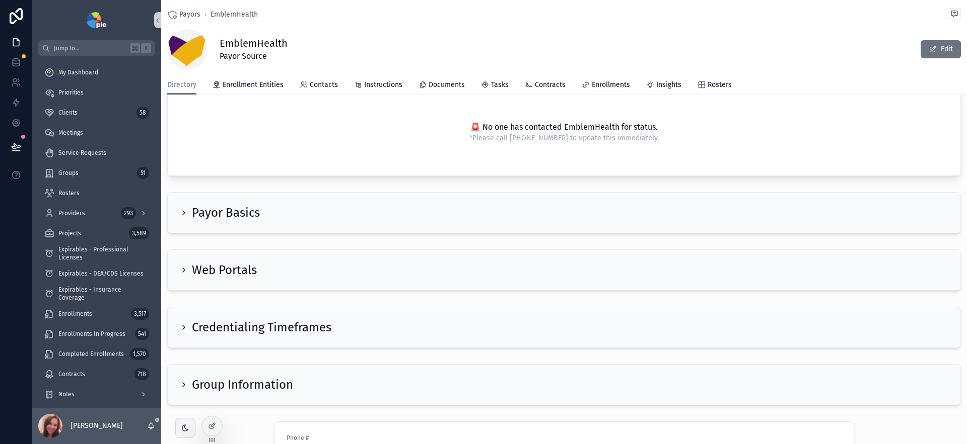
click at [184, 327] on icon "scrollable content" at bounding box center [184, 328] width 2 height 4
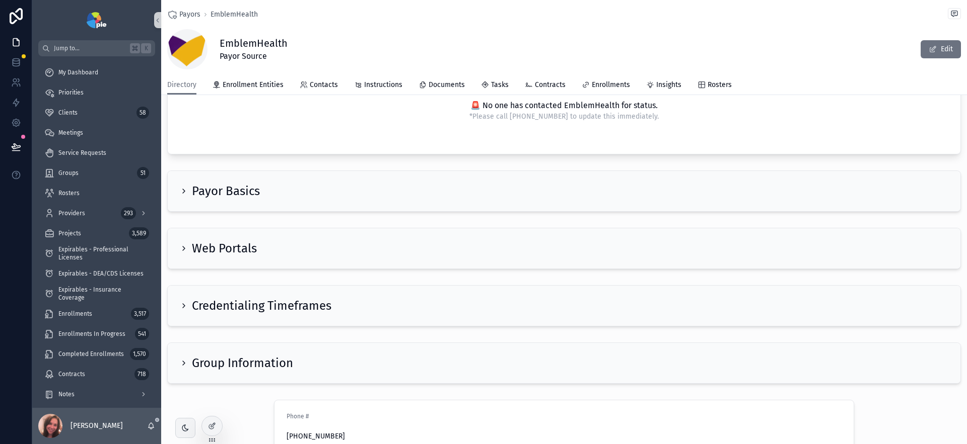
scroll to position [635, 0]
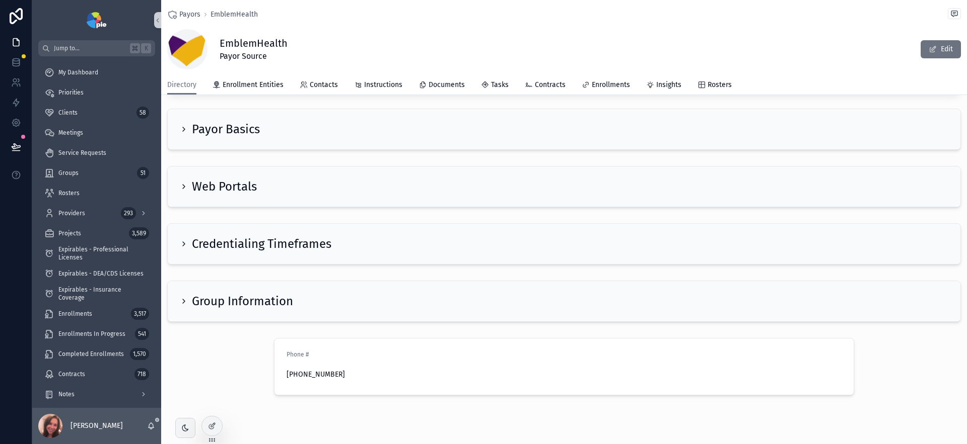
click at [184, 243] on icon "scrollable content" at bounding box center [184, 244] width 2 height 4
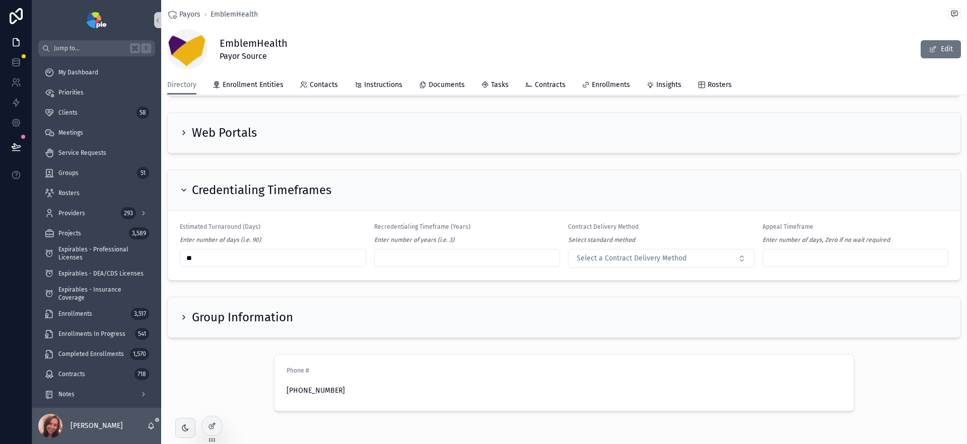
scroll to position [693, 0]
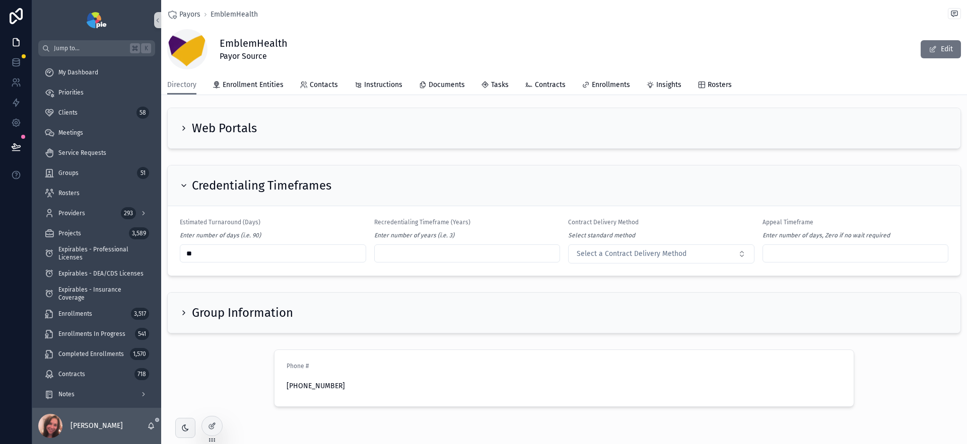
click at [420, 250] on input "scrollable content" at bounding box center [467, 254] width 185 height 14
type input "*"
drag, startPoint x: 194, startPoint y: 254, endPoint x: 186, endPoint y: 253, distance: 8.1
click at [186, 253] on input "**" at bounding box center [272, 254] width 185 height 14
type input "**"
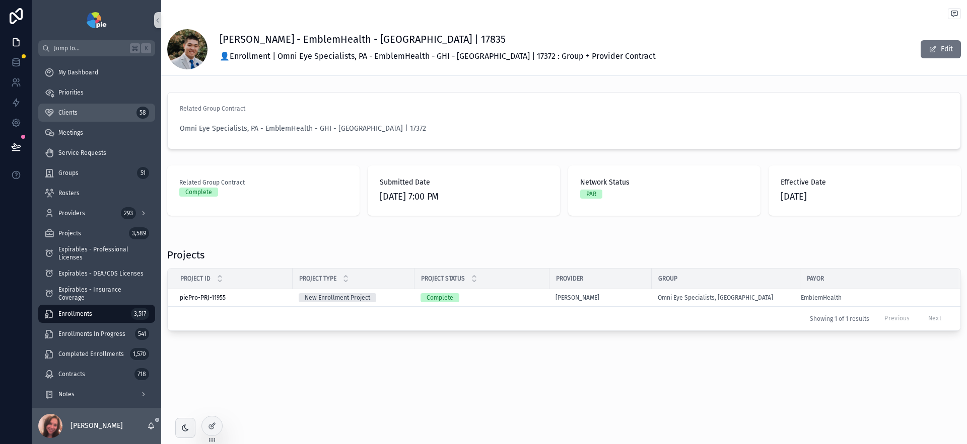
click at [68, 115] on span "Clients" at bounding box center [67, 113] width 19 height 8
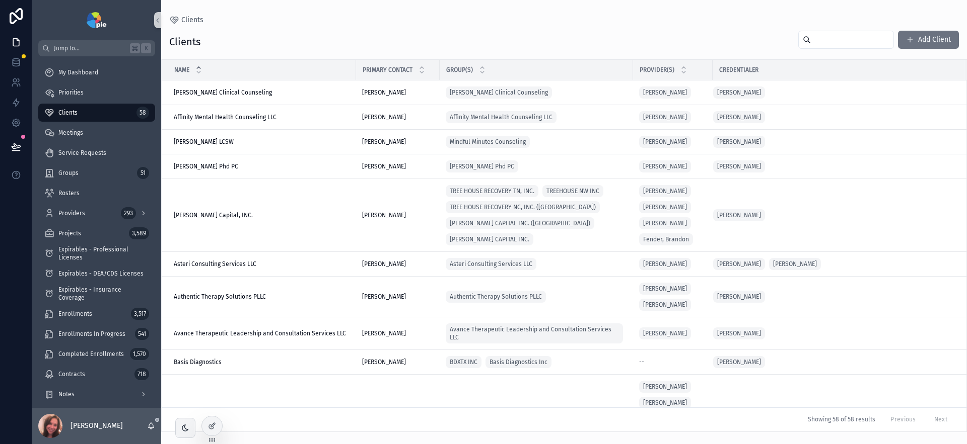
click at [823, 41] on input "scrollable content" at bounding box center [851, 40] width 83 height 14
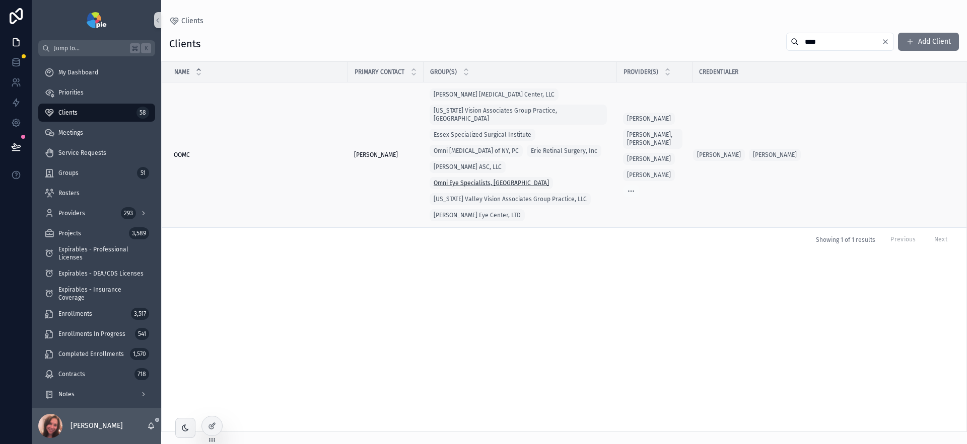
type input "****"
click at [528, 179] on span "Omni Eye Specialists, [GEOGRAPHIC_DATA]" at bounding box center [490, 183] width 115 height 8
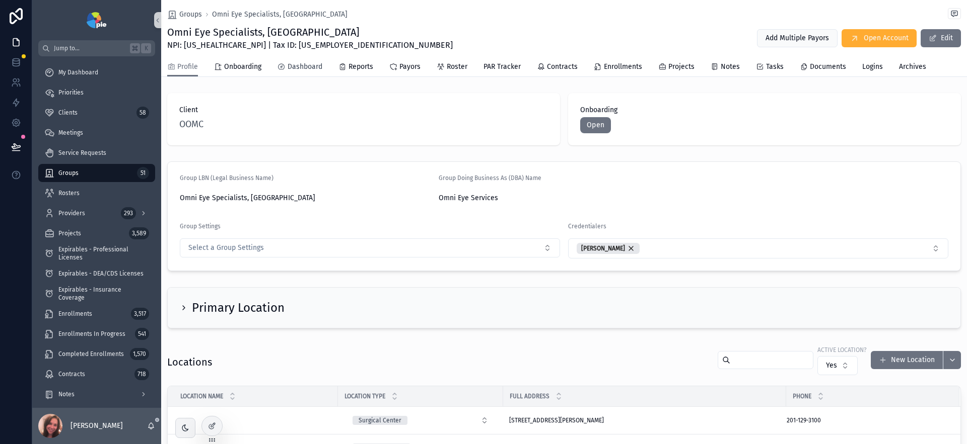
click at [300, 65] on span "Dashboard" at bounding box center [304, 67] width 35 height 10
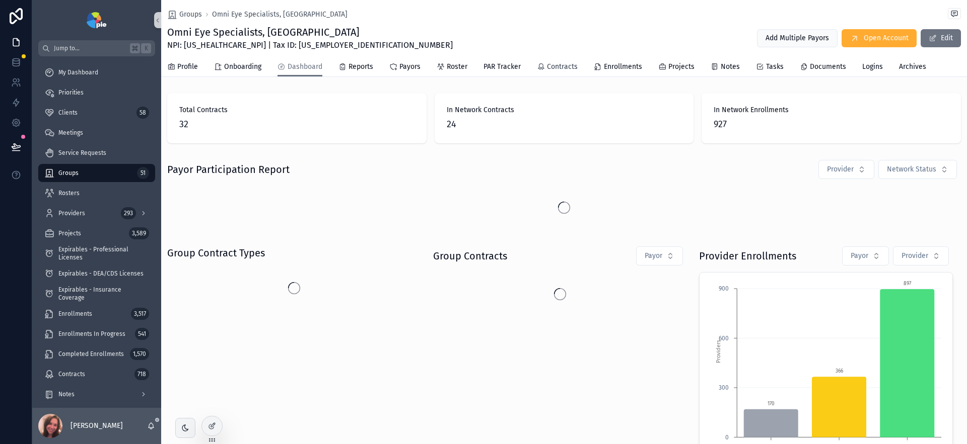
click at [566, 66] on span "Contracts" at bounding box center [562, 67] width 31 height 10
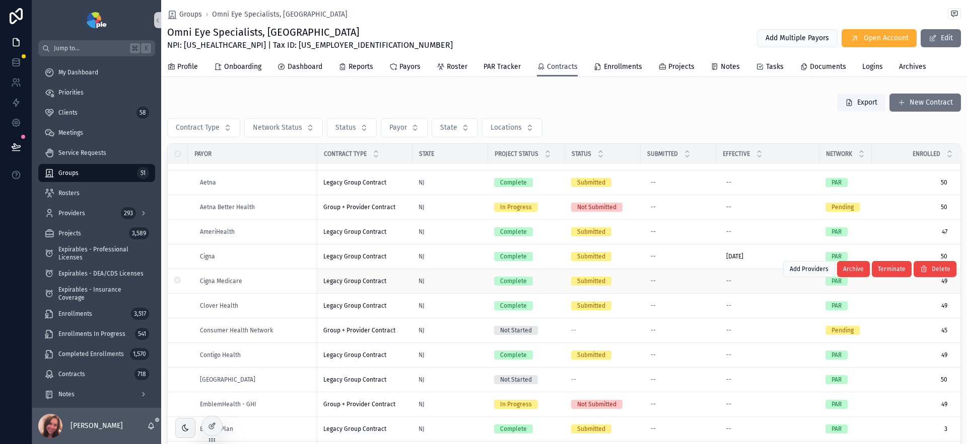
scroll to position [44, 0]
